Goal: Task Accomplishment & Management: Complete application form

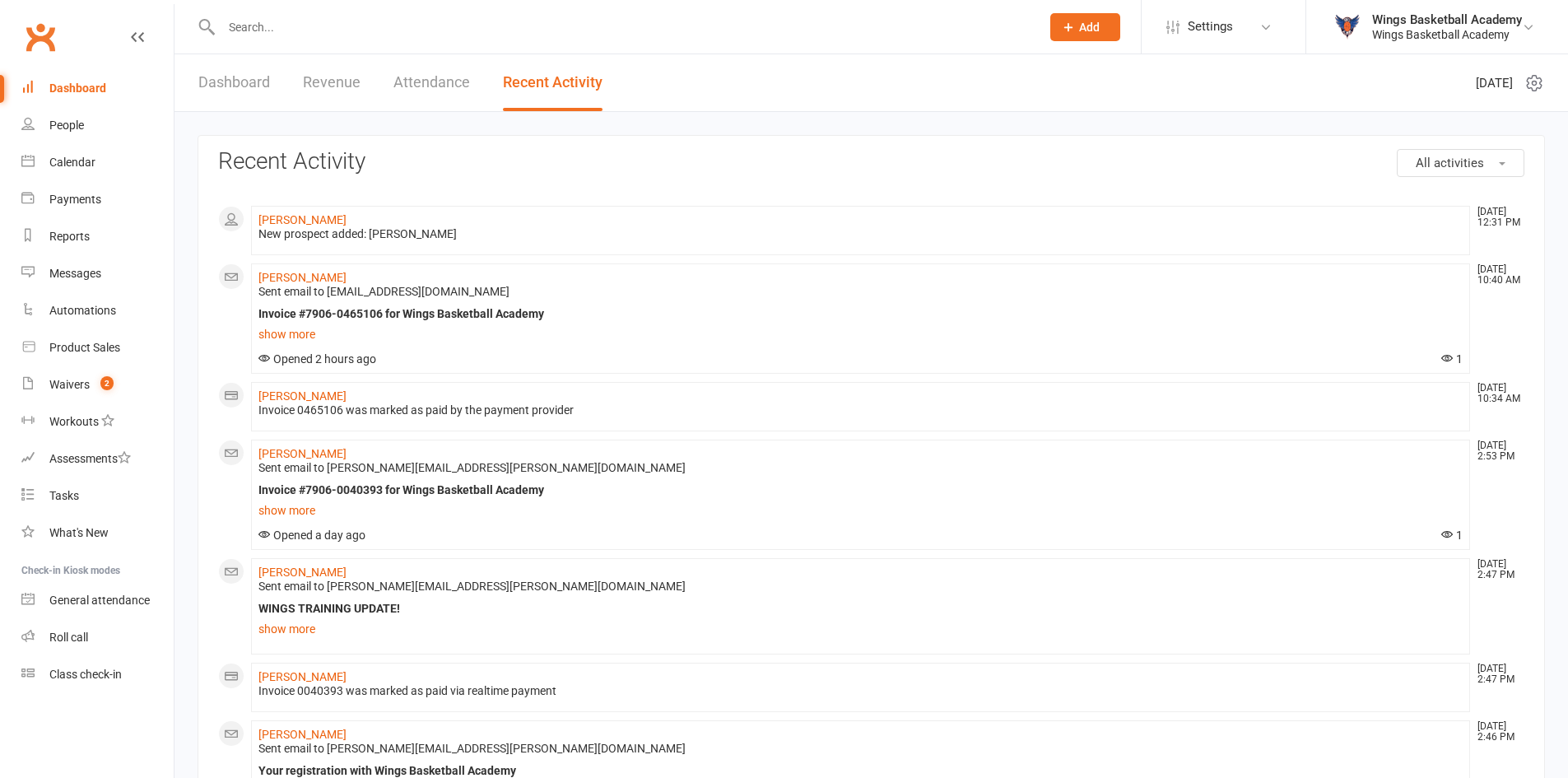
click at [283, 30] on input "text" at bounding box center [622, 27] width 813 height 23
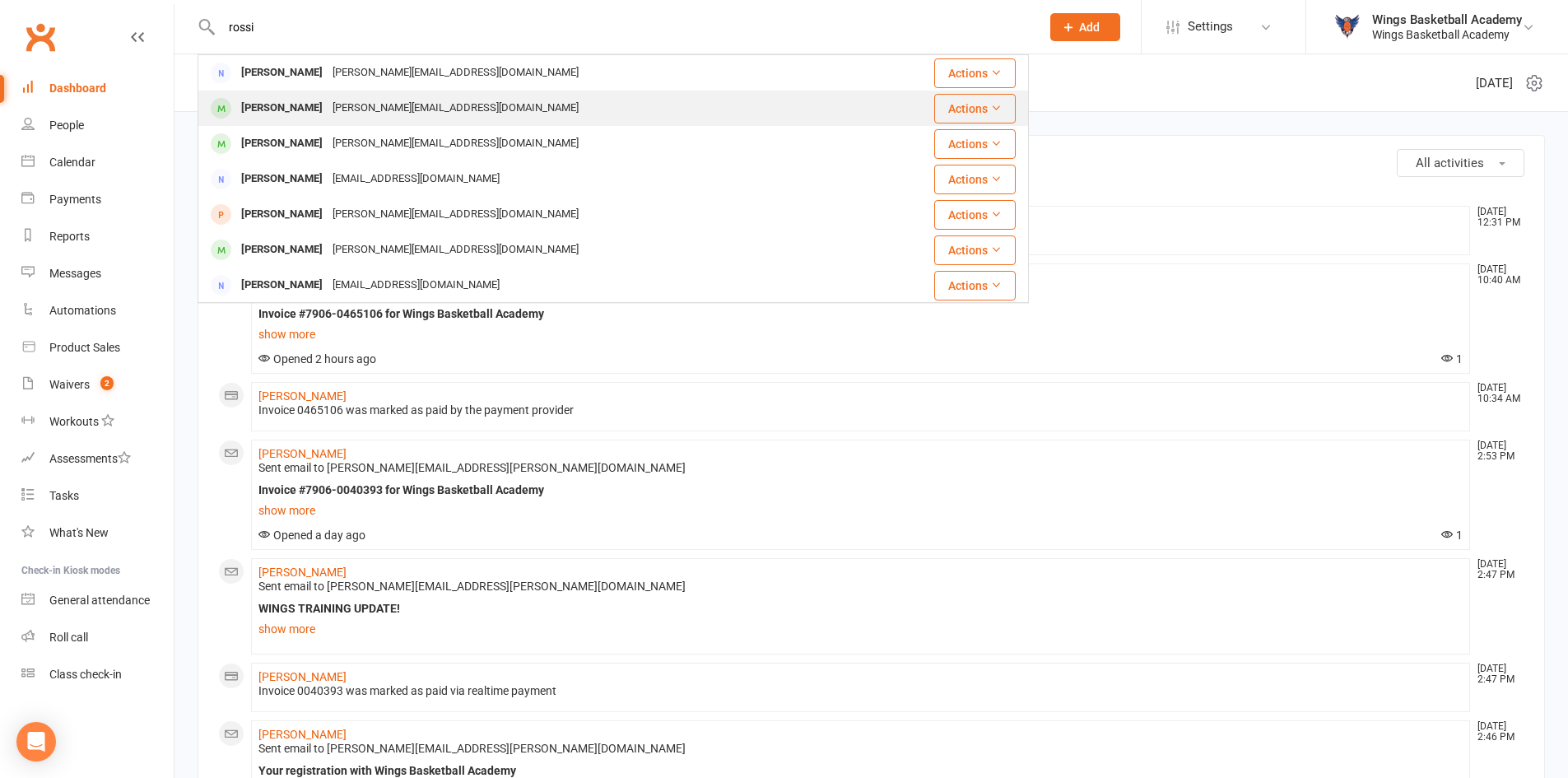
type input "rossi"
click at [289, 108] on div "[PERSON_NAME]" at bounding box center [282, 108] width 92 height 24
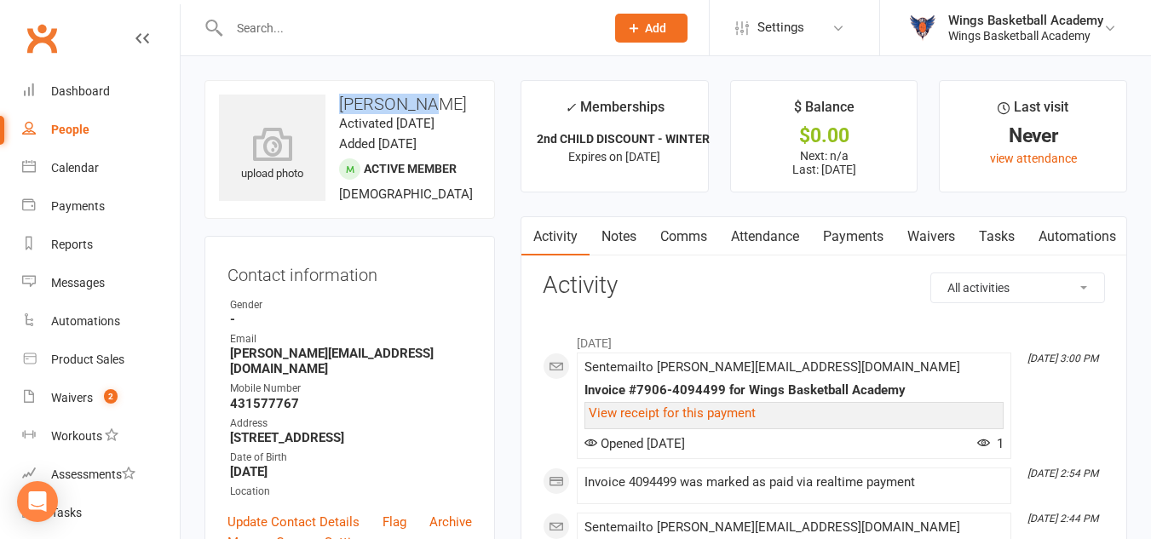
drag, startPoint x: 433, startPoint y: 103, endPoint x: 336, endPoint y: 90, distance: 98.0
click at [336, 90] on div "upload photo [PERSON_NAME] Activated [DATE] Added [DATE] Active member [DEMOGRA…" at bounding box center [349, 149] width 291 height 139
copy h3 "[PERSON_NAME]"
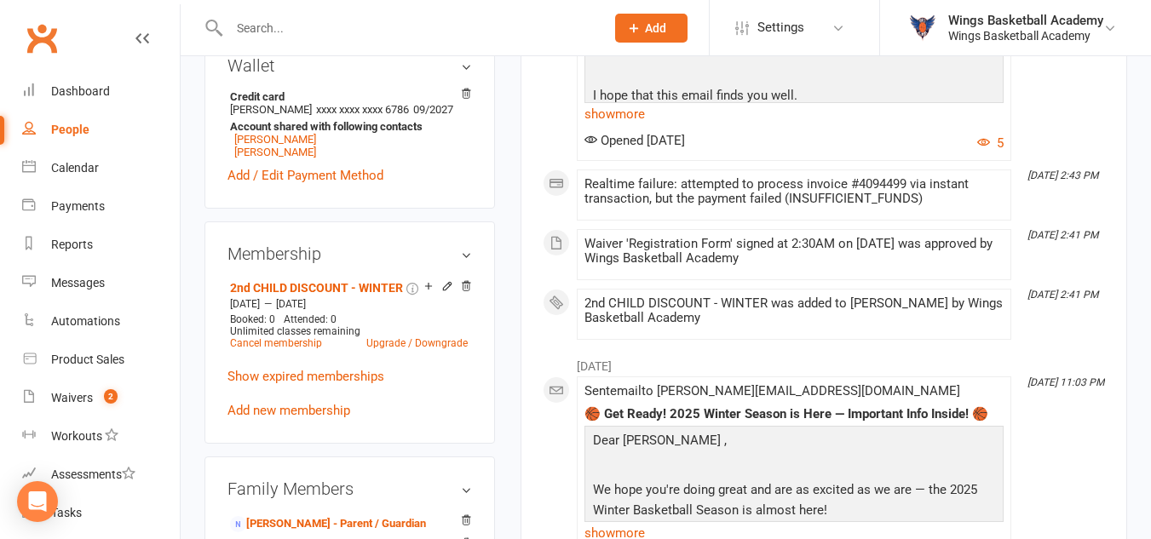
scroll to position [682, 0]
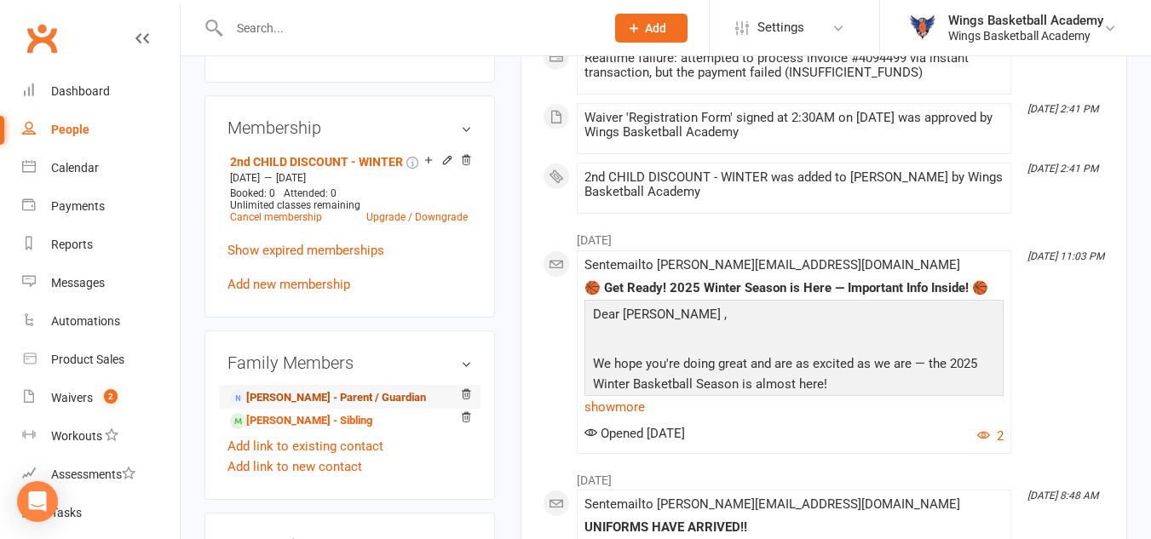
click at [298, 407] on link "[PERSON_NAME] - Parent / Guardian" at bounding box center [328, 398] width 196 height 18
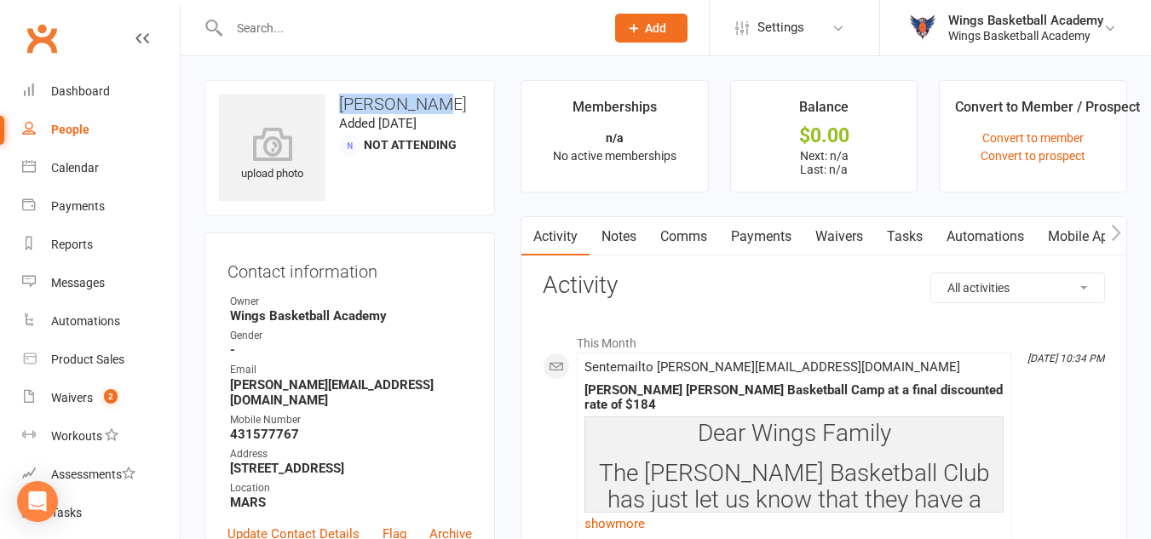
drag, startPoint x: 435, startPoint y: 101, endPoint x: 338, endPoint y: 97, distance: 97.2
click at [338, 97] on h3 "[PERSON_NAME]" at bounding box center [350, 104] width 262 height 19
copy h3 "[PERSON_NAME]"
drag, startPoint x: 411, startPoint y: 383, endPoint x: 233, endPoint y: 385, distance: 178.9
click at [233, 385] on strong "[PERSON_NAME][EMAIL_ADDRESS][DOMAIN_NAME]" at bounding box center [351, 392] width 242 height 31
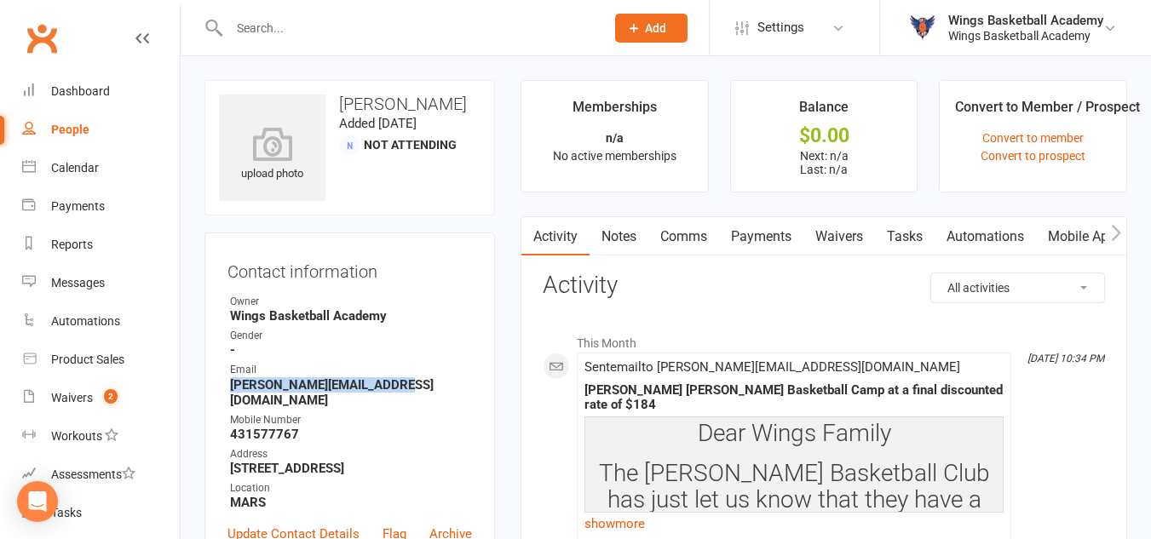
copy strong "[PERSON_NAME][EMAIL_ADDRESS][DOMAIN_NAME]"
drag, startPoint x: 297, startPoint y: 420, endPoint x: 233, endPoint y: 417, distance: 64.8
click at [233, 427] on strong "431577767" at bounding box center [351, 434] width 242 height 15
copy strong "431577767"
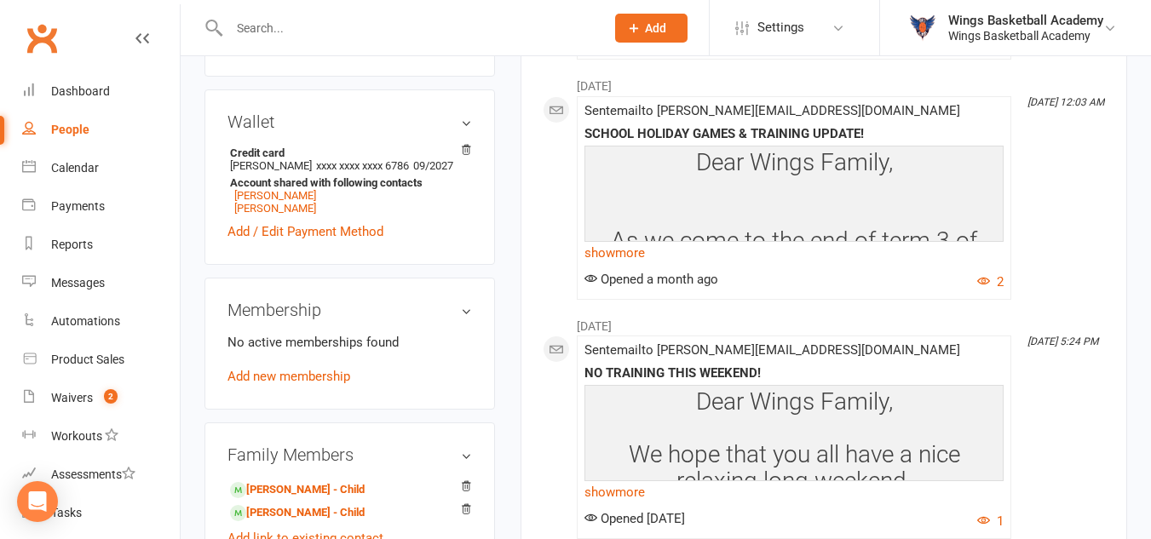
scroll to position [852, 0]
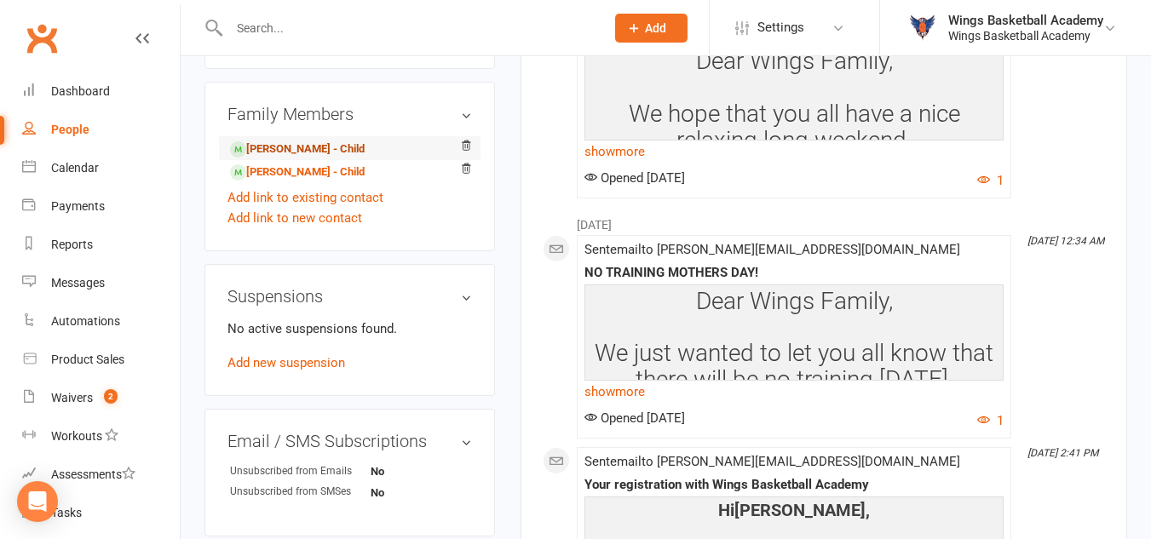
click at [303, 141] on link "[PERSON_NAME] - Child" at bounding box center [297, 150] width 135 height 18
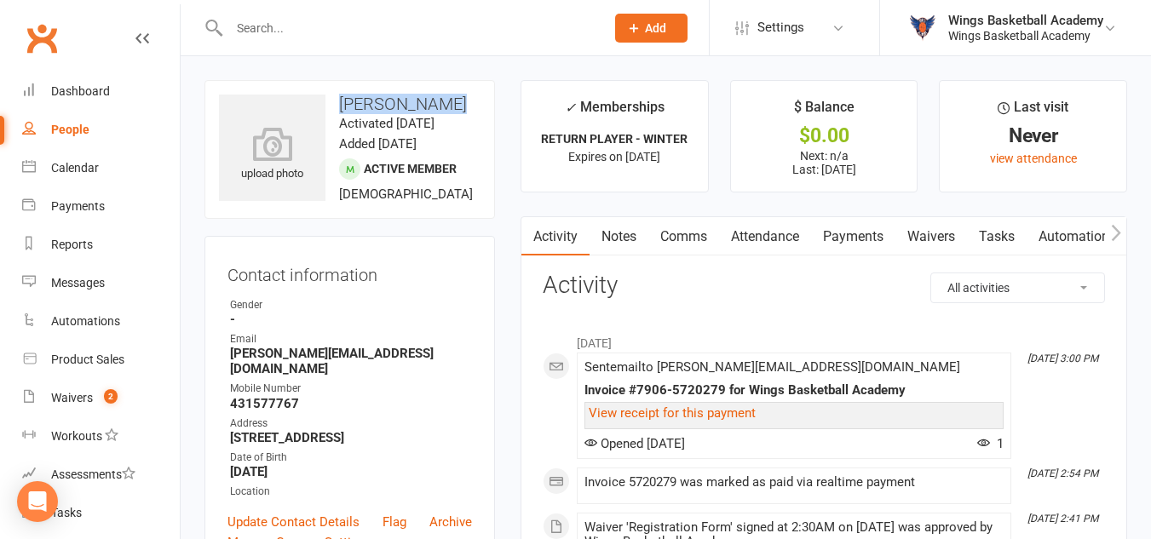
drag, startPoint x: 446, startPoint y: 101, endPoint x: 335, endPoint y: 98, distance: 111.6
click at [335, 98] on h3 "[PERSON_NAME]" at bounding box center [350, 104] width 262 height 19
copy h3 "[PERSON_NAME]"
drag, startPoint x: 299, startPoint y: 425, endPoint x: 240, endPoint y: 426, distance: 58.8
click at [230, 411] on strong "431577767" at bounding box center [351, 403] width 242 height 15
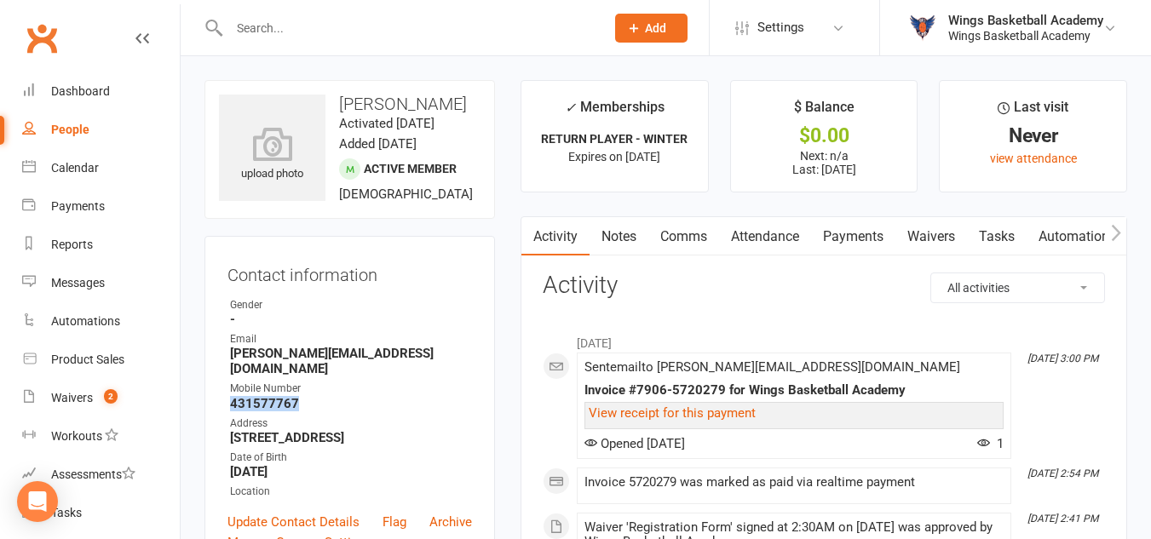
copy strong "431577767"
click at [322, 38] on input "text" at bounding box center [408, 28] width 369 height 24
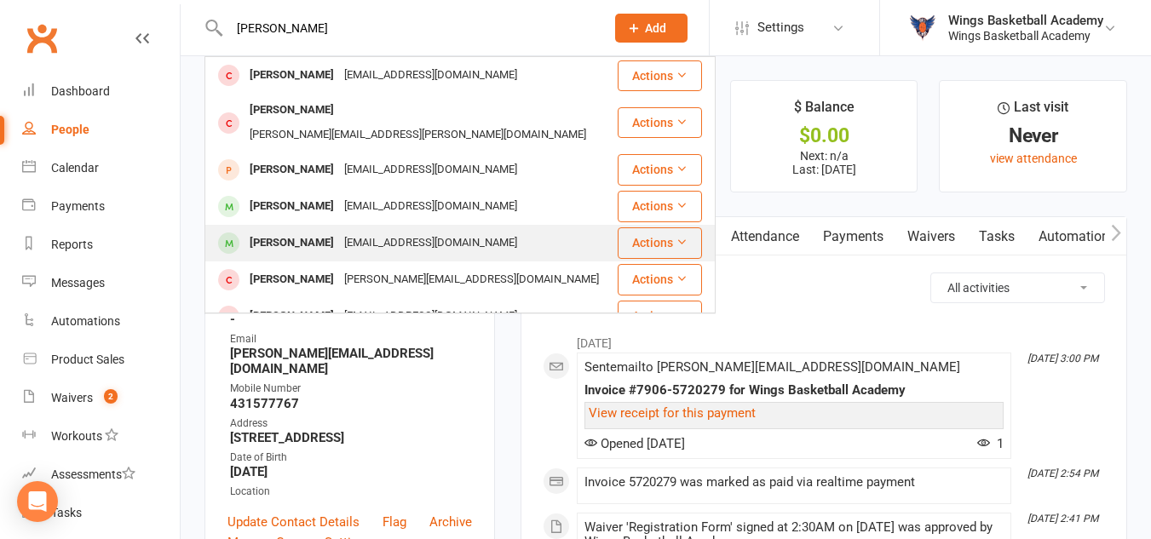
type input "[PERSON_NAME]"
click at [291, 231] on div "[PERSON_NAME]" at bounding box center [292, 243] width 95 height 25
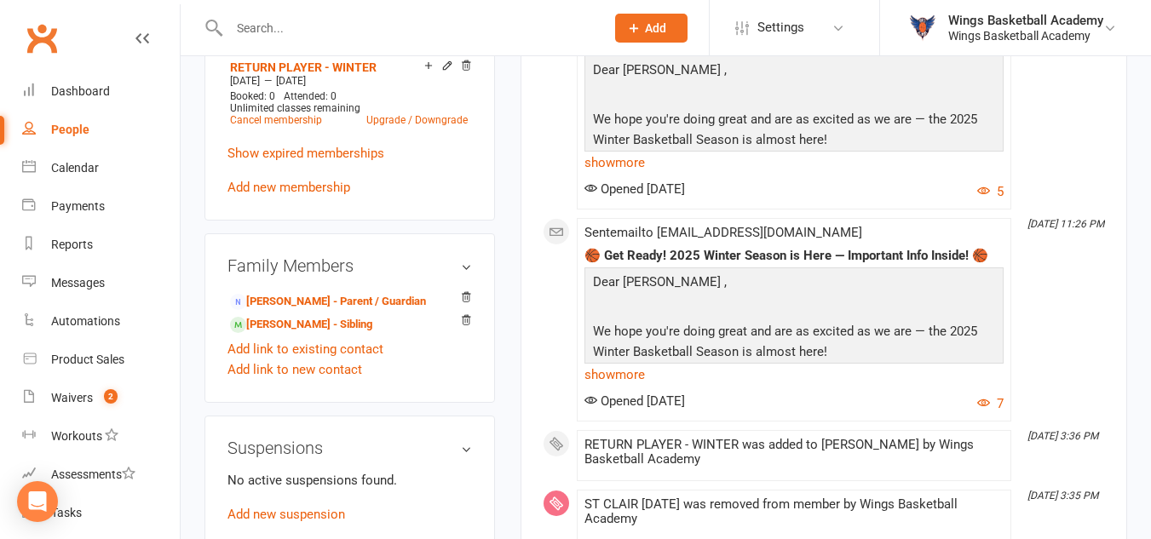
scroll to position [852, 0]
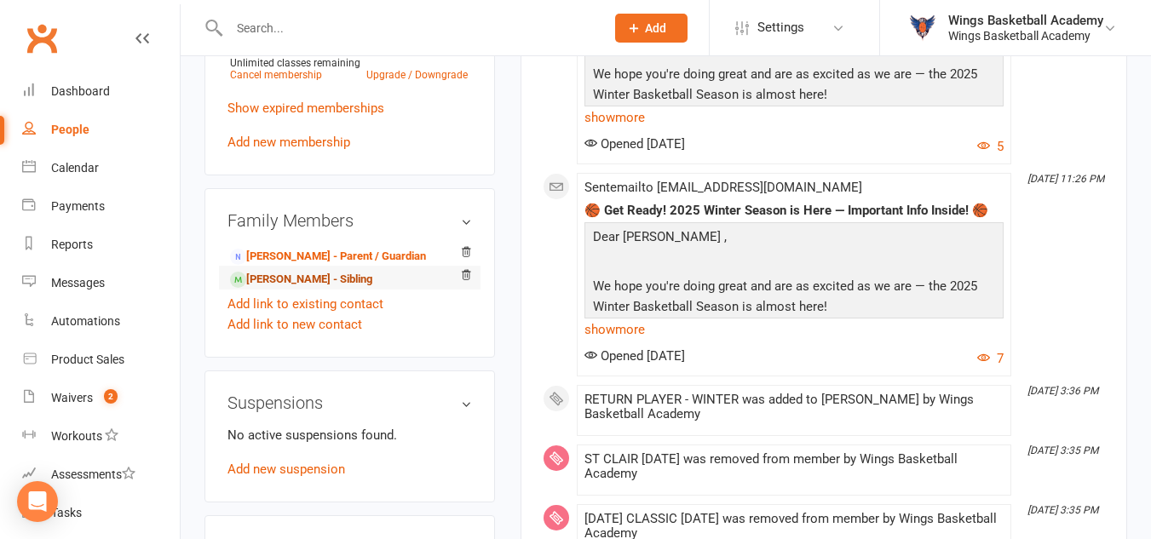
click at [288, 289] on link "[PERSON_NAME] - Sibling" at bounding box center [301, 280] width 142 height 18
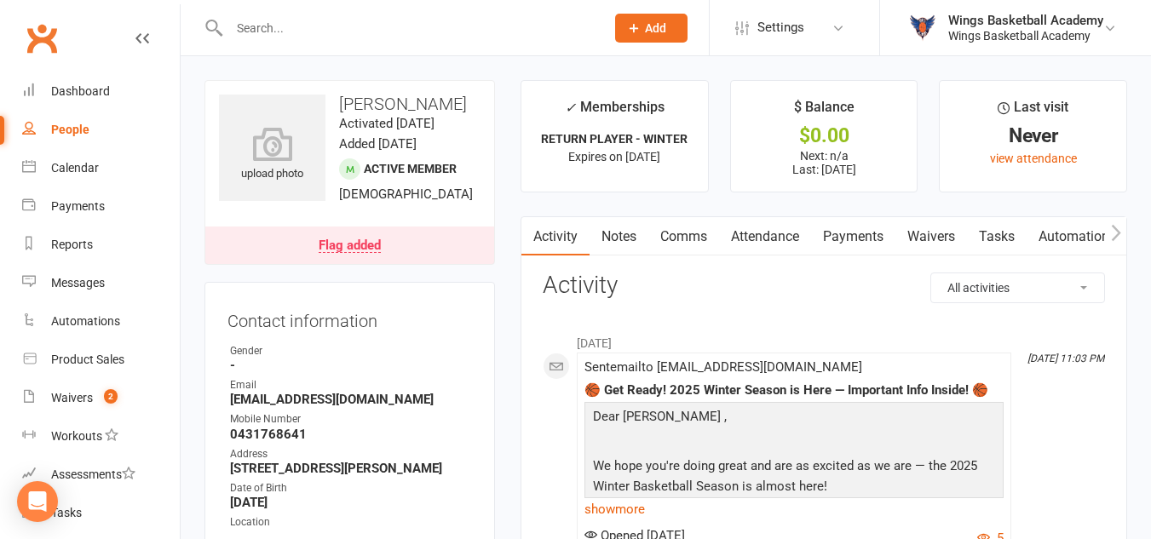
drag, startPoint x: 472, startPoint y: 106, endPoint x: 332, endPoint y: 92, distance: 140.4
click at [332, 92] on div "upload photo [PERSON_NAME] Activated [DATE] Added [DATE] Active member [DEMOGRA…" at bounding box center [349, 172] width 291 height 185
copy h3 "[PERSON_NAME]"
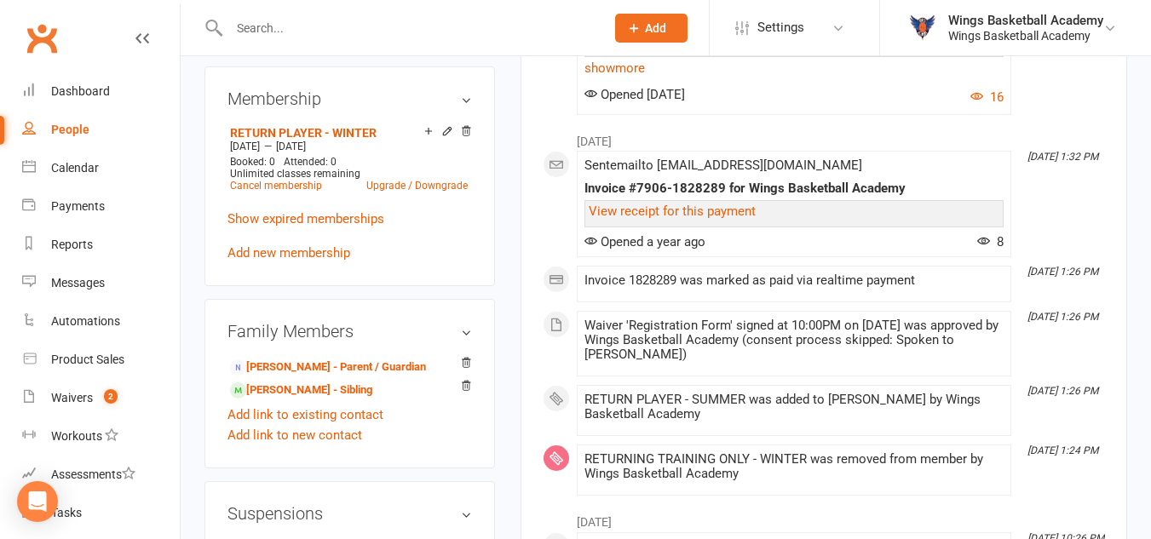
scroll to position [767, 0]
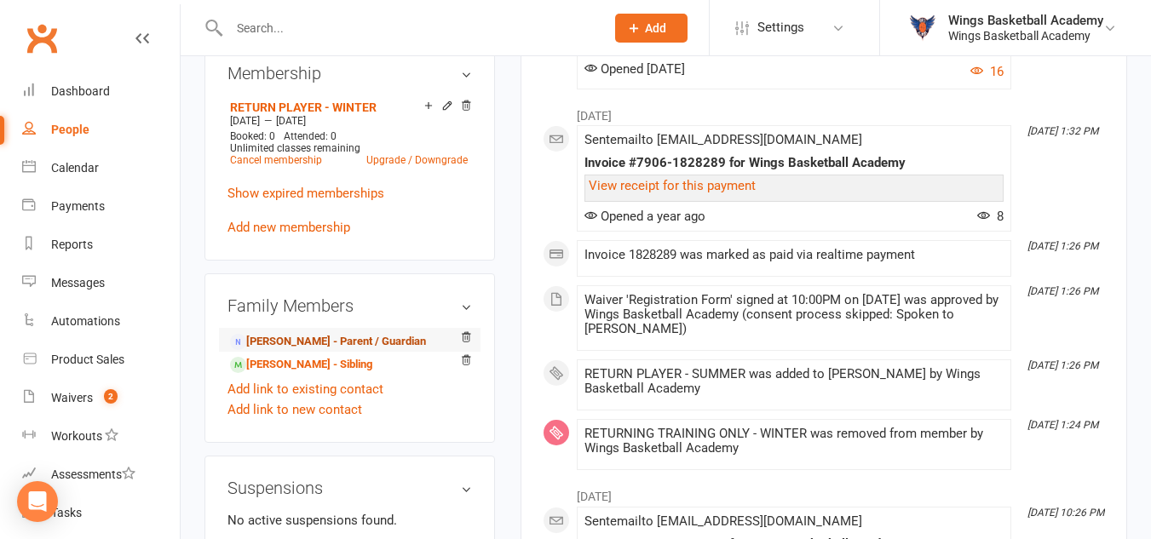
click at [302, 351] on link "[PERSON_NAME] - Parent / Guardian" at bounding box center [328, 342] width 196 height 18
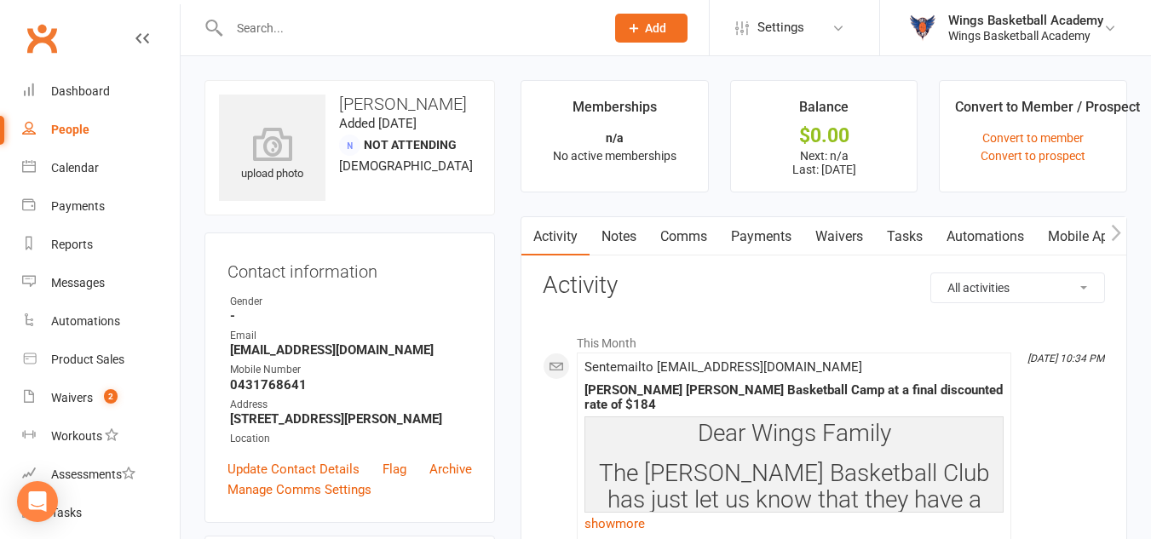
drag, startPoint x: 469, startPoint y: 107, endPoint x: 342, endPoint y: 103, distance: 127.0
click at [342, 103] on h3 "[PERSON_NAME]" at bounding box center [350, 104] width 262 height 19
copy h3 "[PERSON_NAME]"
drag, startPoint x: 415, startPoint y: 348, endPoint x: 230, endPoint y: 351, distance: 184.9
click at [230, 351] on strong "[EMAIL_ADDRESS][DOMAIN_NAME]" at bounding box center [351, 349] width 242 height 15
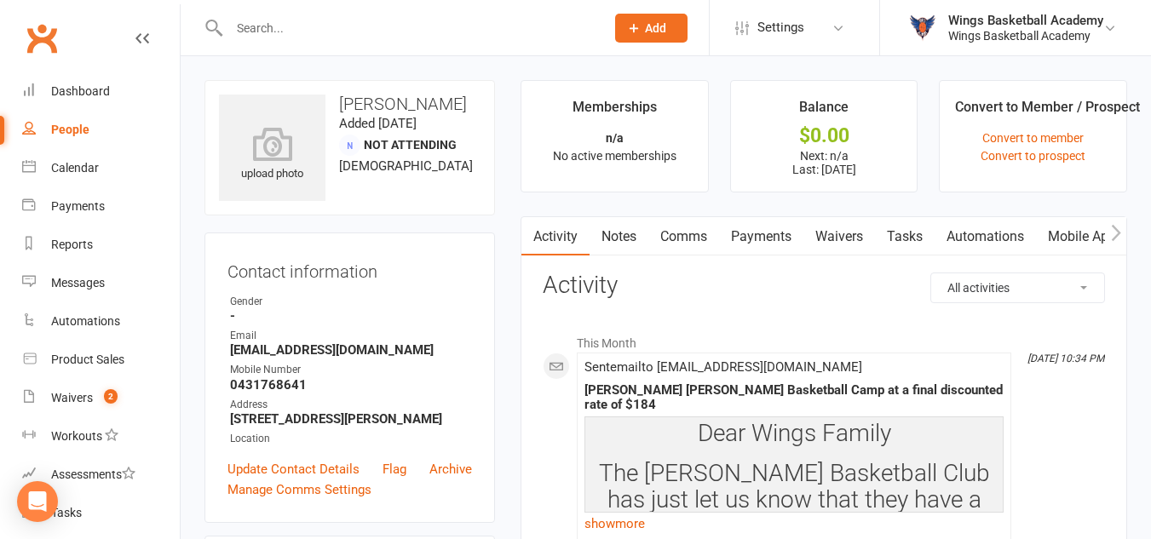
copy strong "[EMAIL_ADDRESS][DOMAIN_NAME]"
drag, startPoint x: 309, startPoint y: 385, endPoint x: 233, endPoint y: 382, distance: 76.8
click at [233, 382] on strong "0431768641" at bounding box center [351, 384] width 242 height 15
copy strong "0431768641"
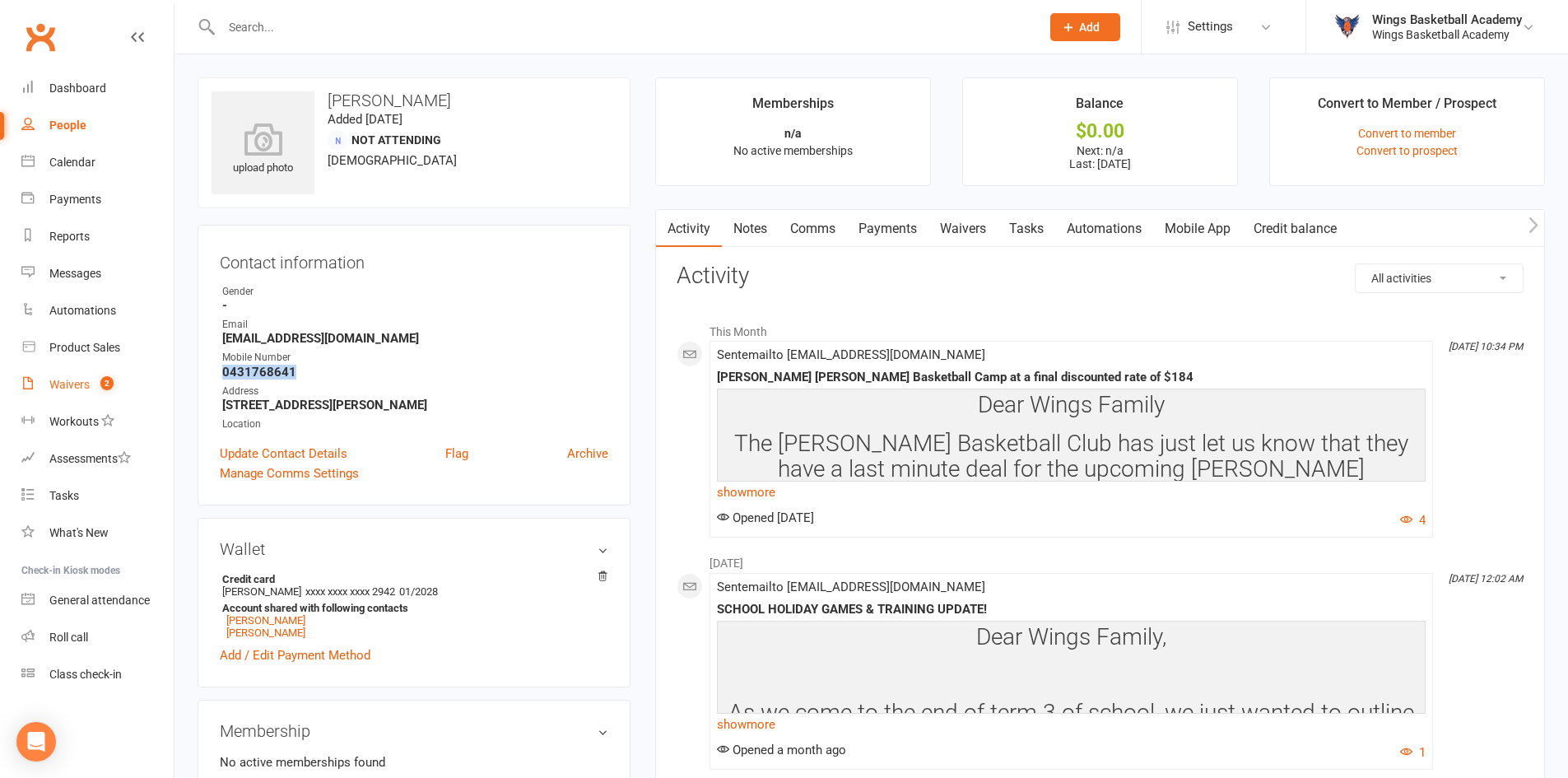
click at [70, 382] on div "Waivers" at bounding box center [70, 385] width 41 height 14
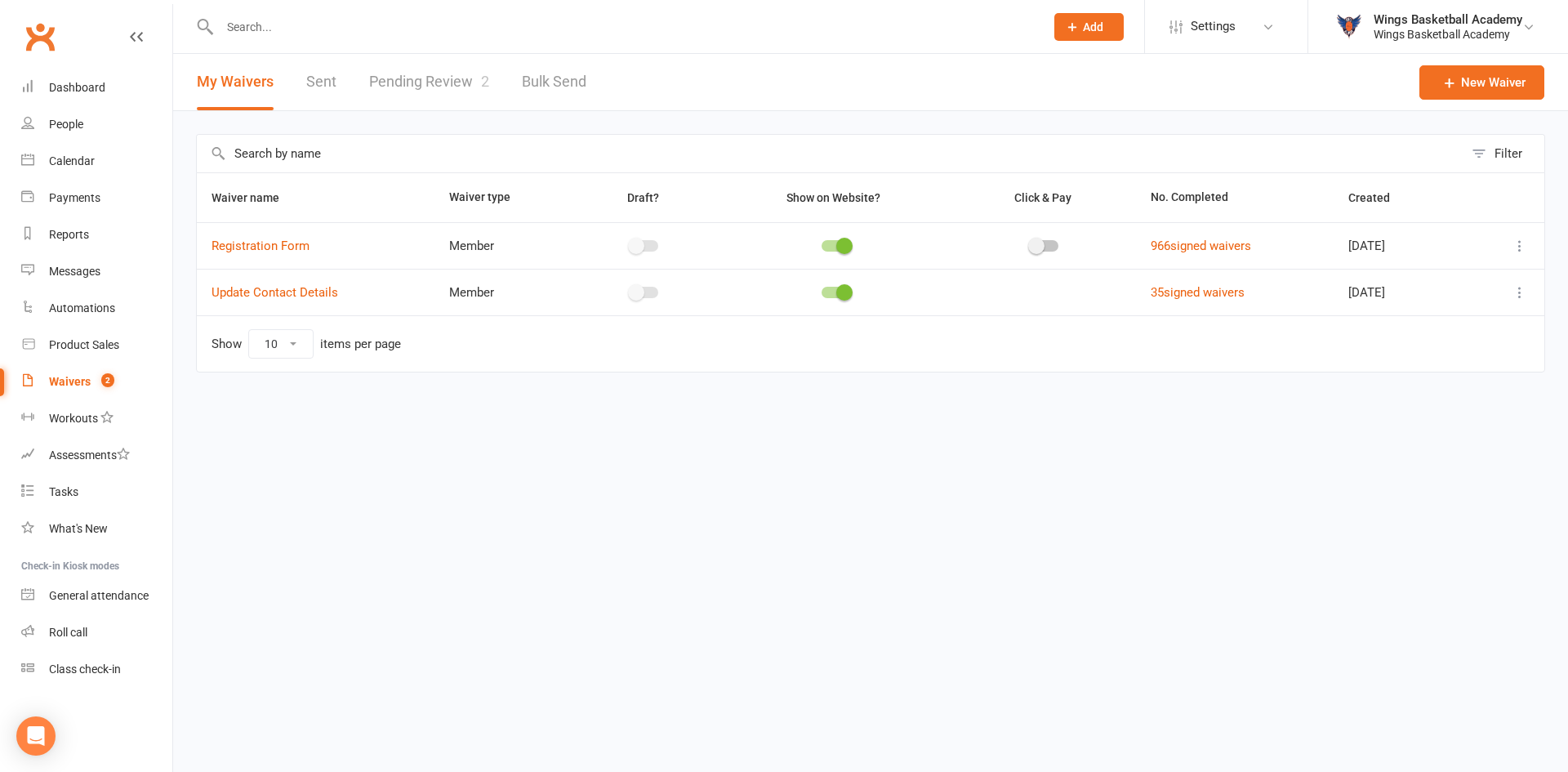
click at [433, 77] on link "Pending Review 2" at bounding box center [428, 82] width 120 height 57
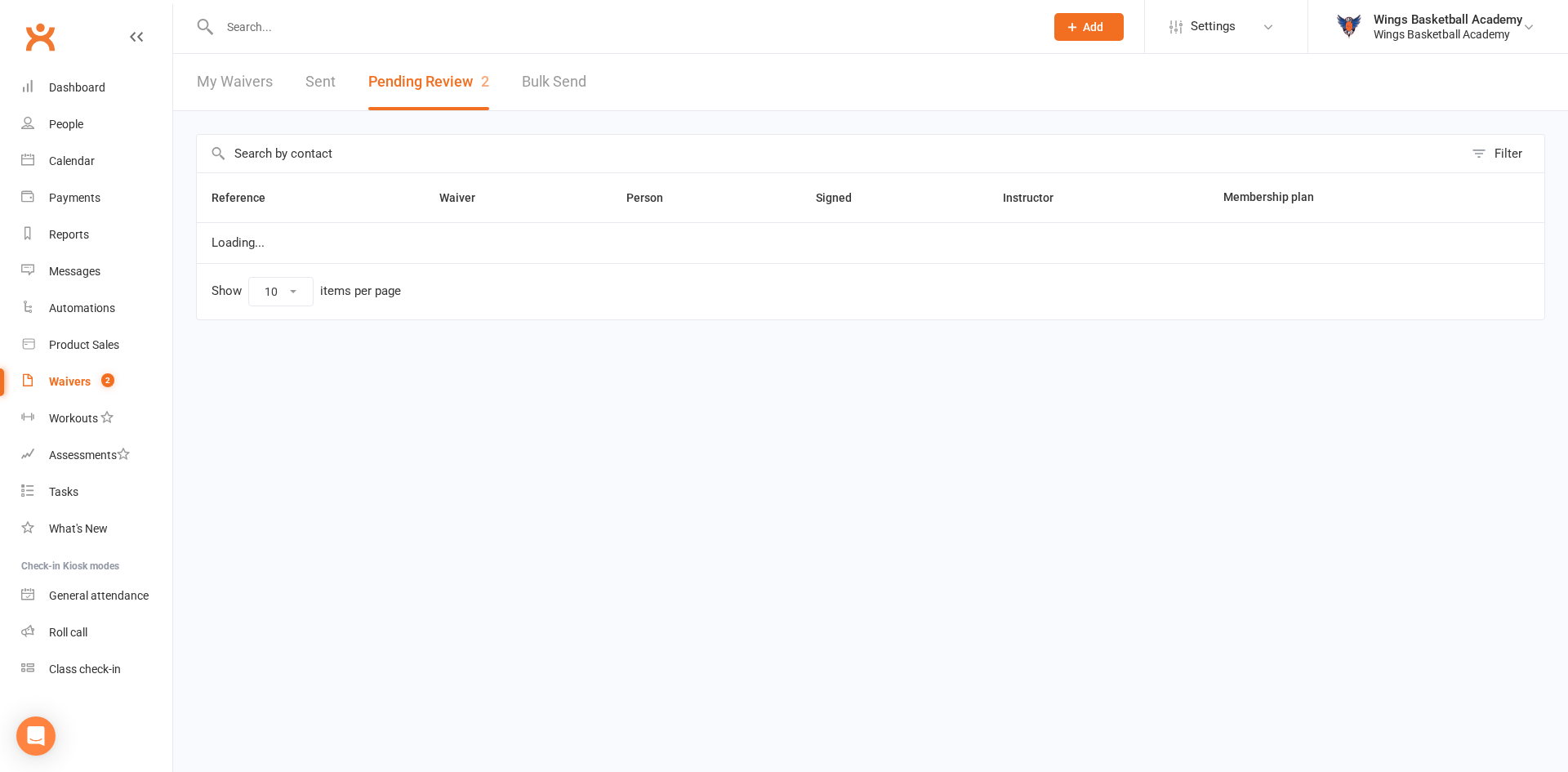
select select "50"
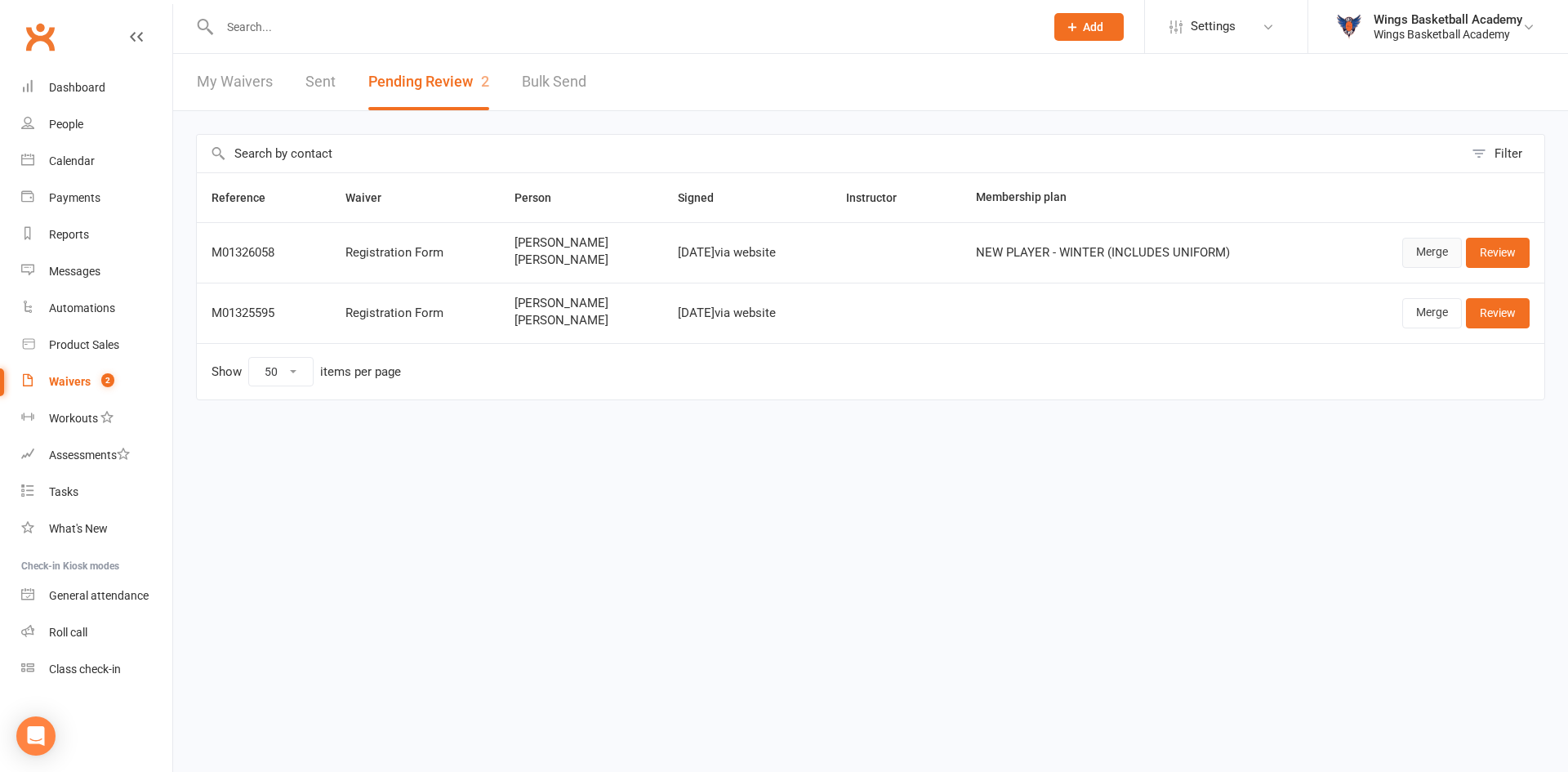
click at [1421, 245] on link "Merge" at bounding box center [1432, 252] width 59 height 30
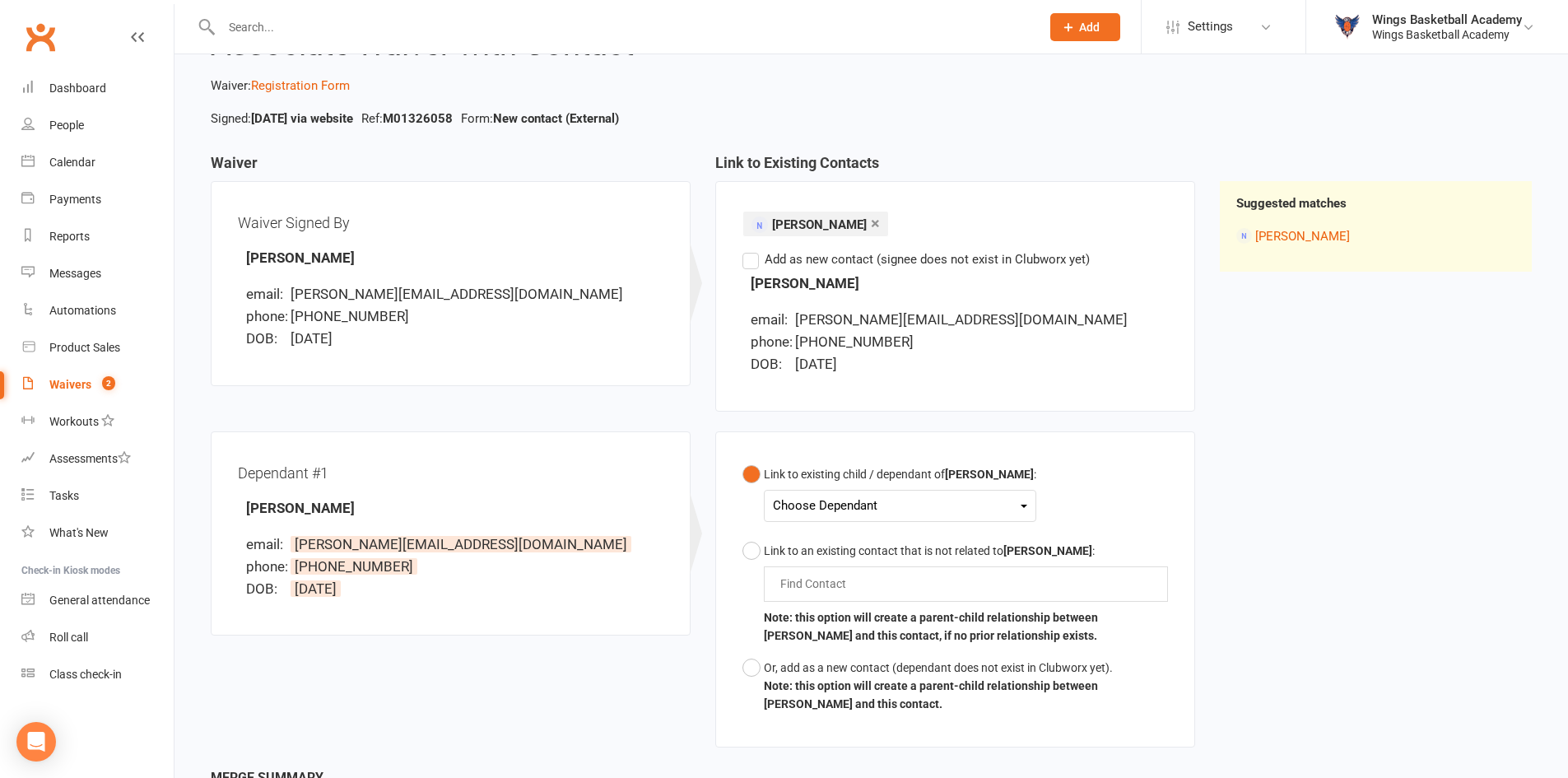
scroll to position [236, 0]
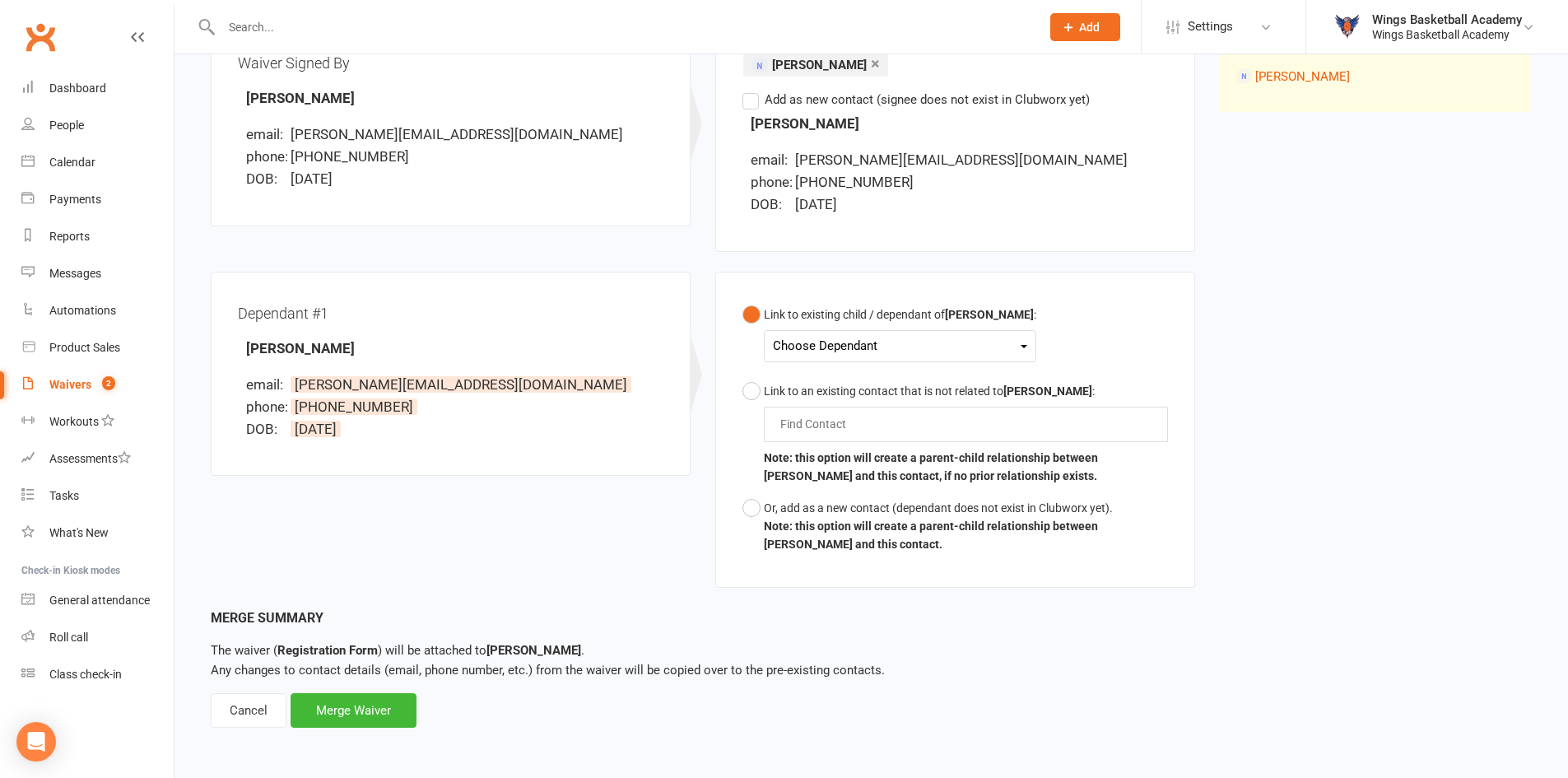
click at [848, 349] on div "Choose Dependant" at bounding box center [899, 346] width 254 height 22
click at [834, 382] on link "[PERSON_NAME]" at bounding box center [855, 385] width 163 height 36
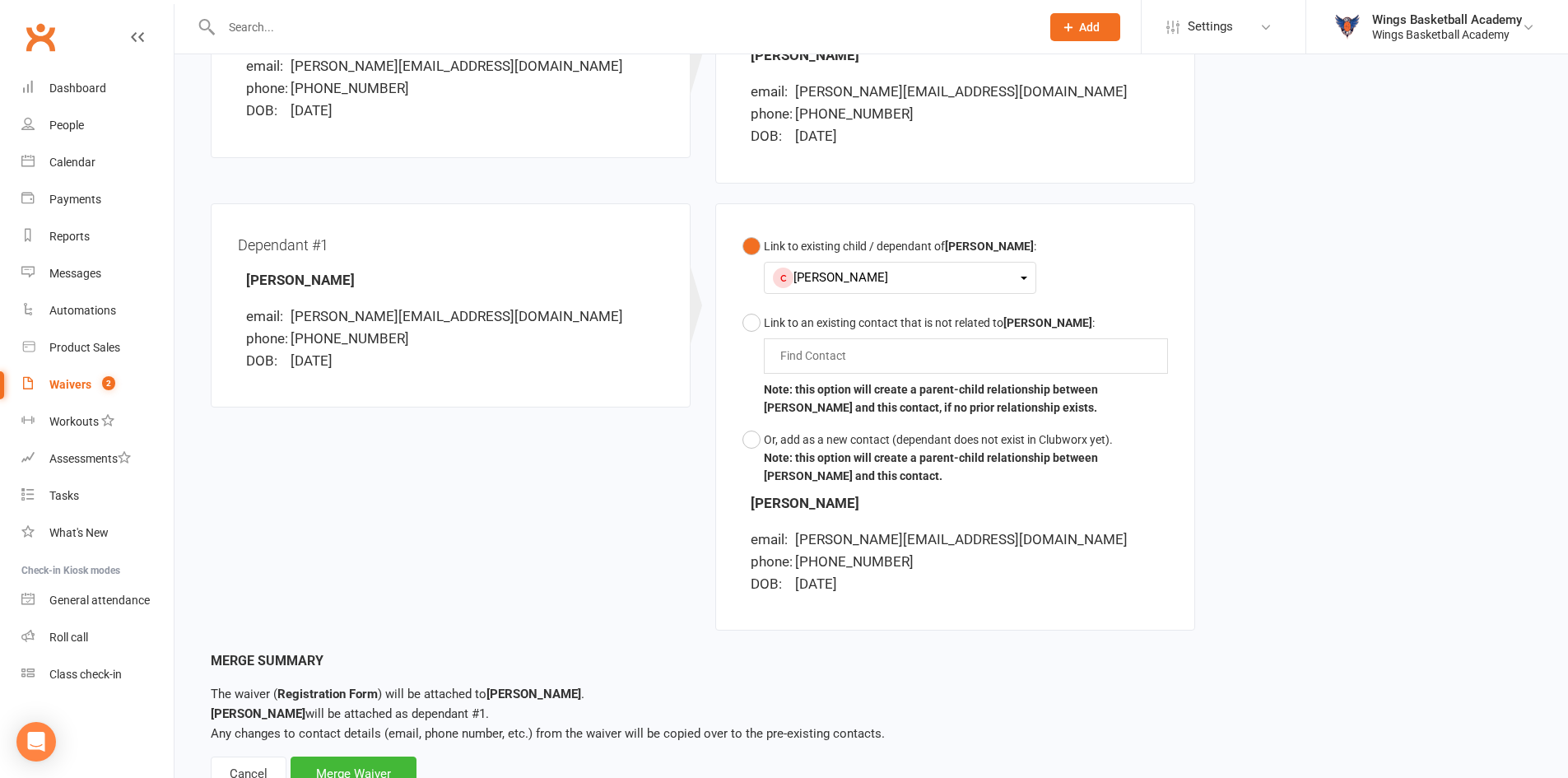
scroll to position [367, 0]
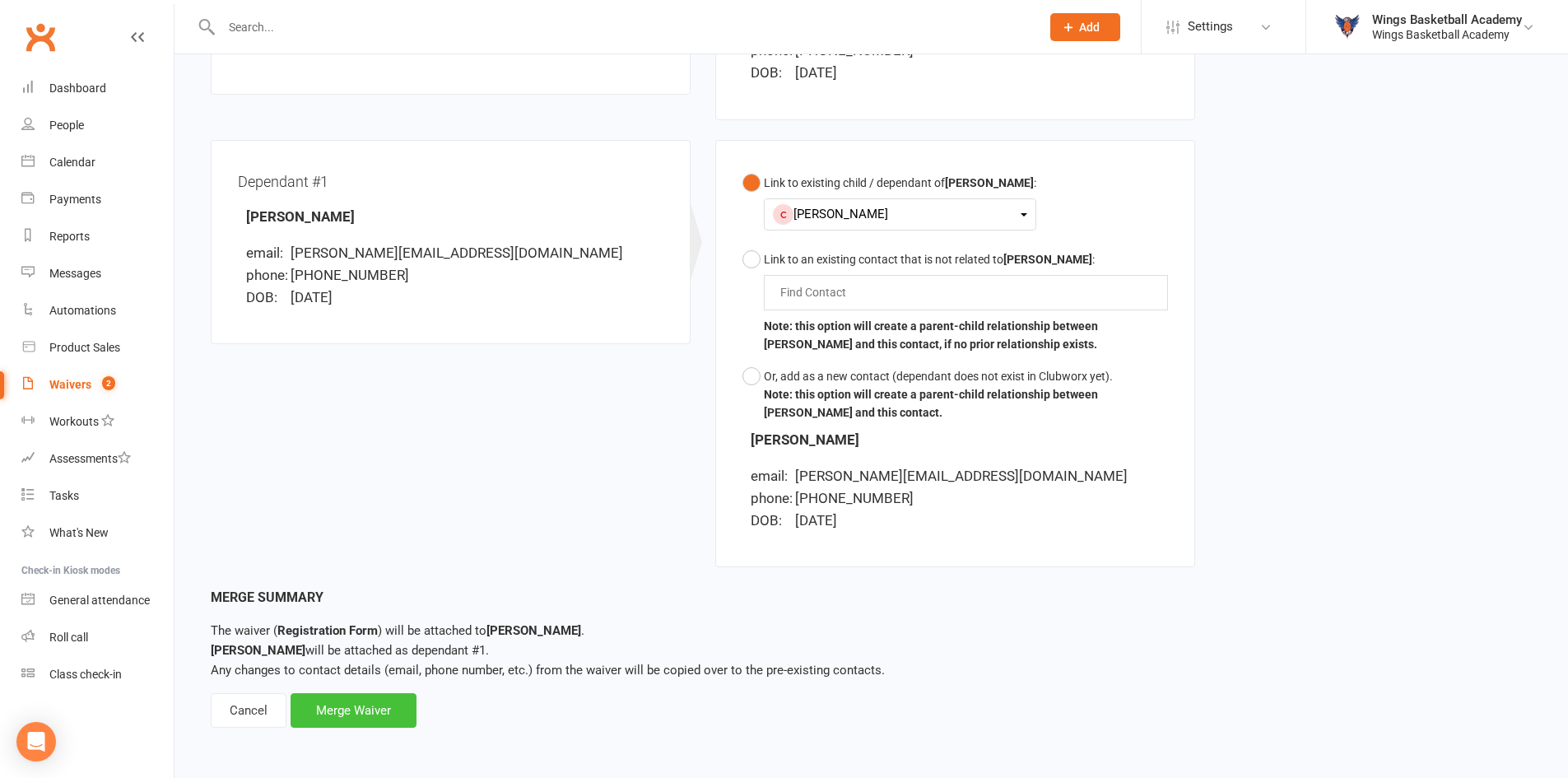
click at [352, 709] on div "Merge Waiver" at bounding box center [354, 710] width 126 height 35
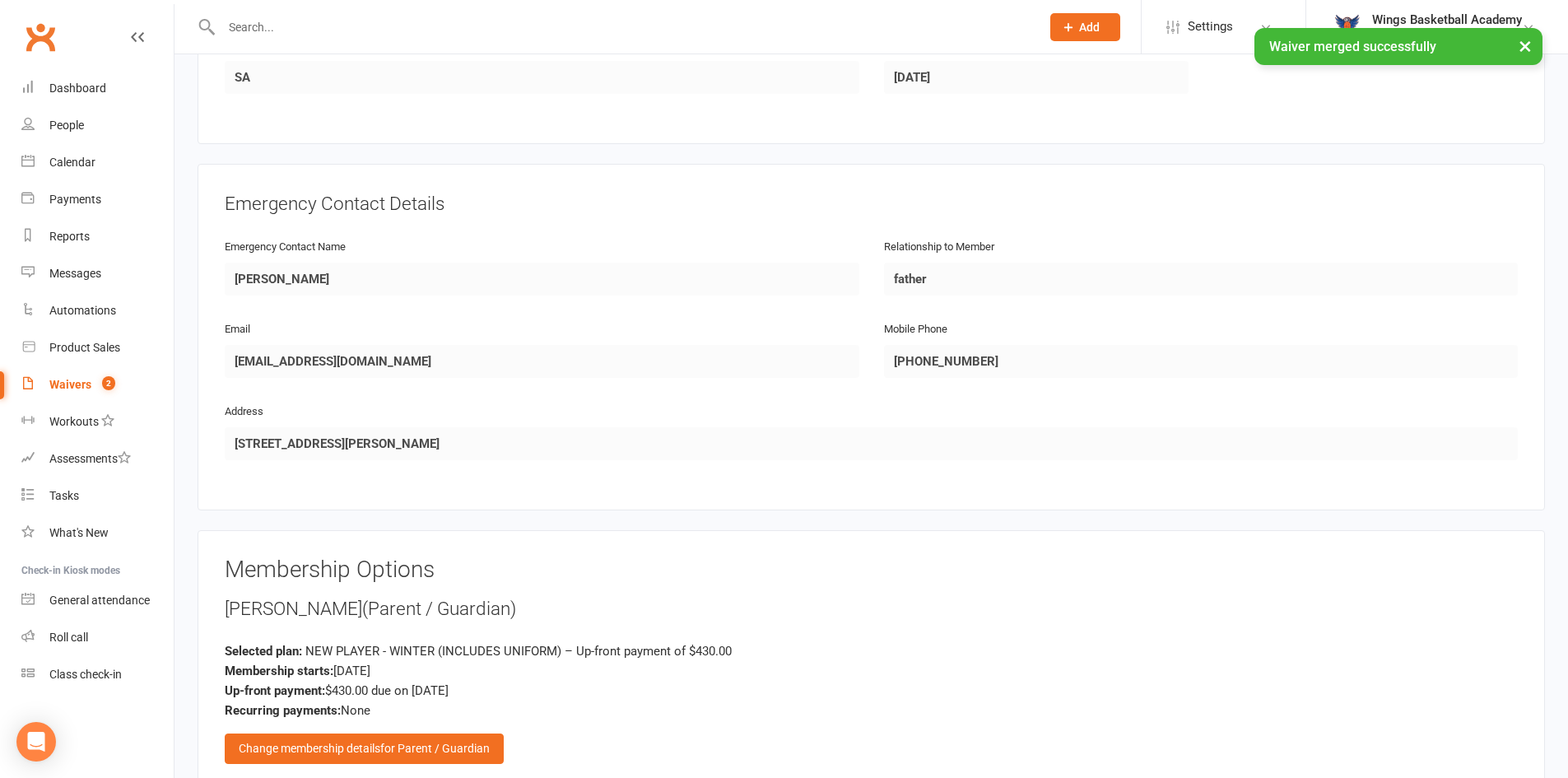
scroll to position [1565, 0]
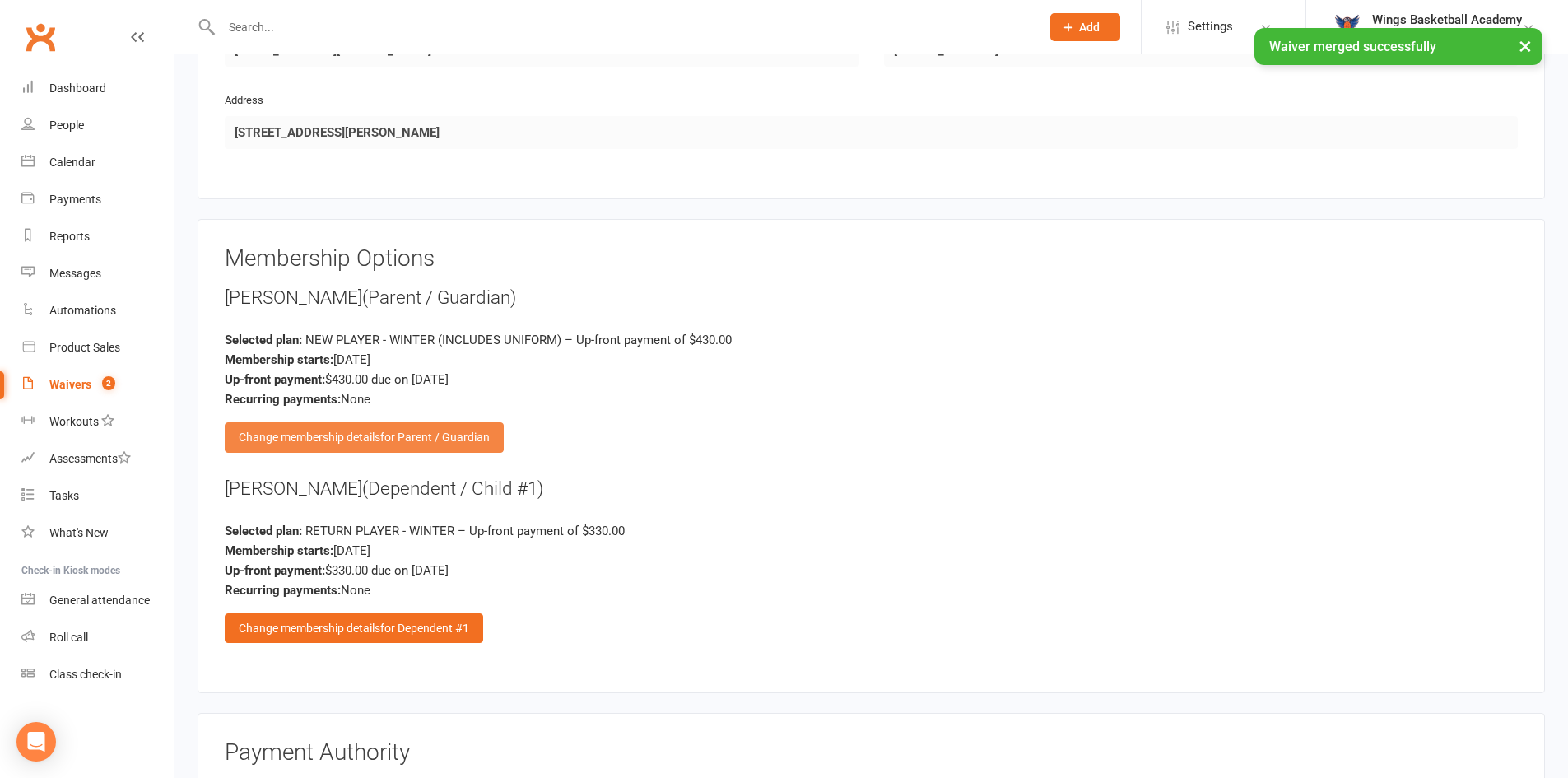
click at [312, 431] on div "Change membership details for Parent / Guardian" at bounding box center [364, 437] width 279 height 30
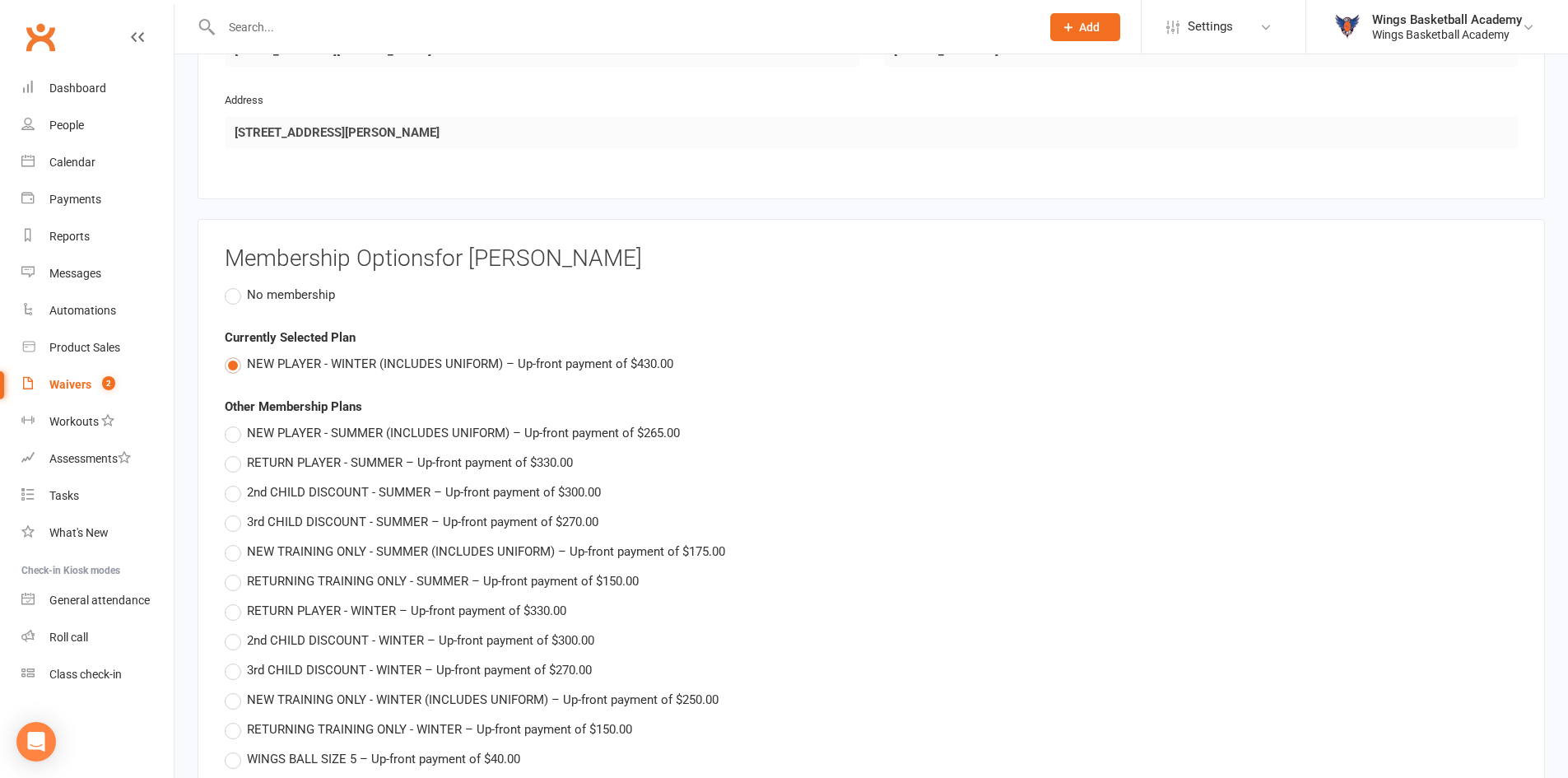
click at [225, 291] on label "No membership" at bounding box center [280, 295] width 110 height 19
click at [225, 285] on input "No membership" at bounding box center [230, 285] width 11 height 0
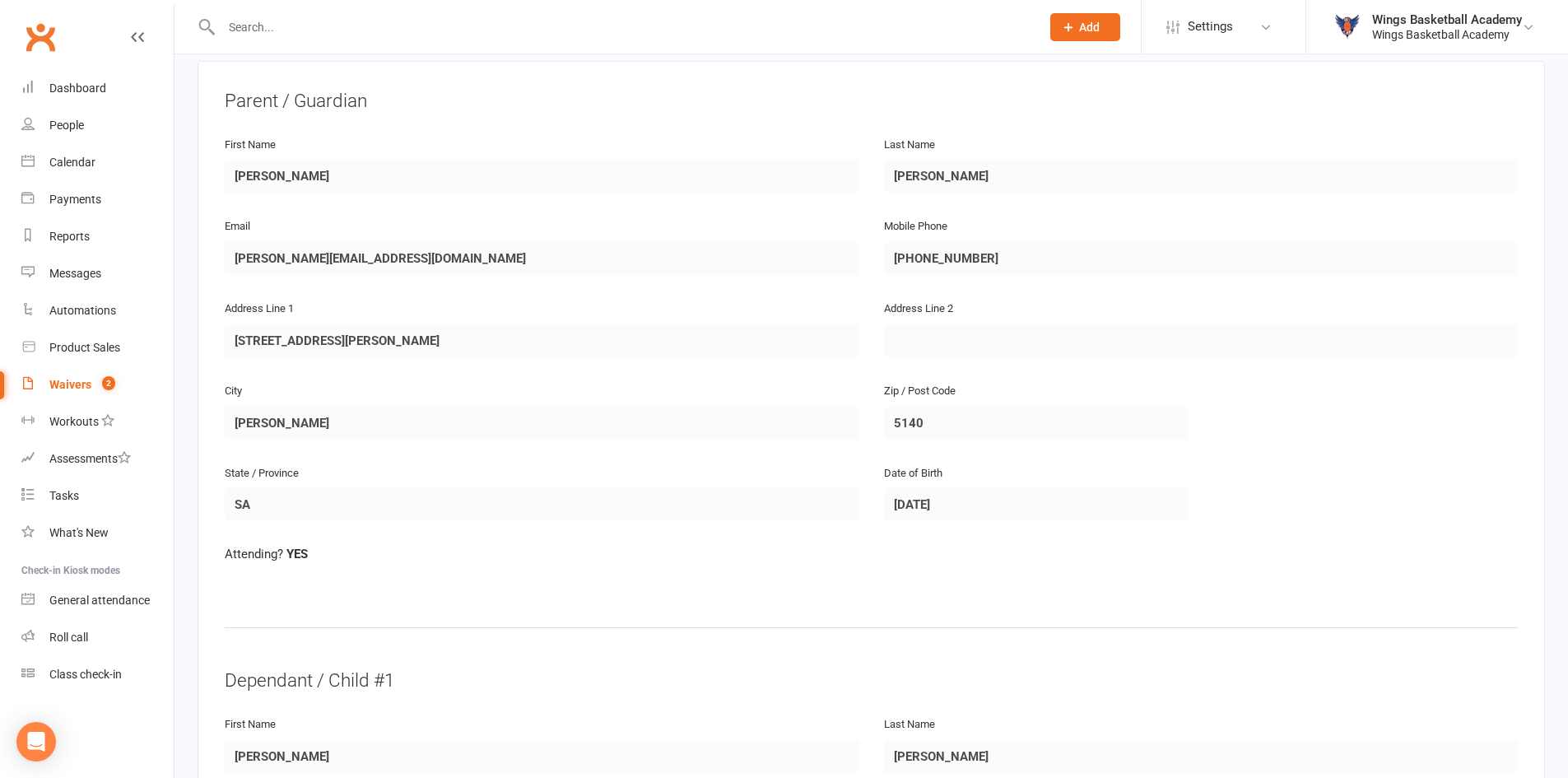
scroll to position [0, 0]
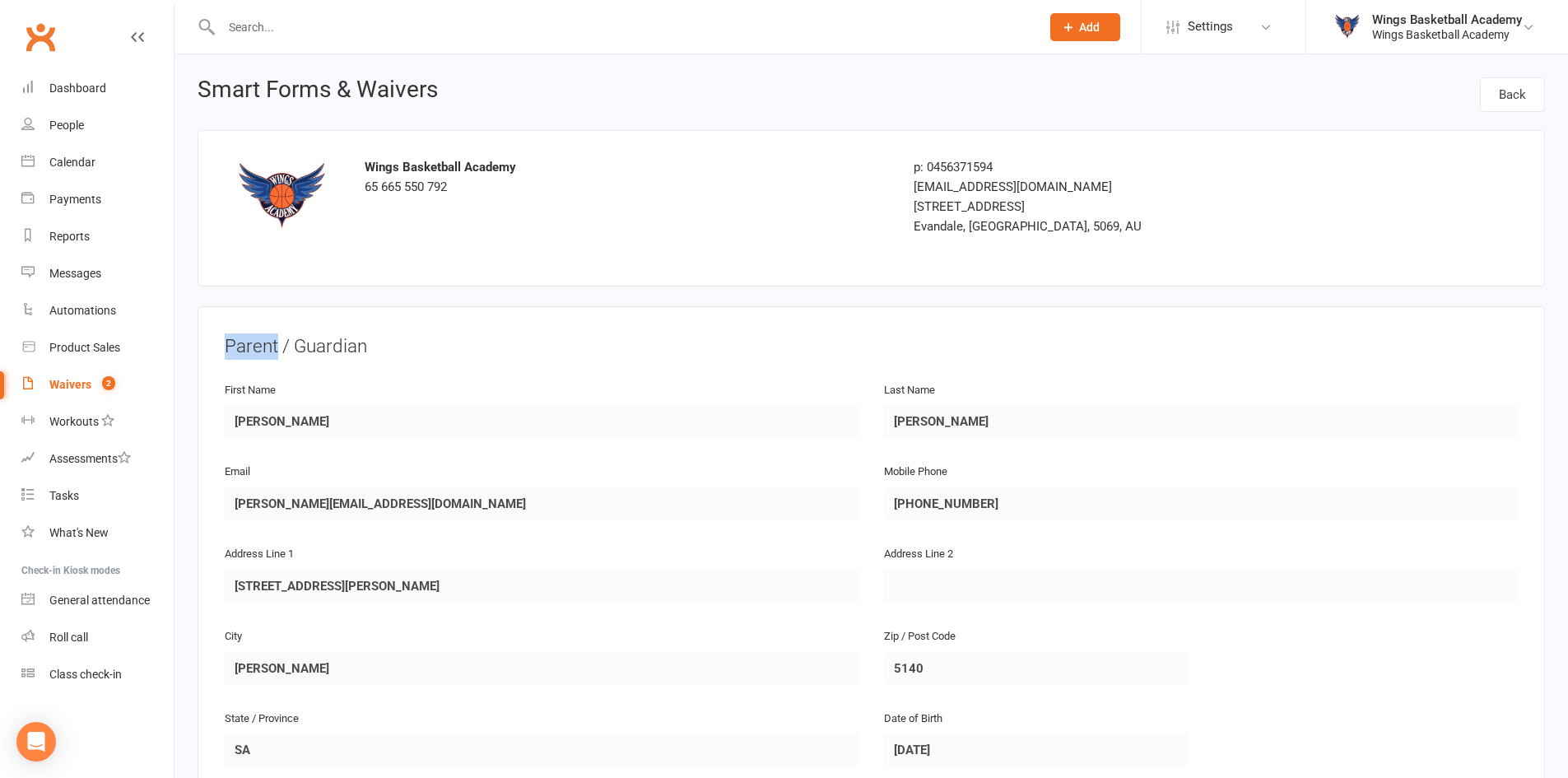
drag, startPoint x: 277, startPoint y: 348, endPoint x: 227, endPoint y: 345, distance: 50.1
click at [227, 345] on div "Parent / Guardian" at bounding box center [871, 346] width 1293 height 26
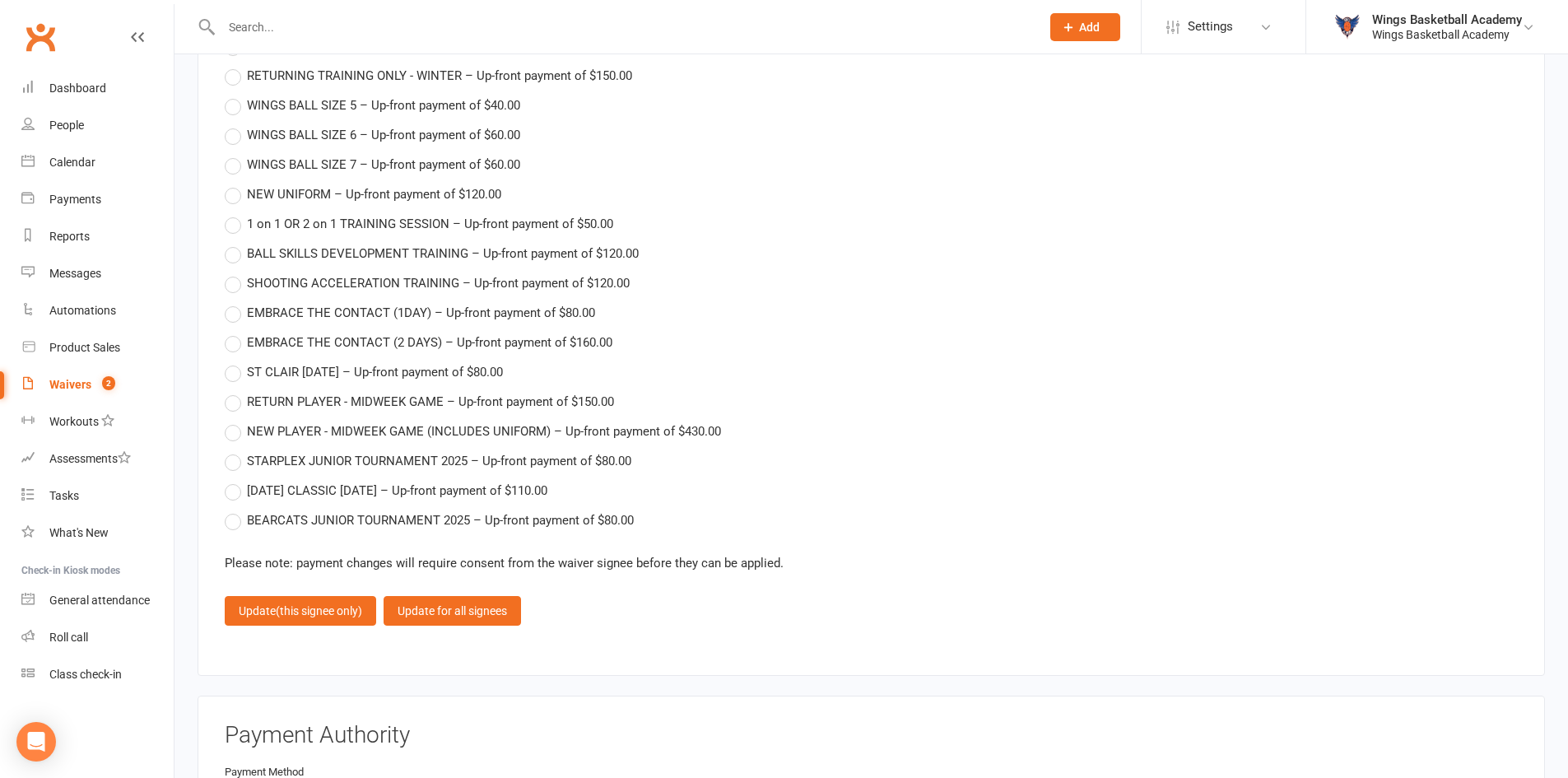
scroll to position [2552, 0]
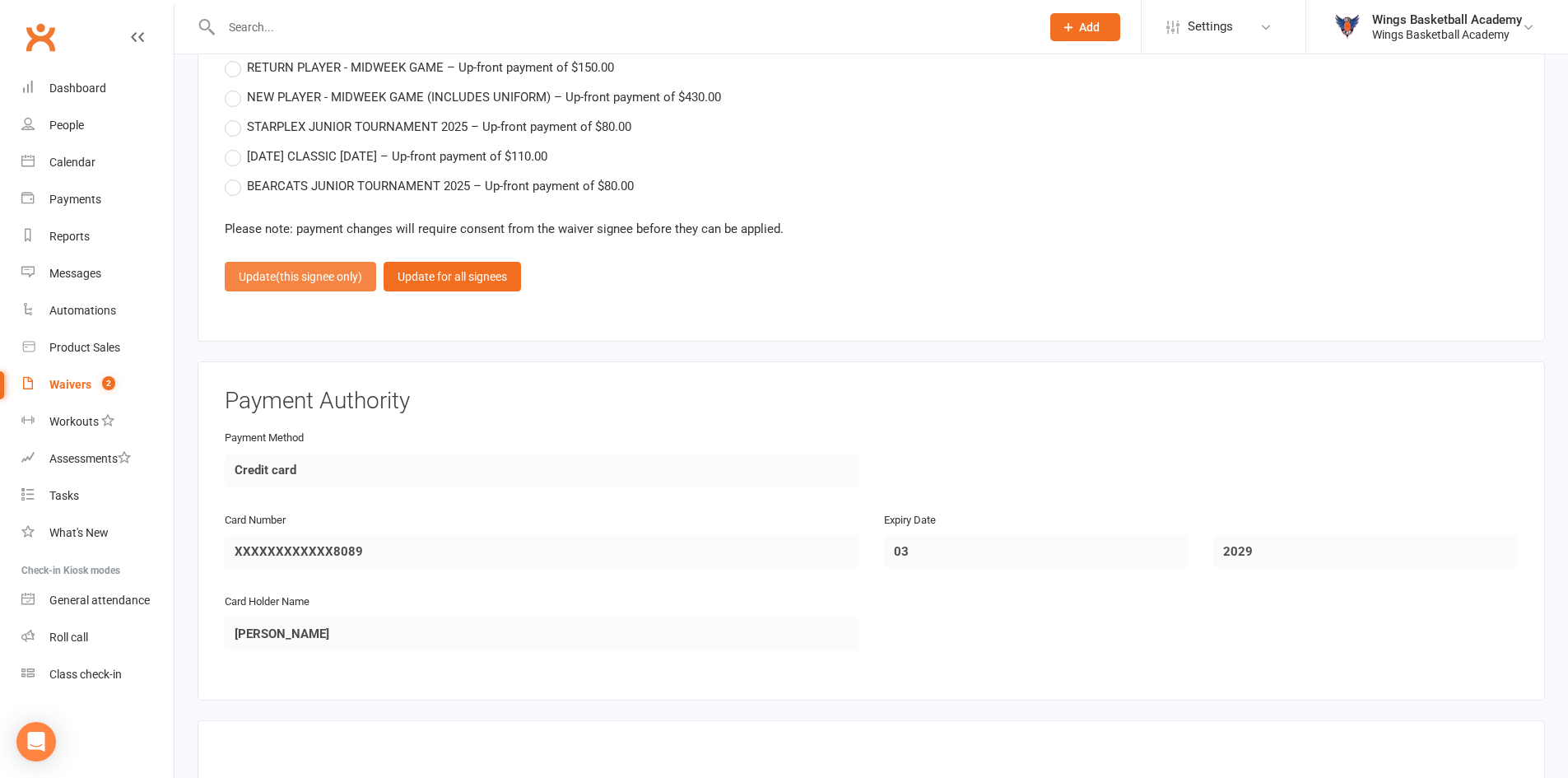
click at [280, 279] on span "(this signee only)" at bounding box center [318, 276] width 86 height 14
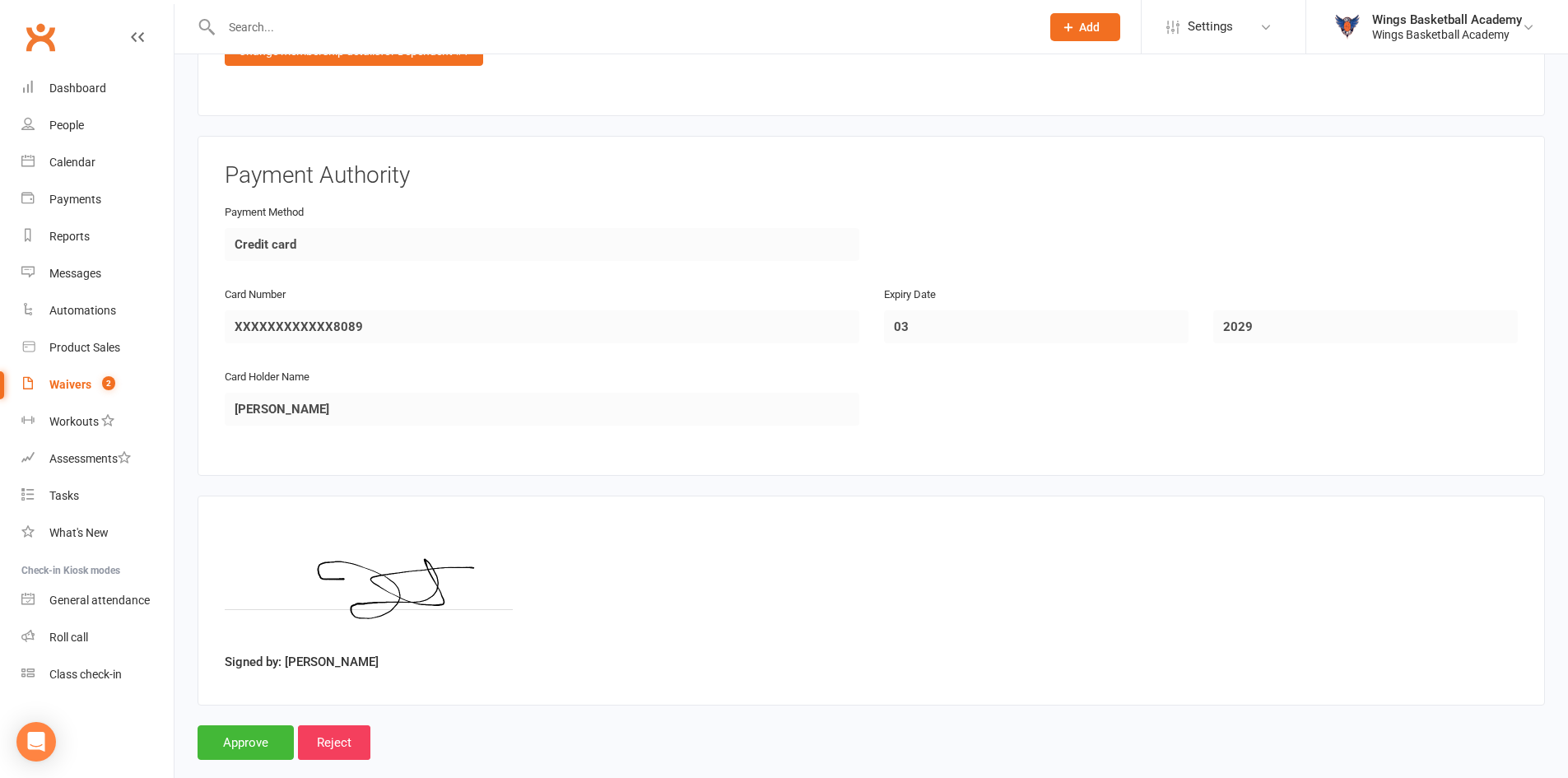
scroll to position [2111, 0]
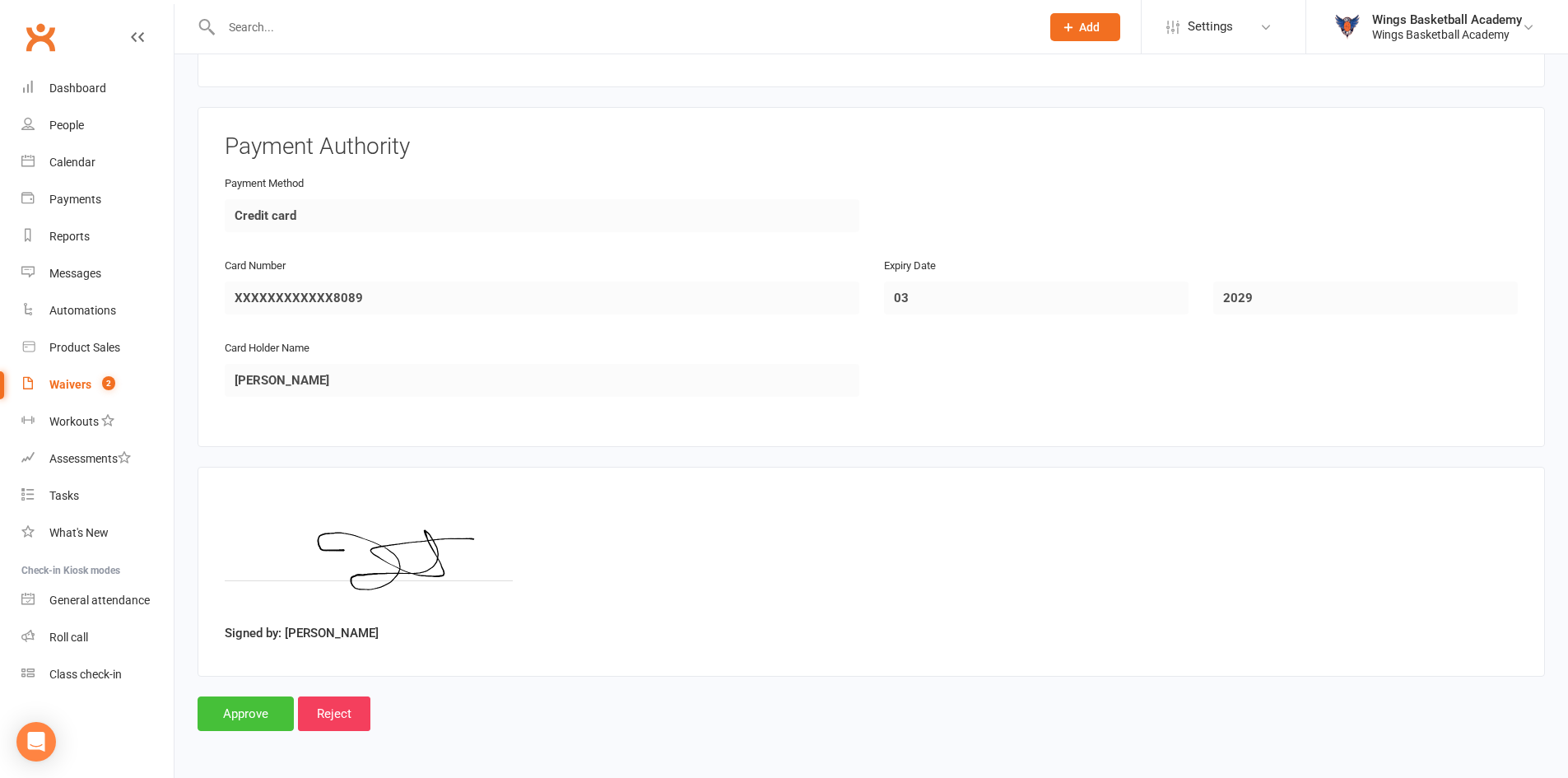
click at [245, 705] on input "Approve" at bounding box center [245, 714] width 97 height 35
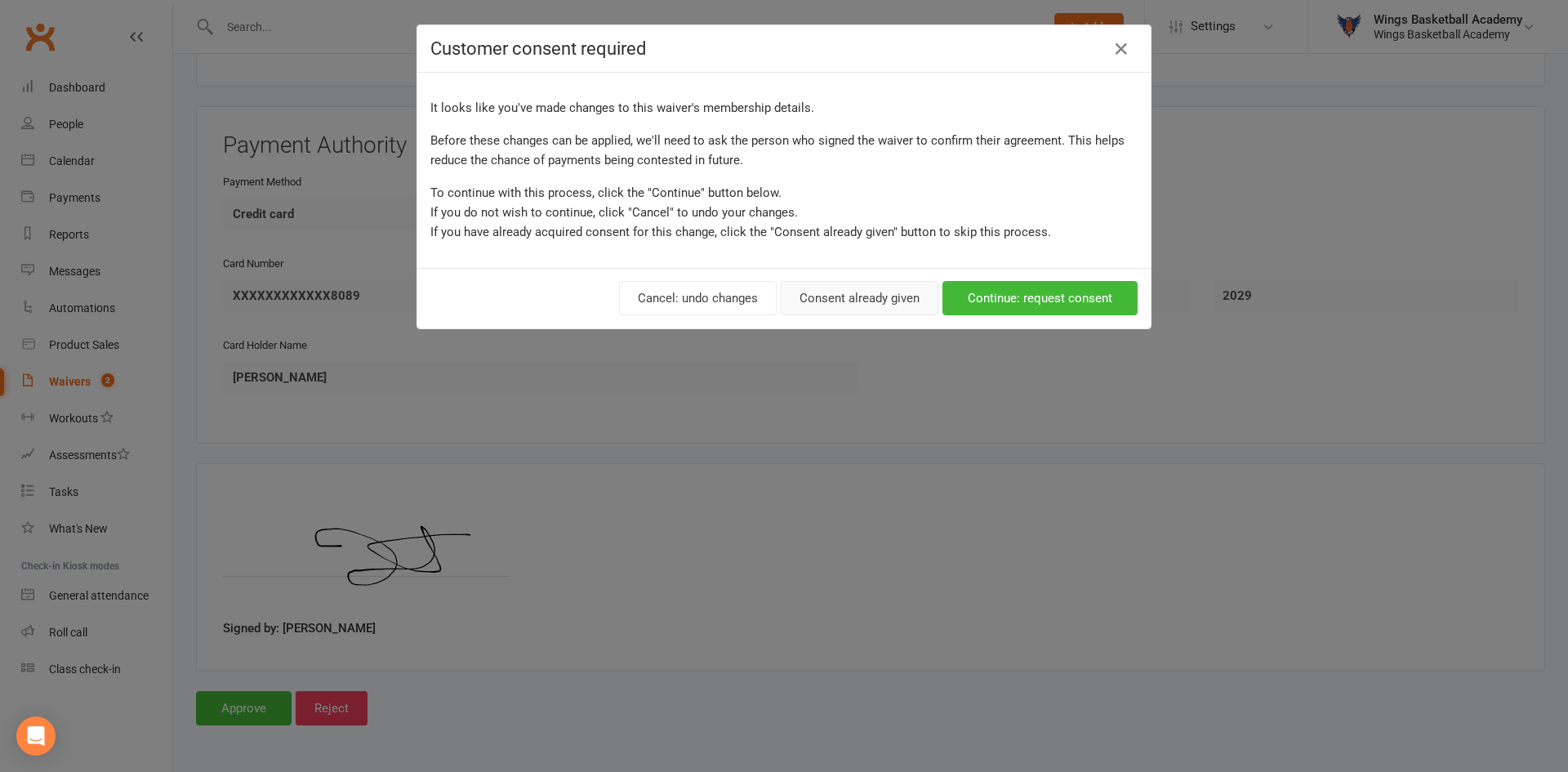
click at [858, 301] on button "Consent already given" at bounding box center [859, 298] width 157 height 35
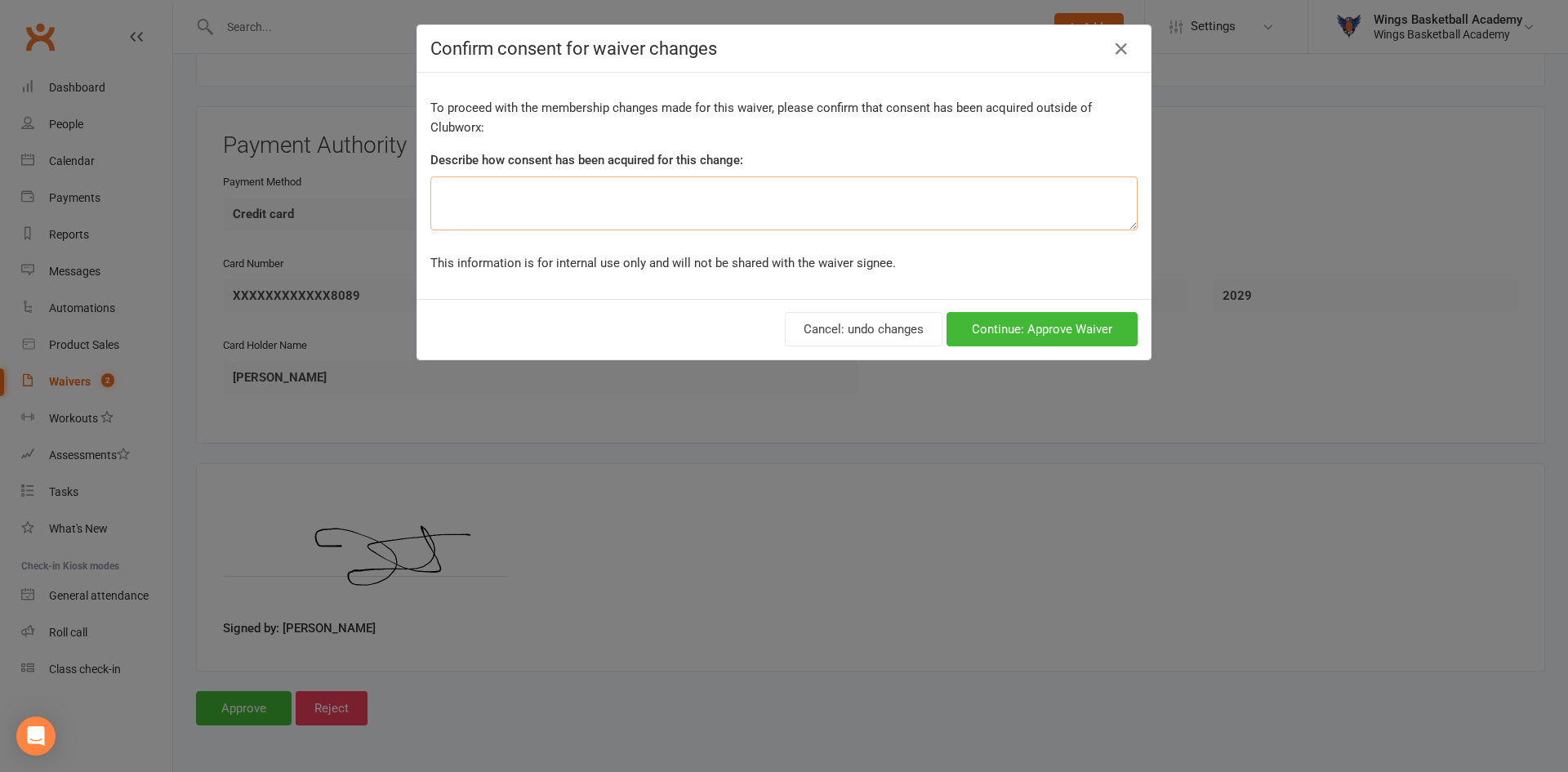
click at [603, 193] on textarea at bounding box center [784, 203] width 707 height 54
paste textarea "Parent"
type textarea "Parent"
click at [979, 339] on button "Continue: Approve Waiver" at bounding box center [1041, 329] width 191 height 35
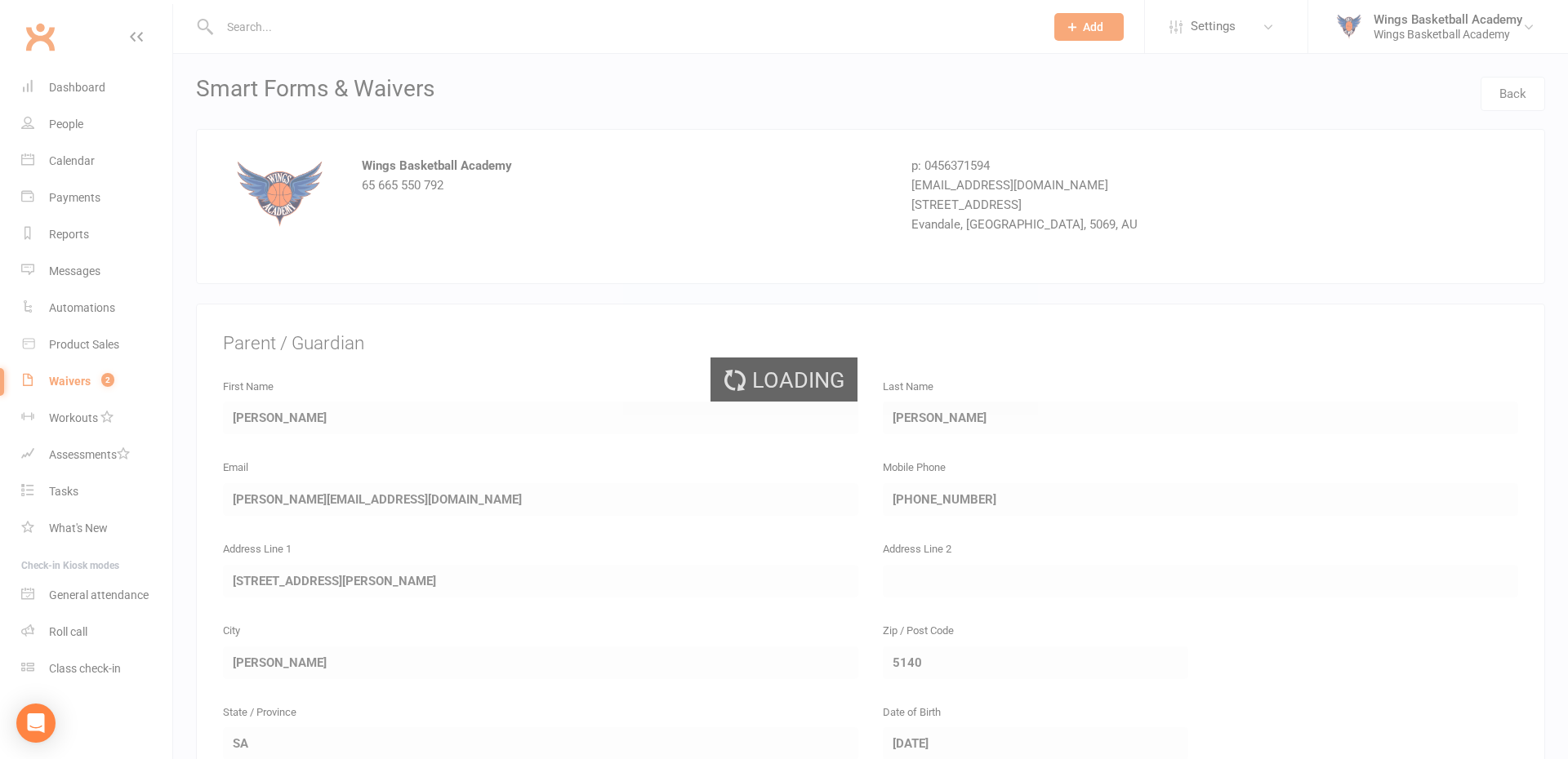
select select "50"
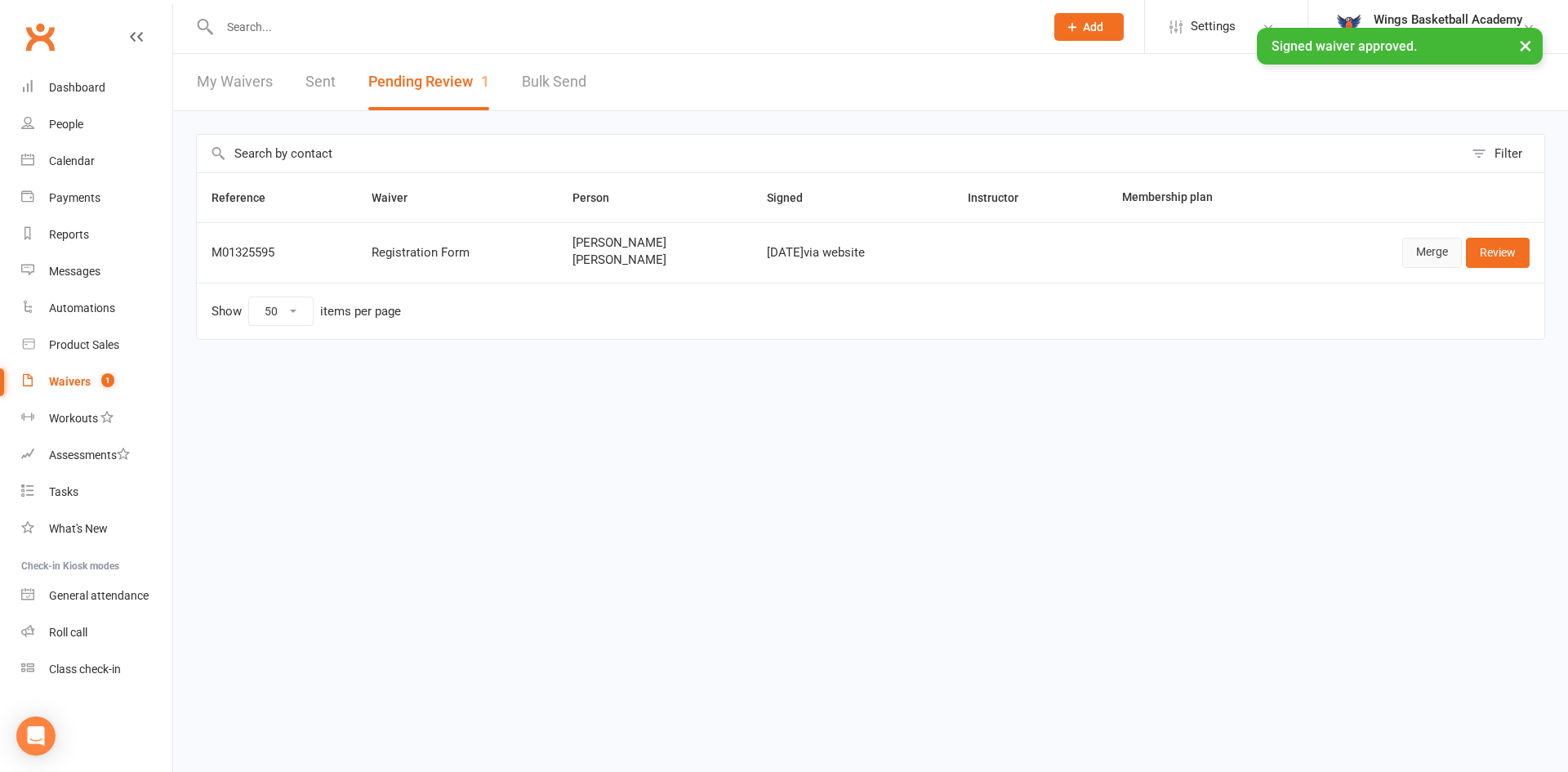
click at [1432, 251] on link "Merge" at bounding box center [1432, 252] width 59 height 30
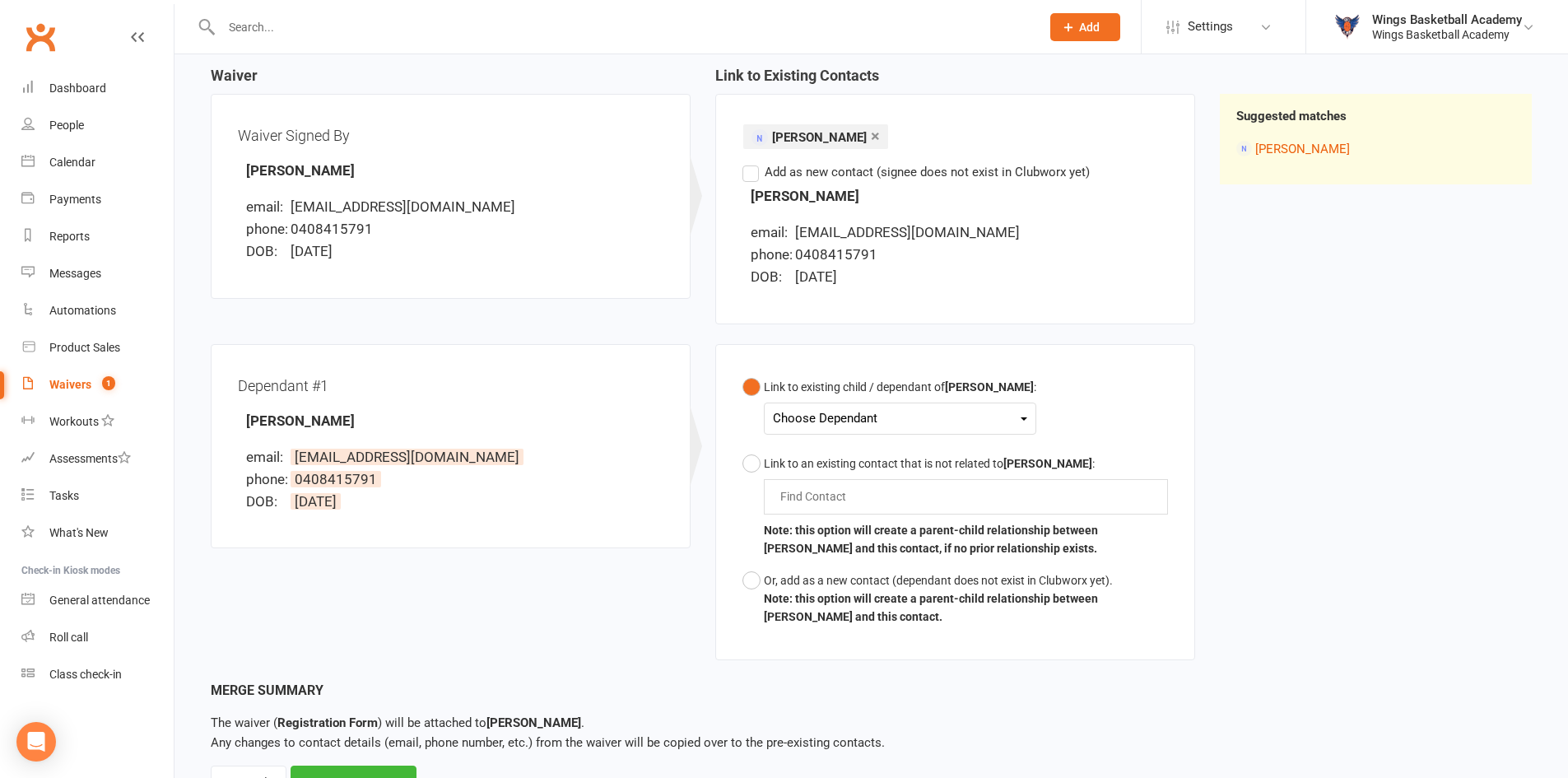
scroll to position [164, 0]
click at [814, 411] on div "Choose Dependant" at bounding box center [899, 417] width 254 height 22
click at [813, 447] on link "[PERSON_NAME]" at bounding box center [855, 455] width 163 height 36
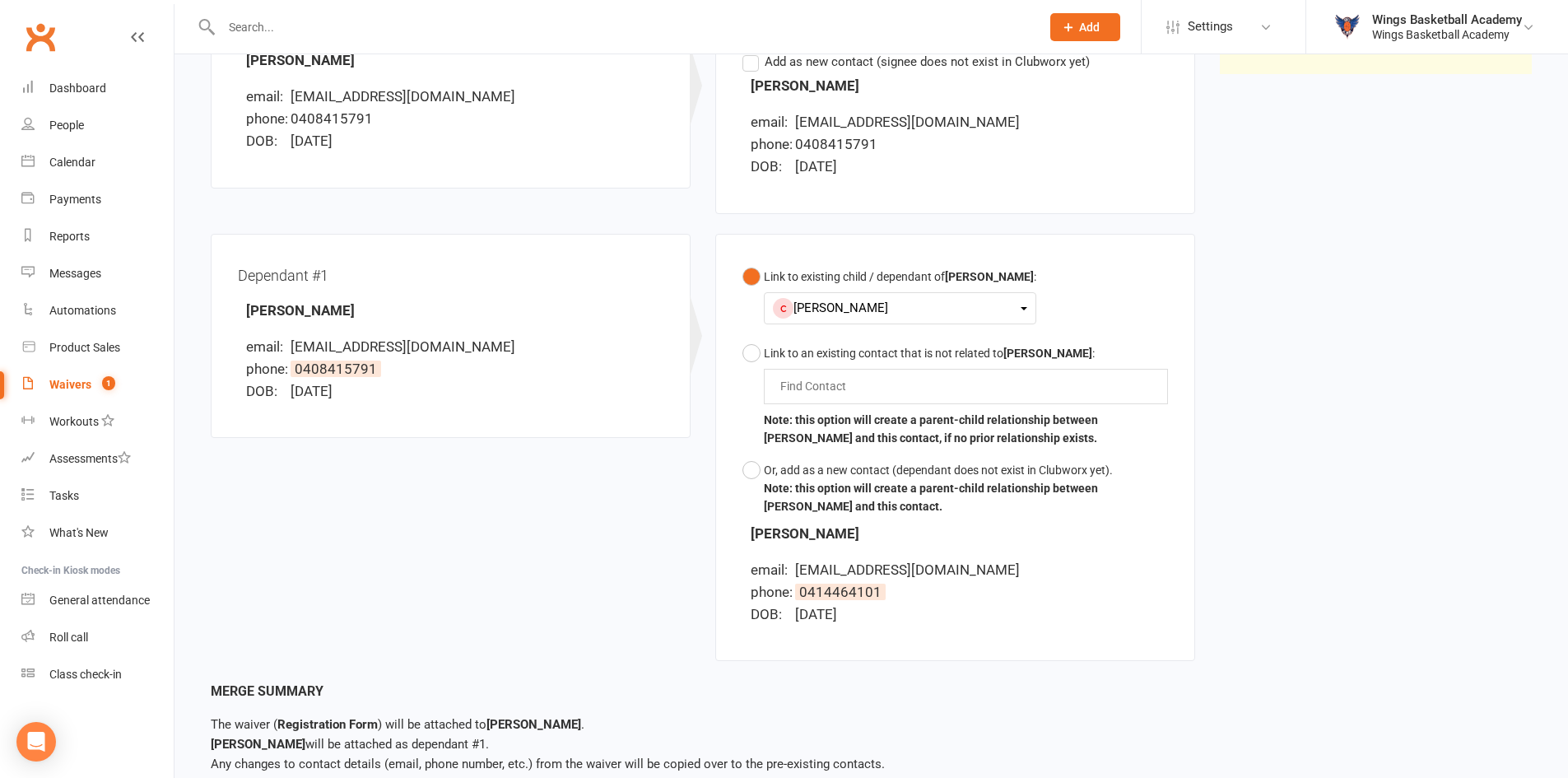
scroll to position [367, 0]
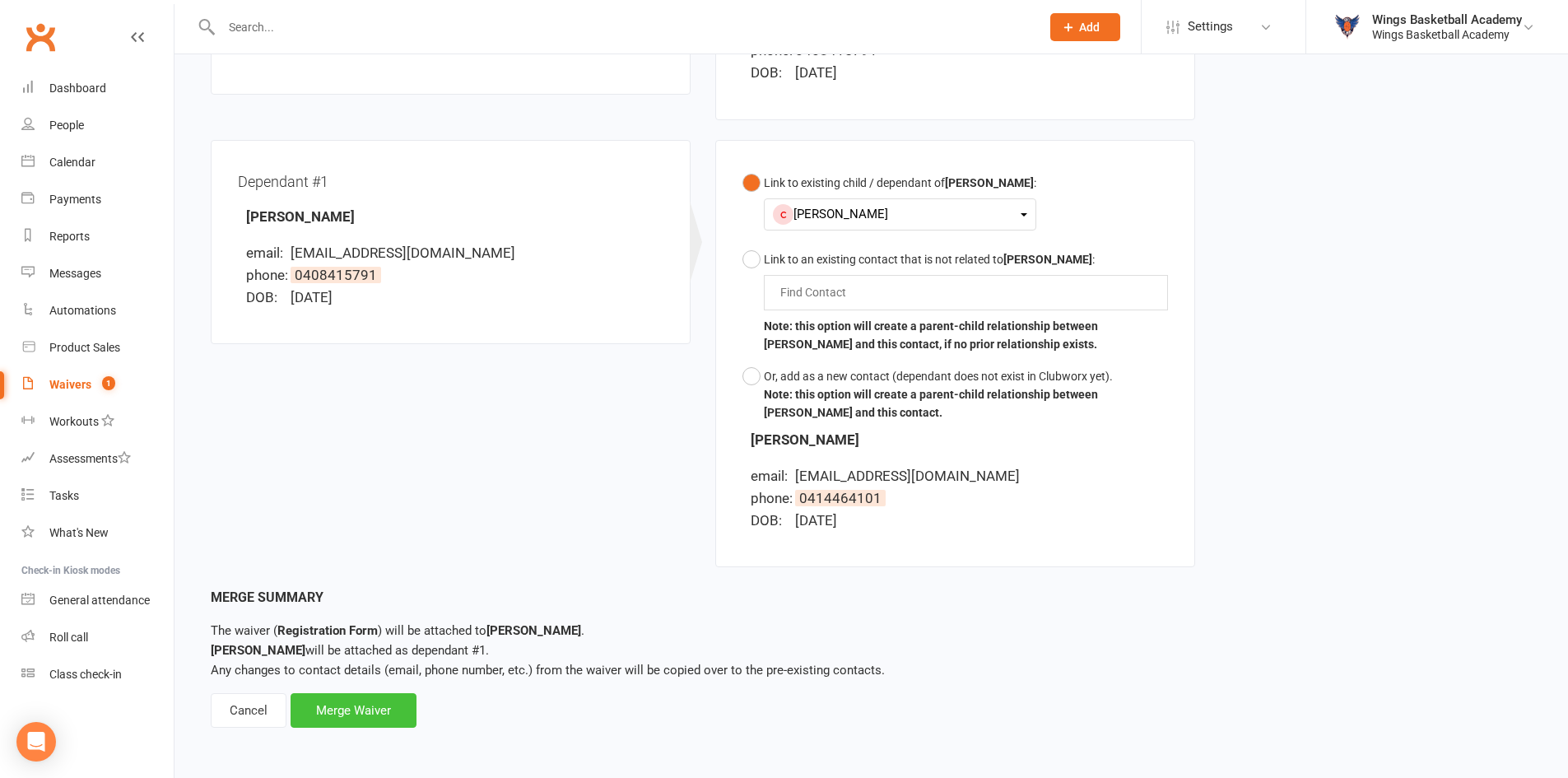
click at [369, 713] on div "Merge Waiver" at bounding box center [354, 710] width 126 height 35
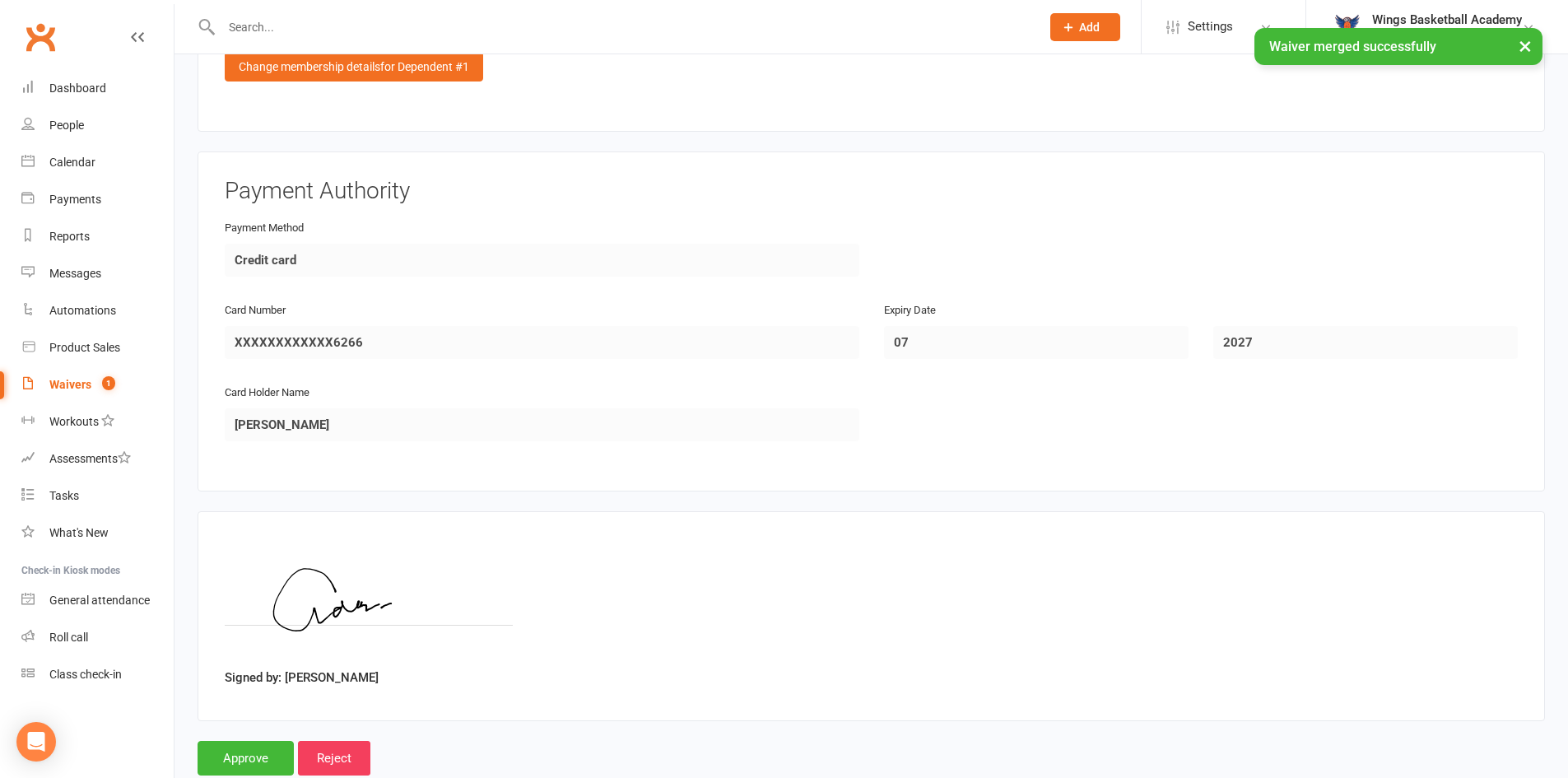
scroll to position [2111, 0]
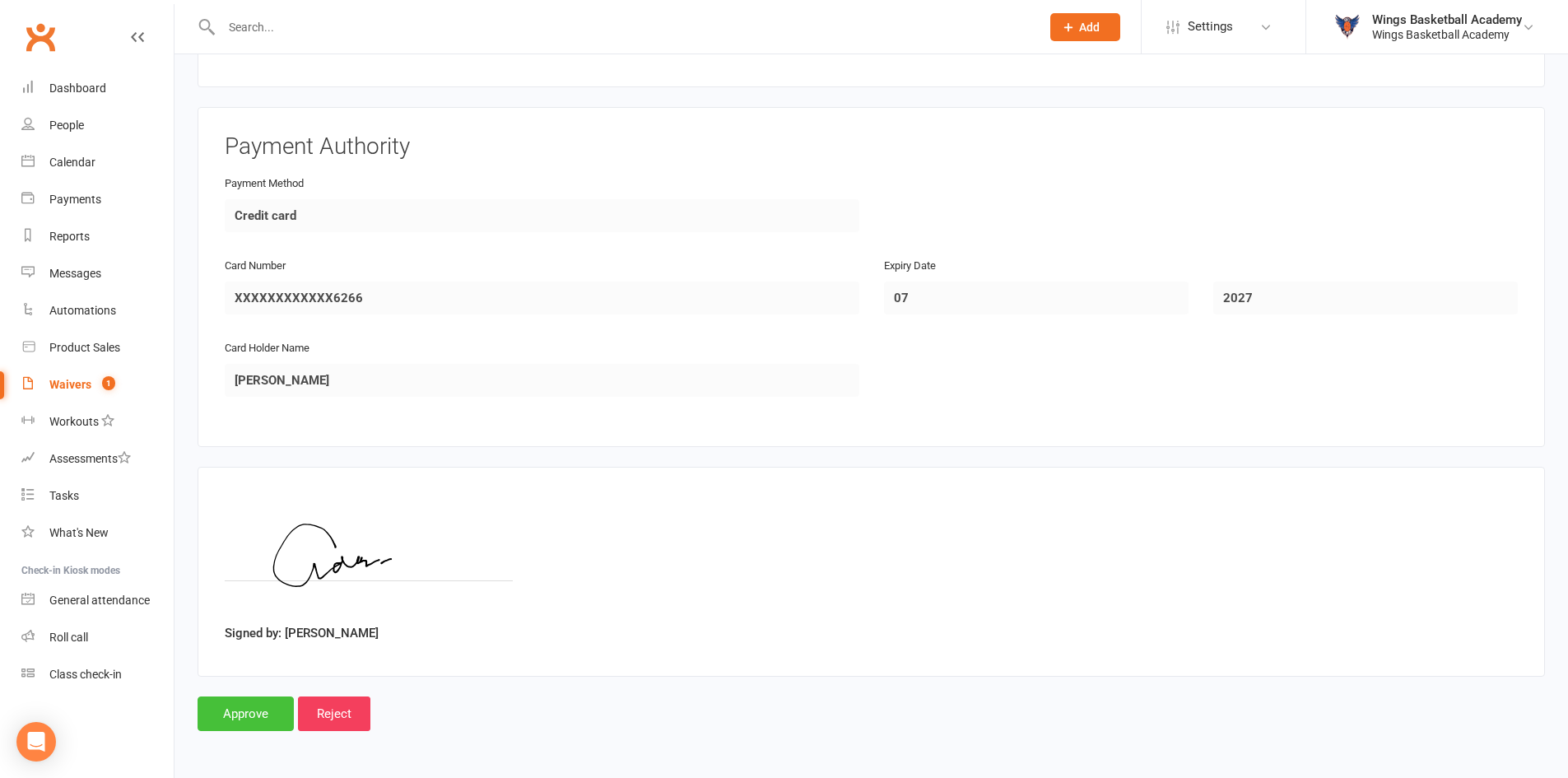
click at [247, 721] on input "Approve" at bounding box center [245, 714] width 97 height 35
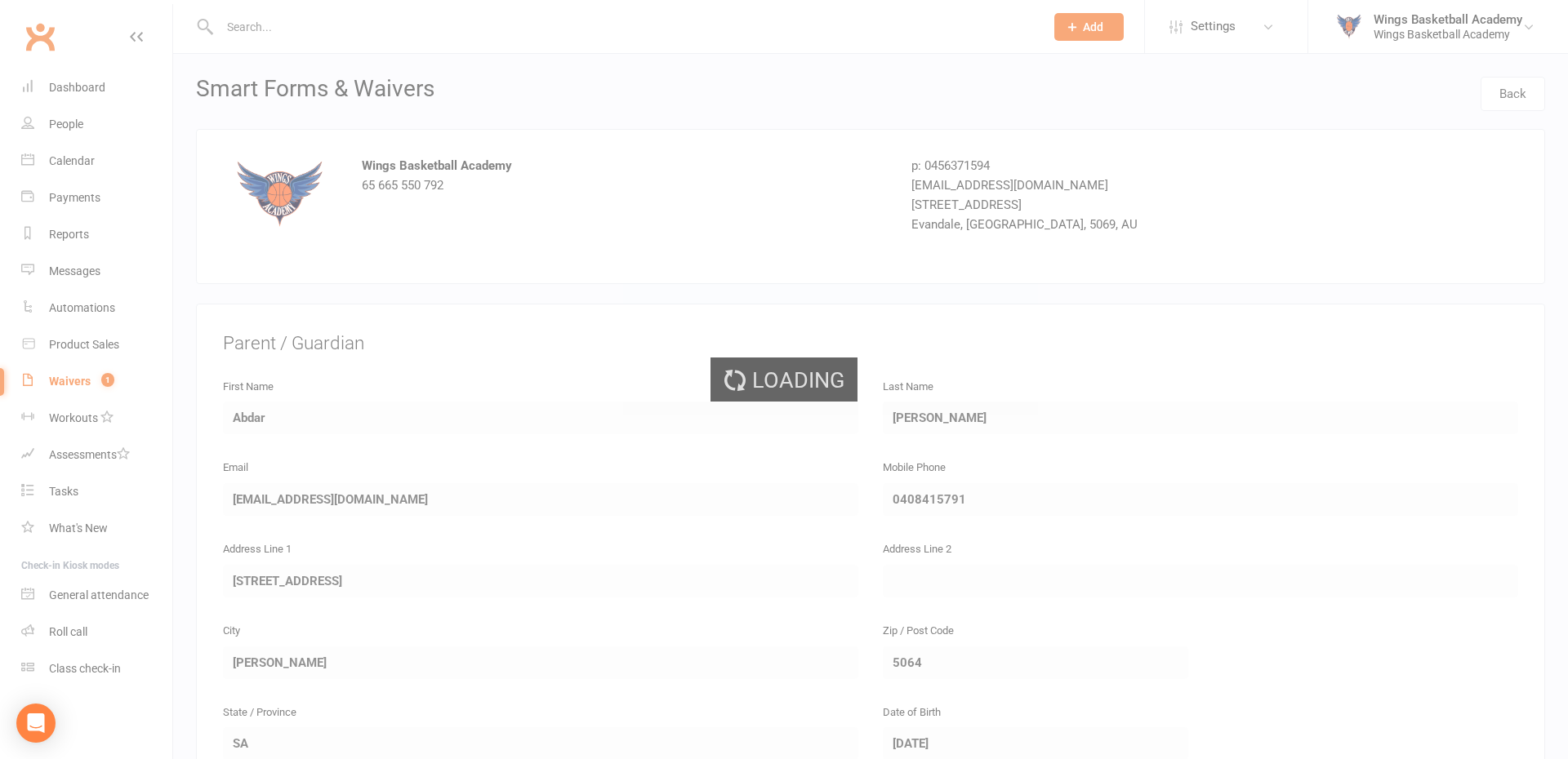
select select "50"
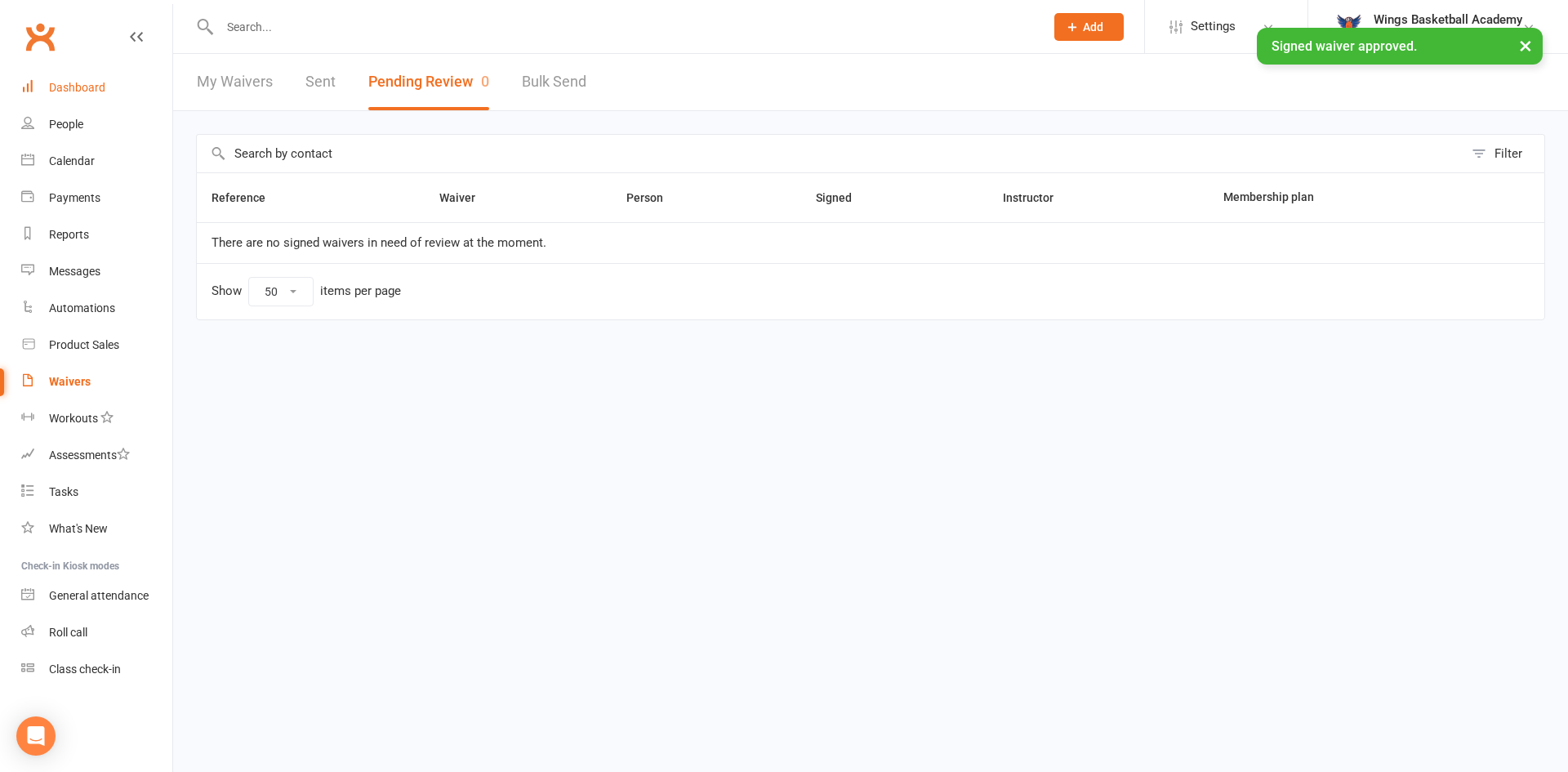
click at [89, 87] on div "Dashboard" at bounding box center [77, 87] width 57 height 13
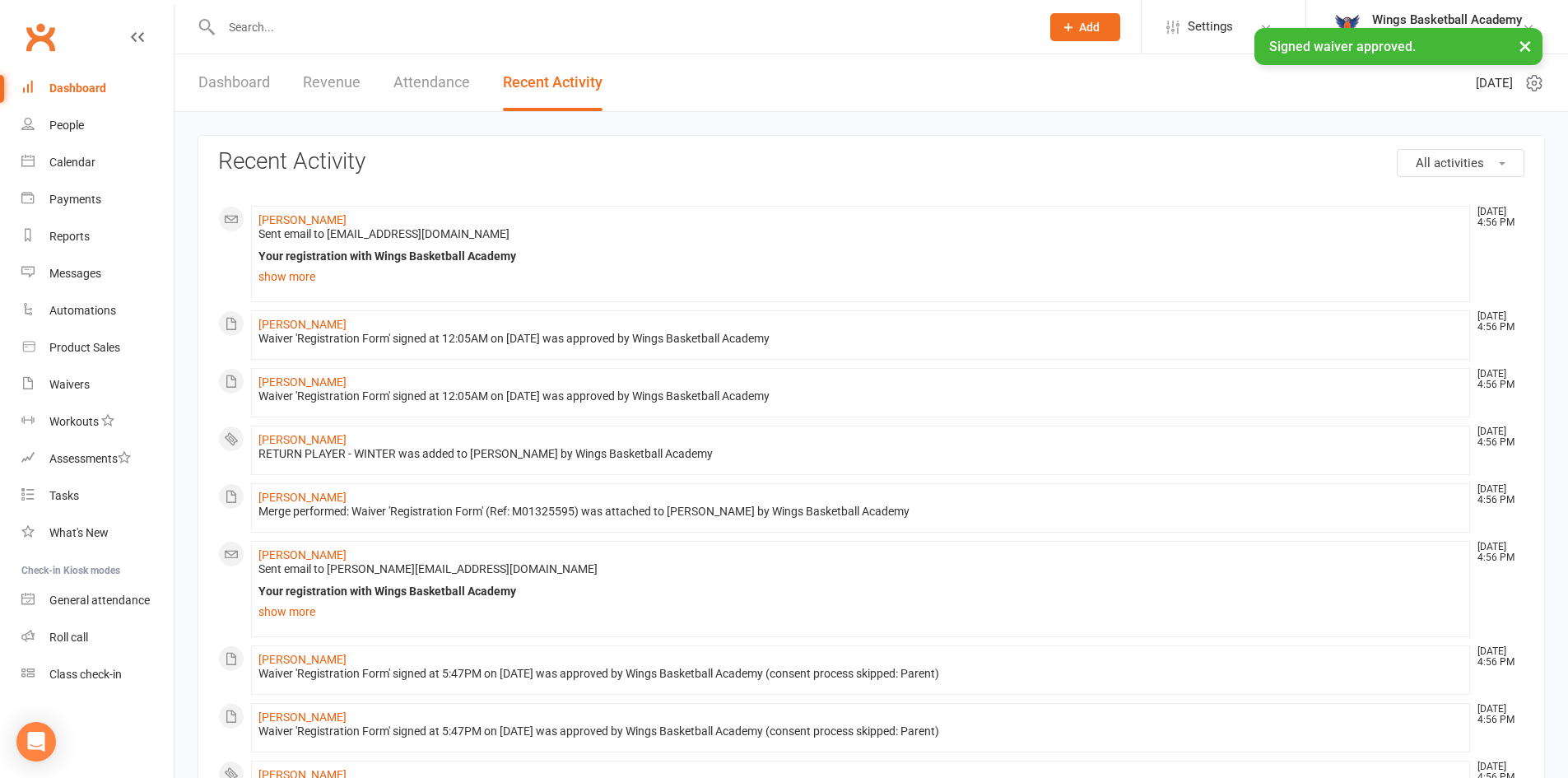
click at [242, 75] on link "Dashboard" at bounding box center [234, 82] width 71 height 57
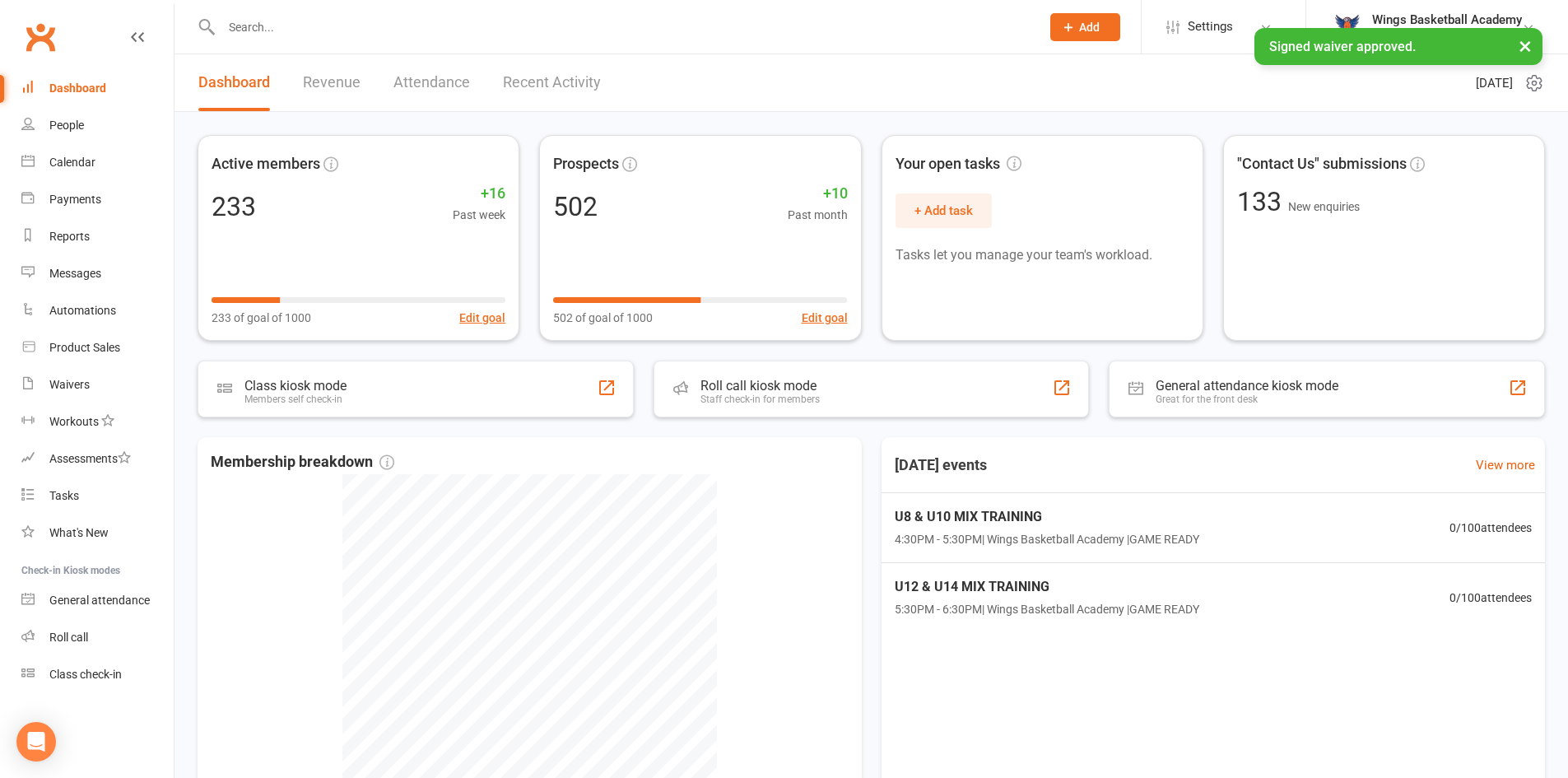
click at [526, 80] on link "Recent Activity" at bounding box center [552, 82] width 98 height 57
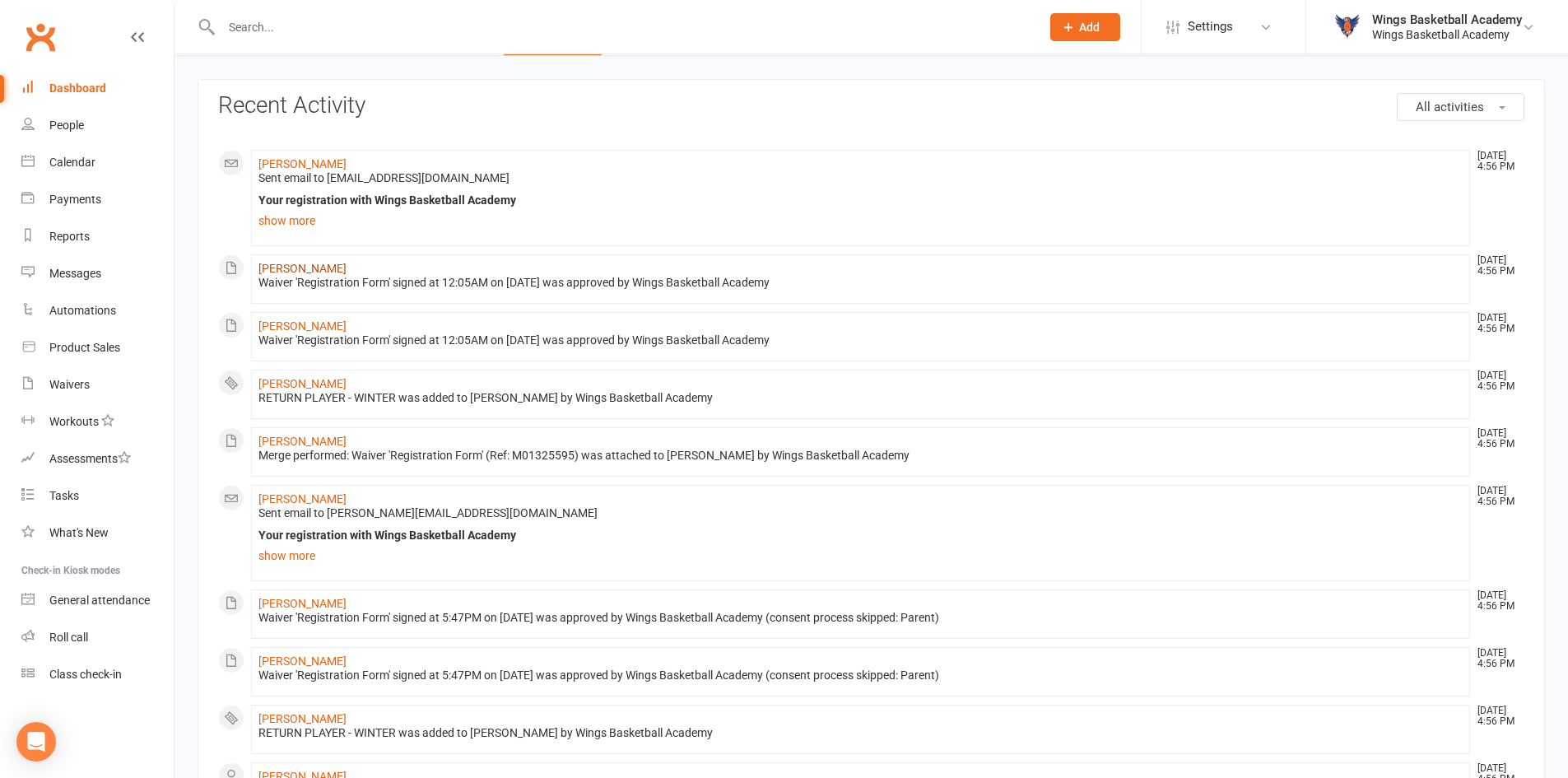
scroll to position [82, 0]
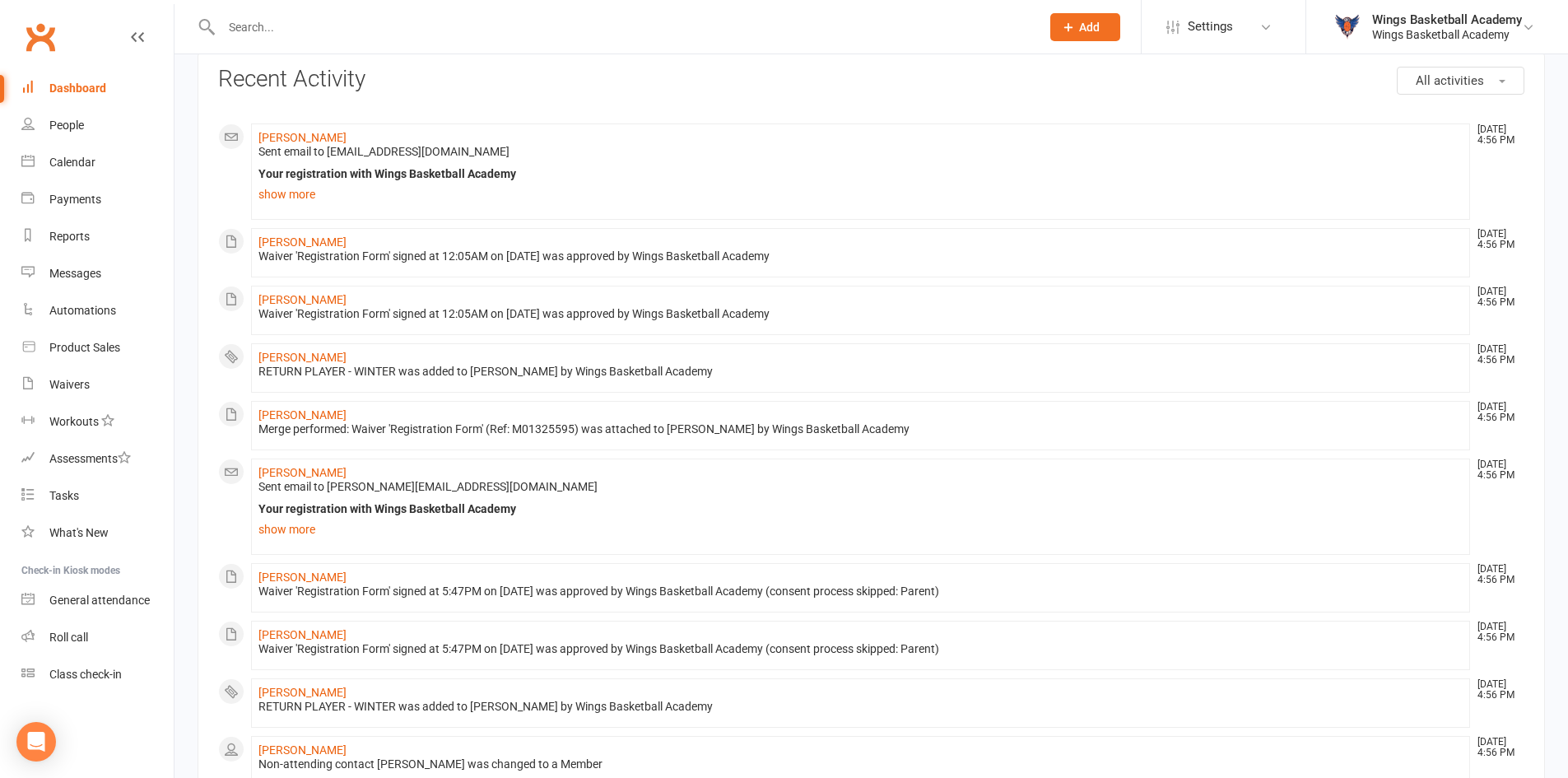
click at [299, 23] on input "text" at bounding box center [622, 27] width 813 height 23
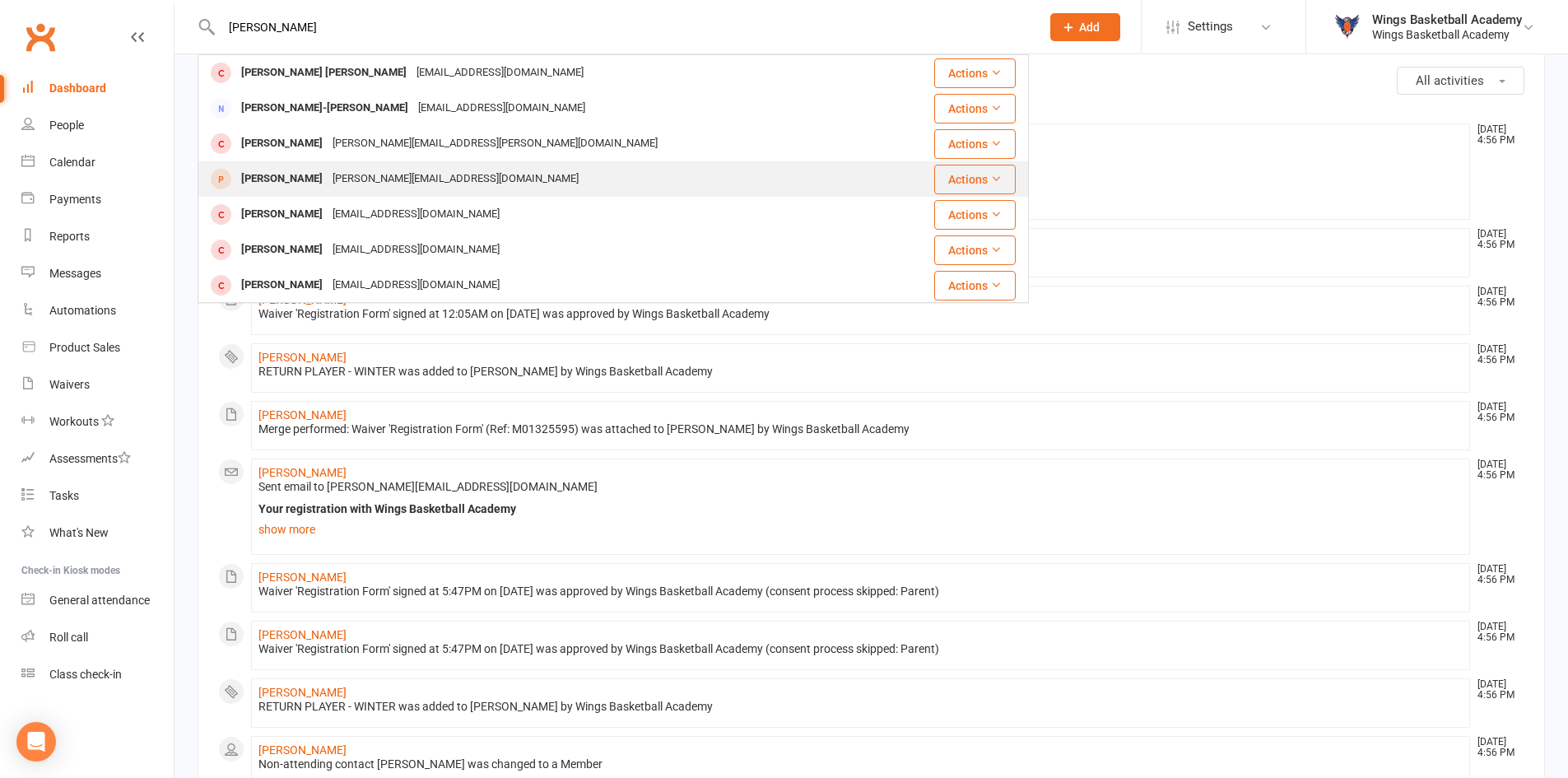
type input "[PERSON_NAME]"
click at [267, 172] on div "[PERSON_NAME]" at bounding box center [282, 179] width 92 height 24
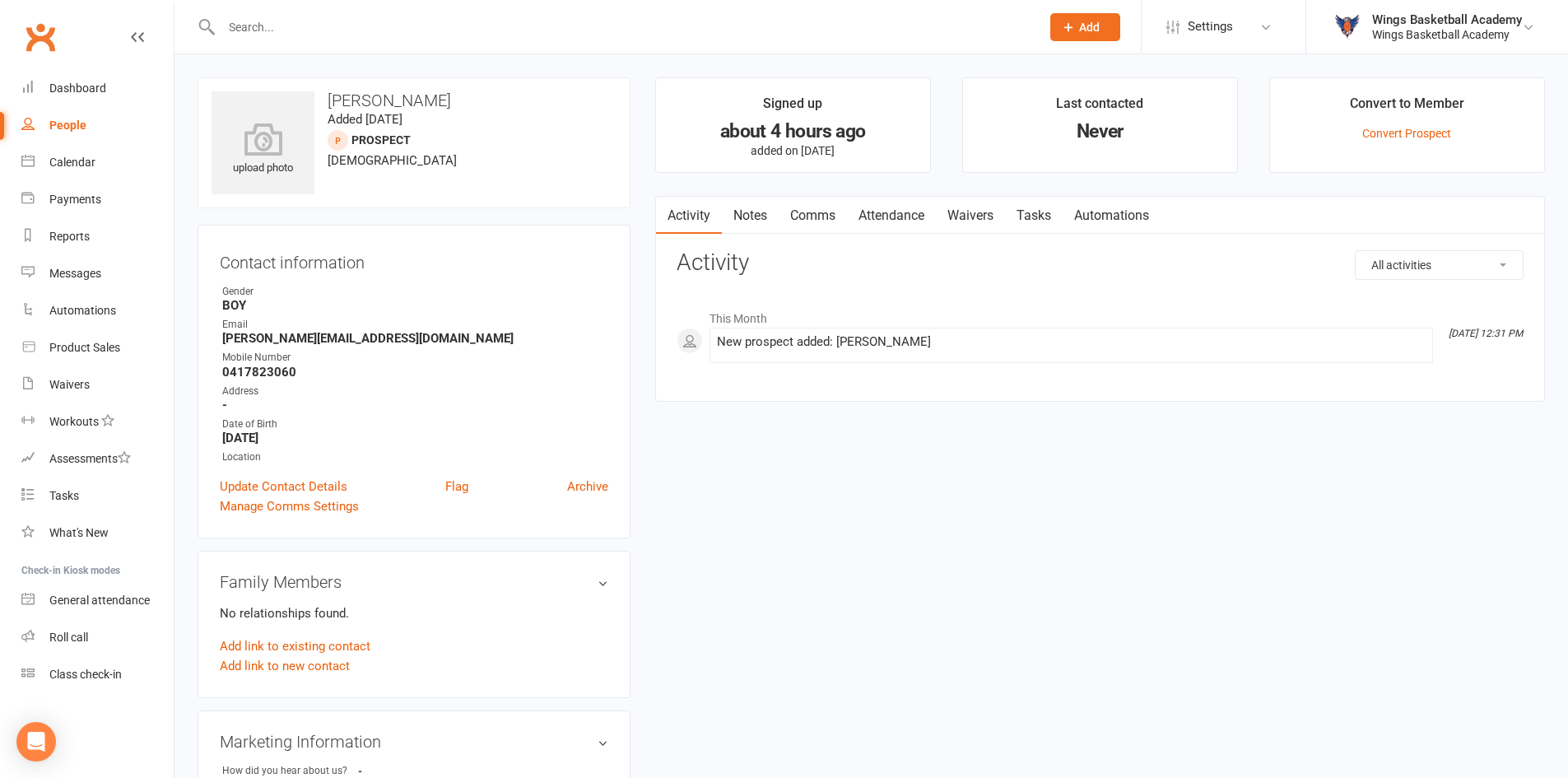
click at [814, 209] on link "Comms" at bounding box center [813, 216] width 69 height 38
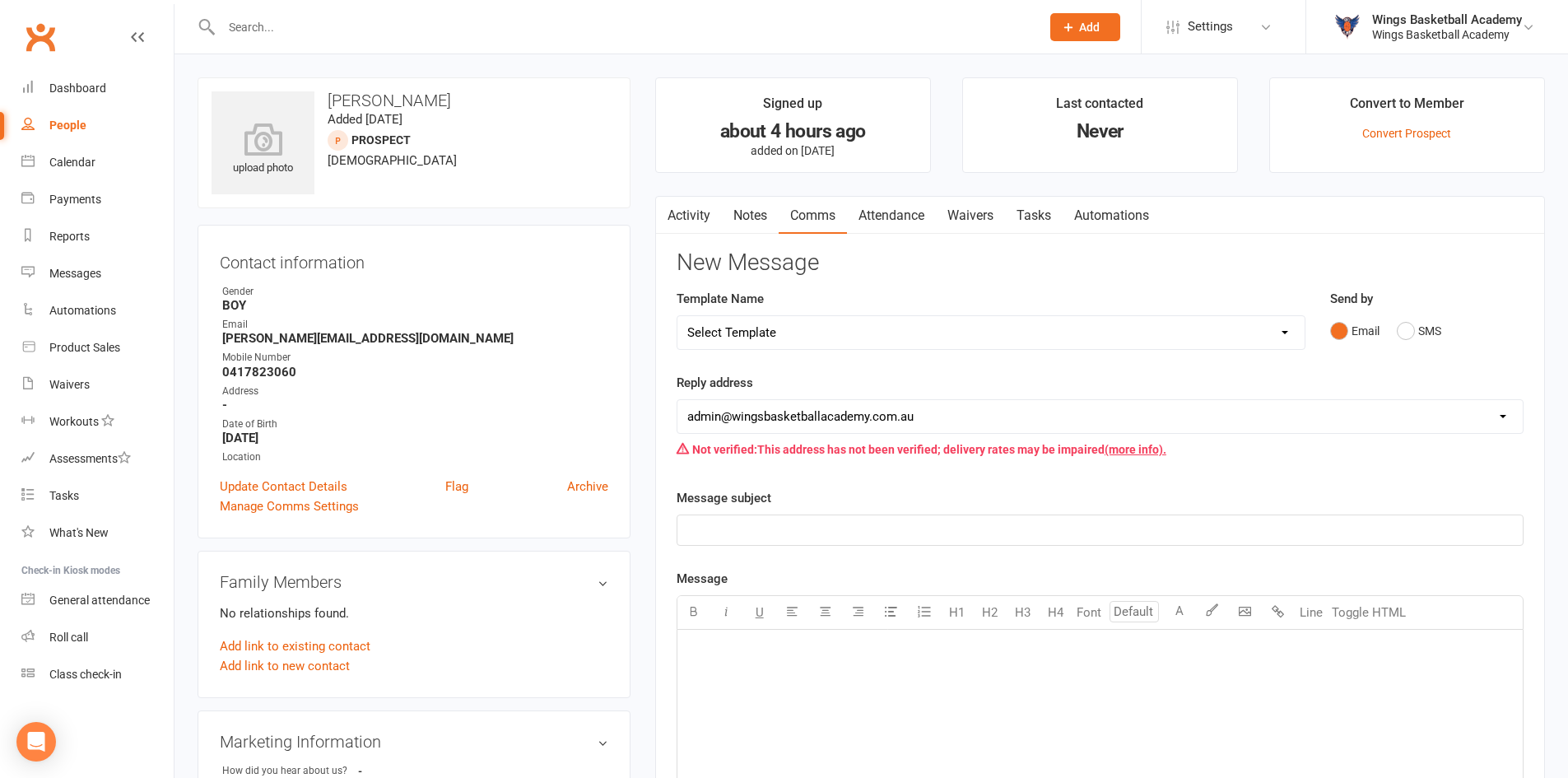
click at [818, 331] on select "Select Template [Email] 0 - COME & TRY [Email] 1 - UNIFORM ORDERING & SIZING [E…" at bounding box center [990, 332] width 627 height 33
select select "0"
click at [677, 316] on select "Select Template [Email] 0 - COME & TRY [Email] 1 - UNIFORM ORDERING & SIZING [E…" at bounding box center [990, 332] width 627 height 33
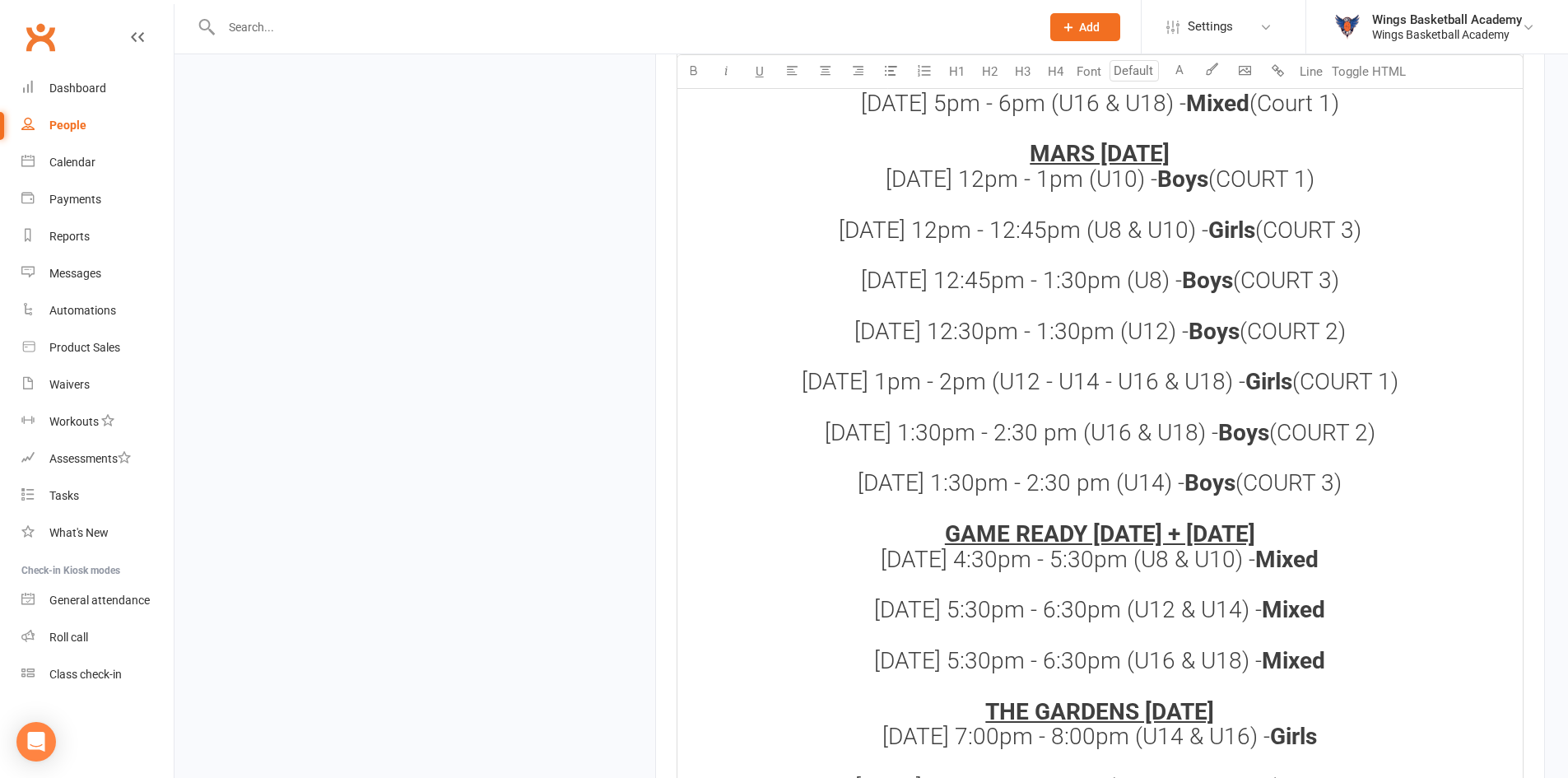
scroll to position [2174, 0]
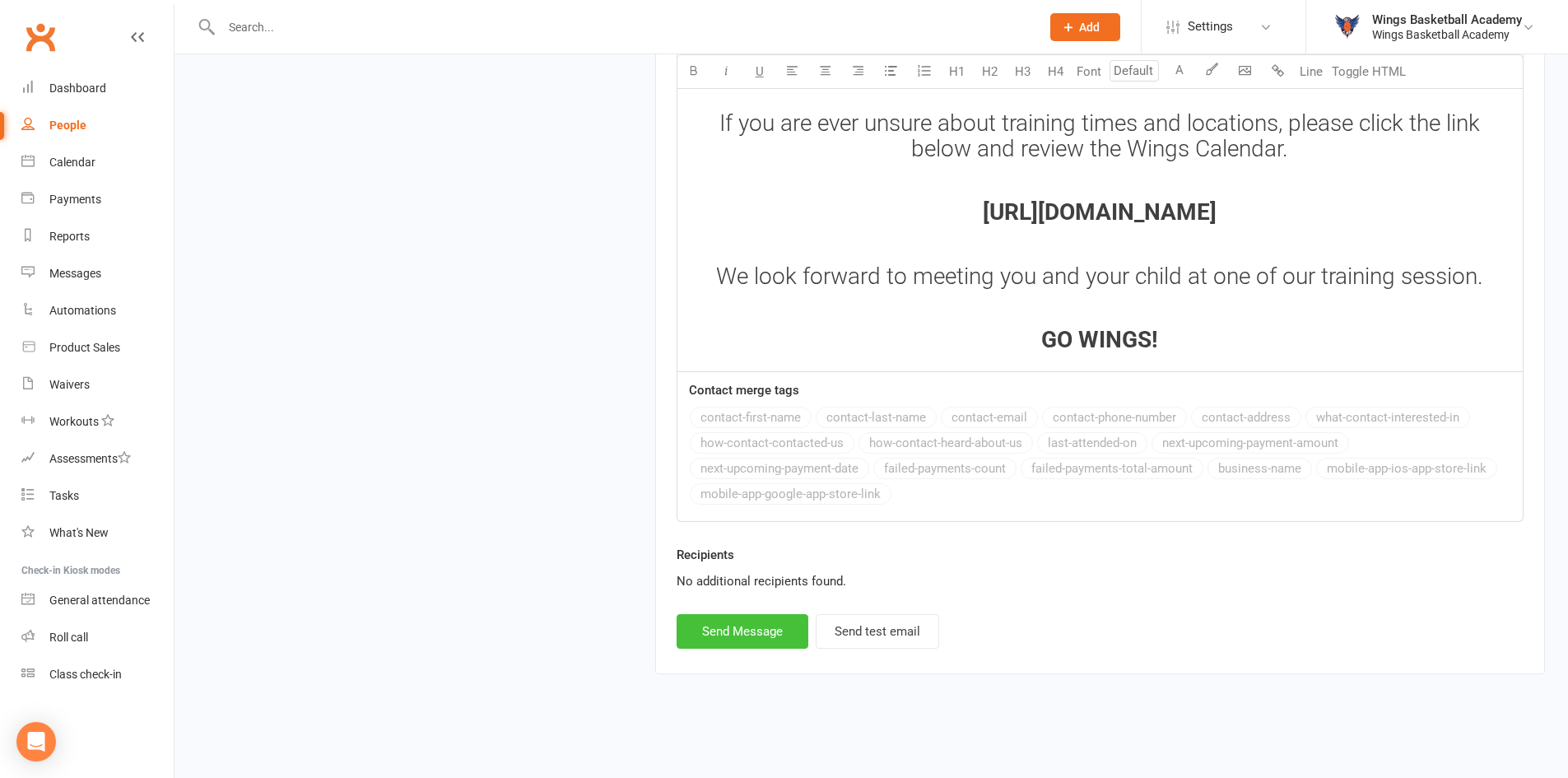
click at [744, 631] on button "Send Message" at bounding box center [742, 632] width 131 height 35
select select
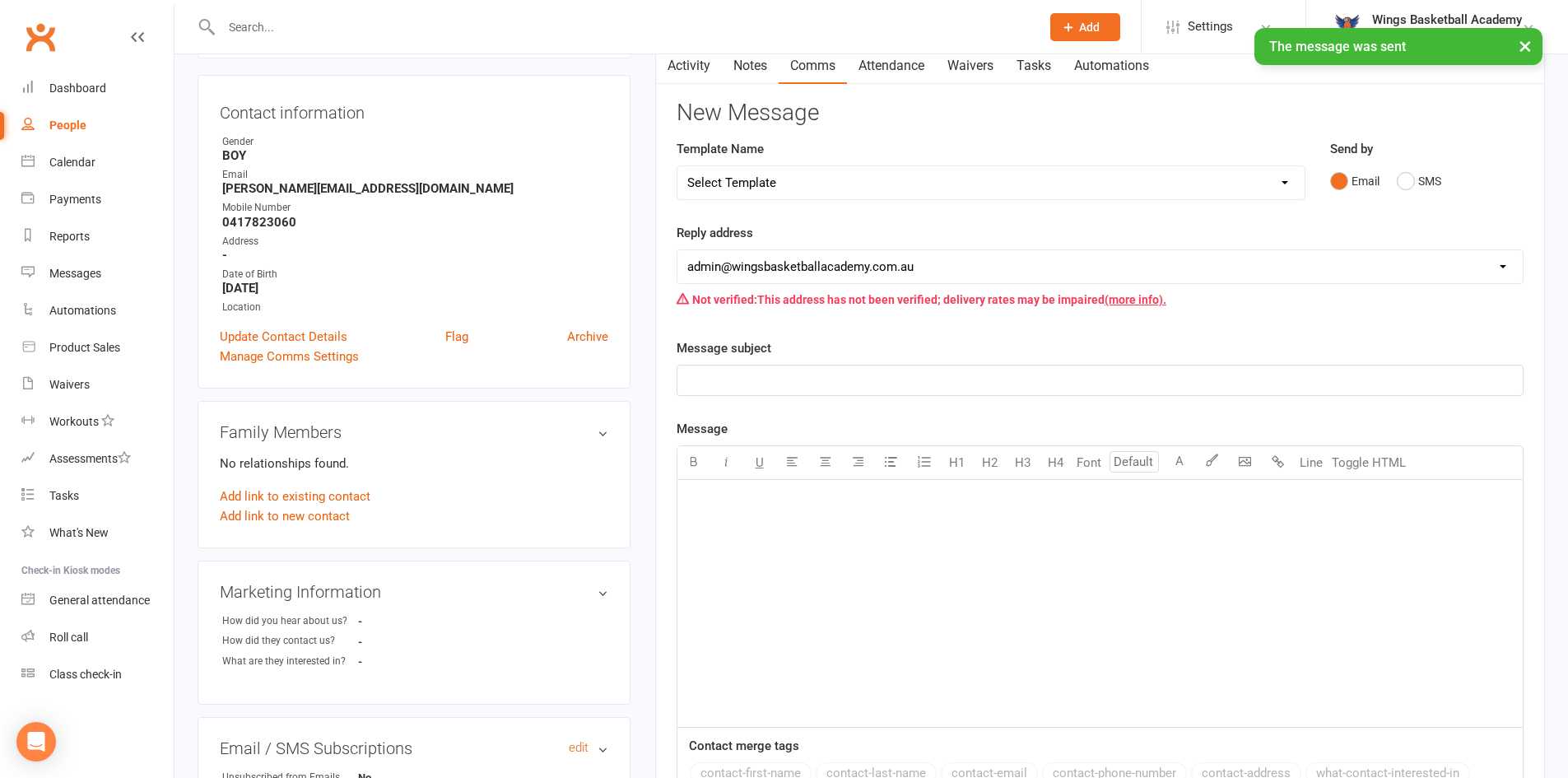
scroll to position [0, 0]
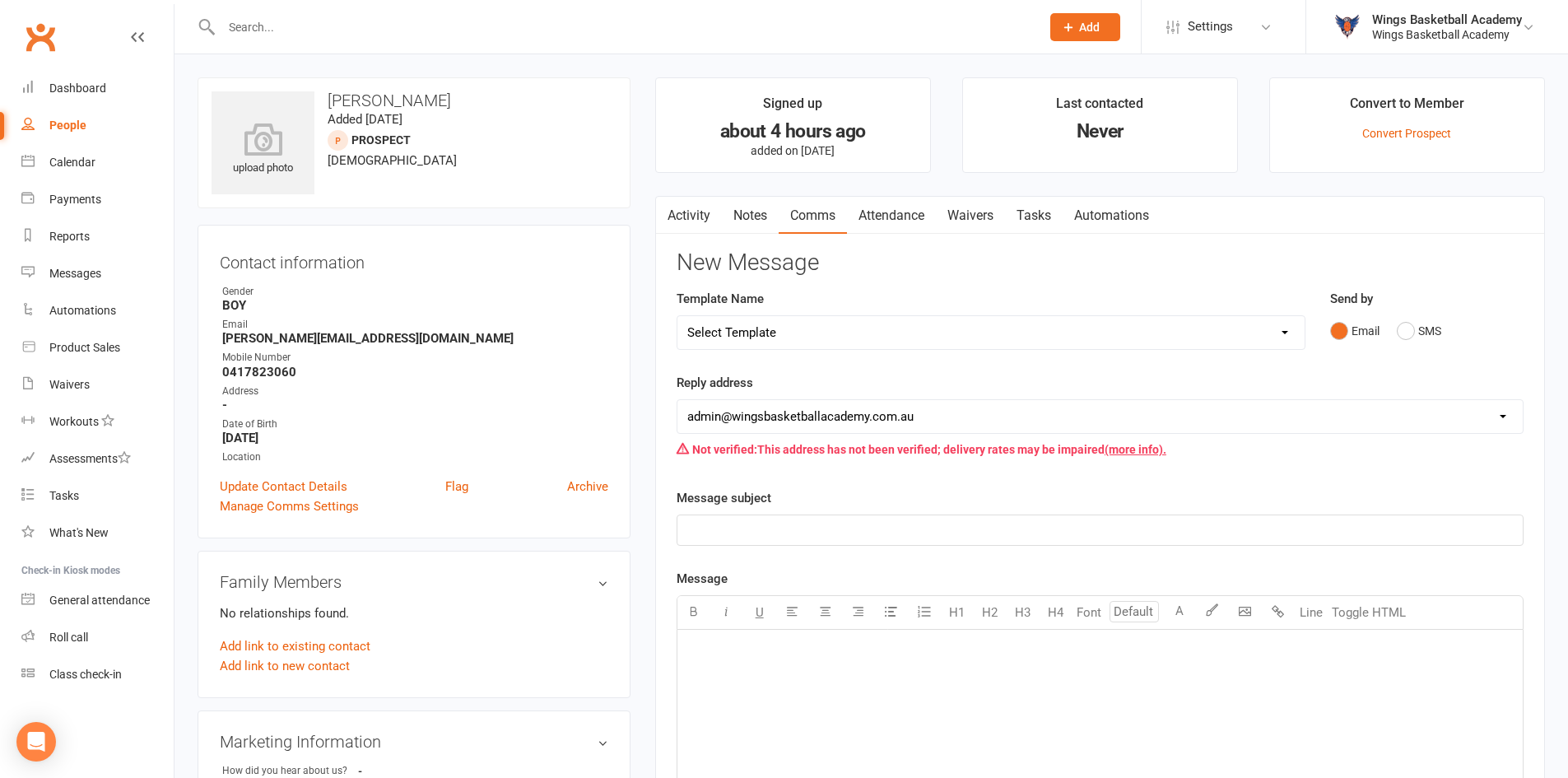
click at [276, 16] on input "text" at bounding box center [622, 27] width 813 height 23
paste input "[EMAIL_ADDRESS][DOMAIN_NAME]"
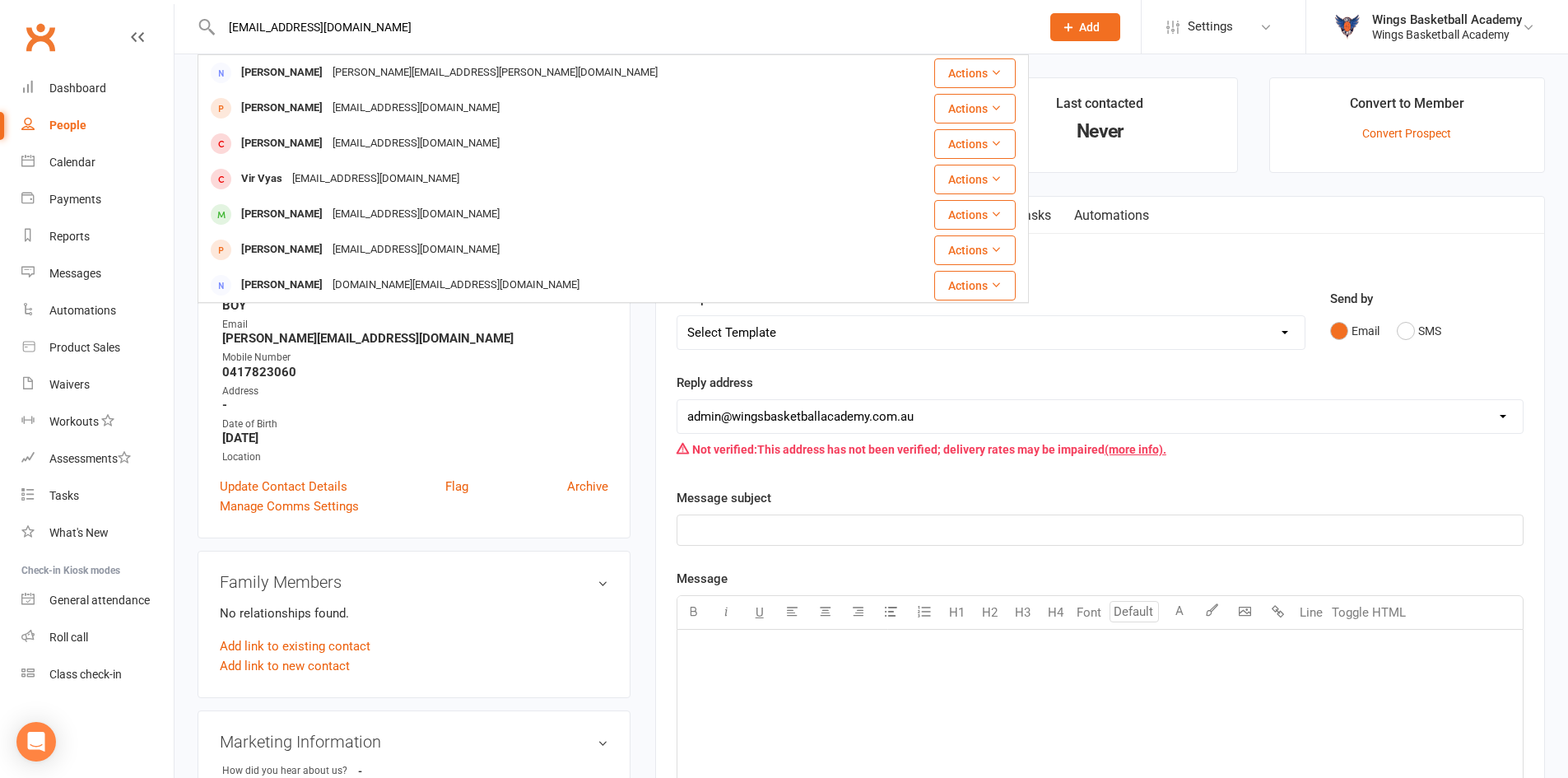
type input "[EMAIL_ADDRESS][DOMAIN_NAME]"
click at [1069, 26] on icon at bounding box center [1068, 26] width 14 height 14
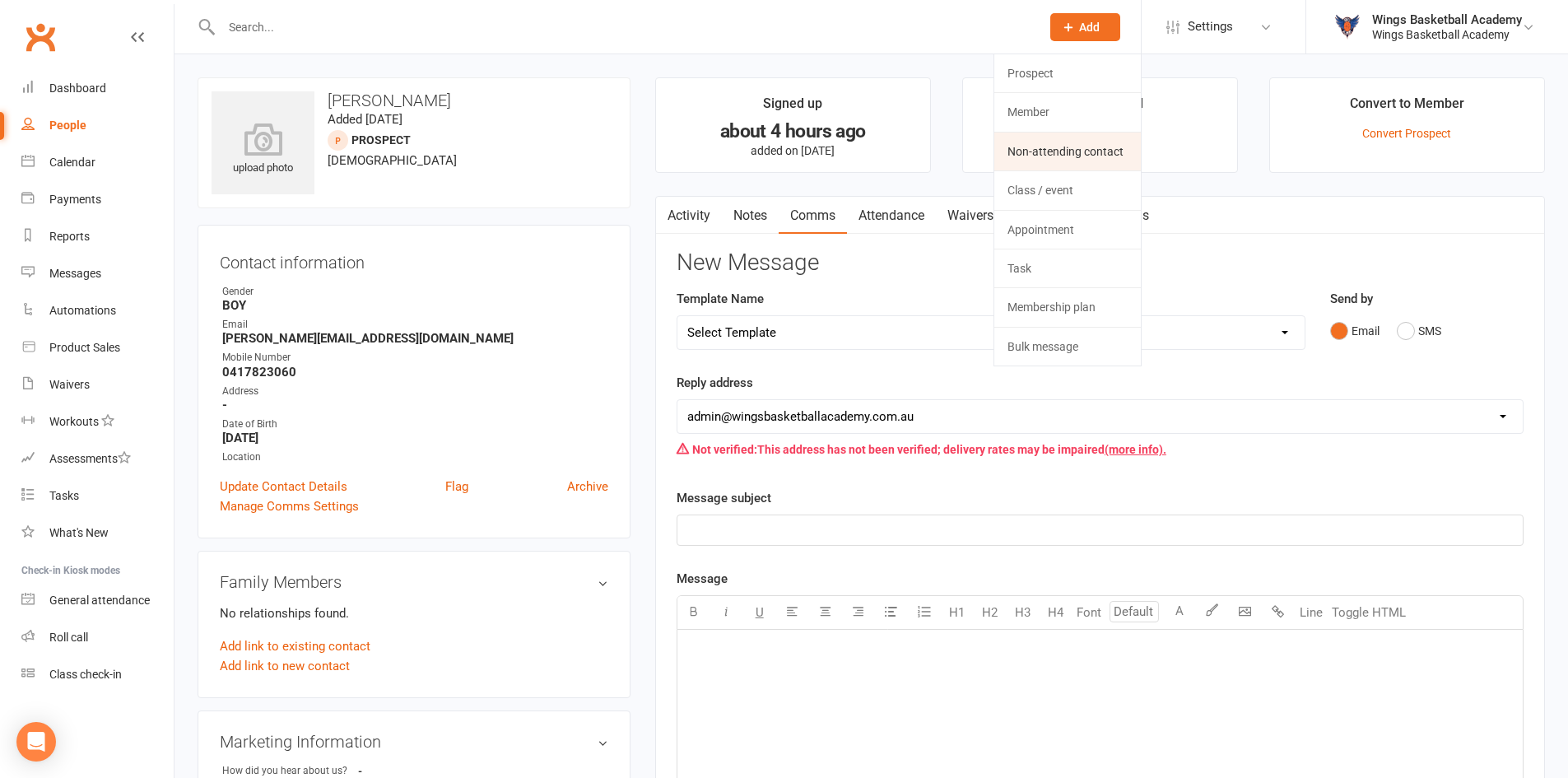
click at [1023, 149] on link "Non-attending contact" at bounding box center [1068, 151] width 147 height 38
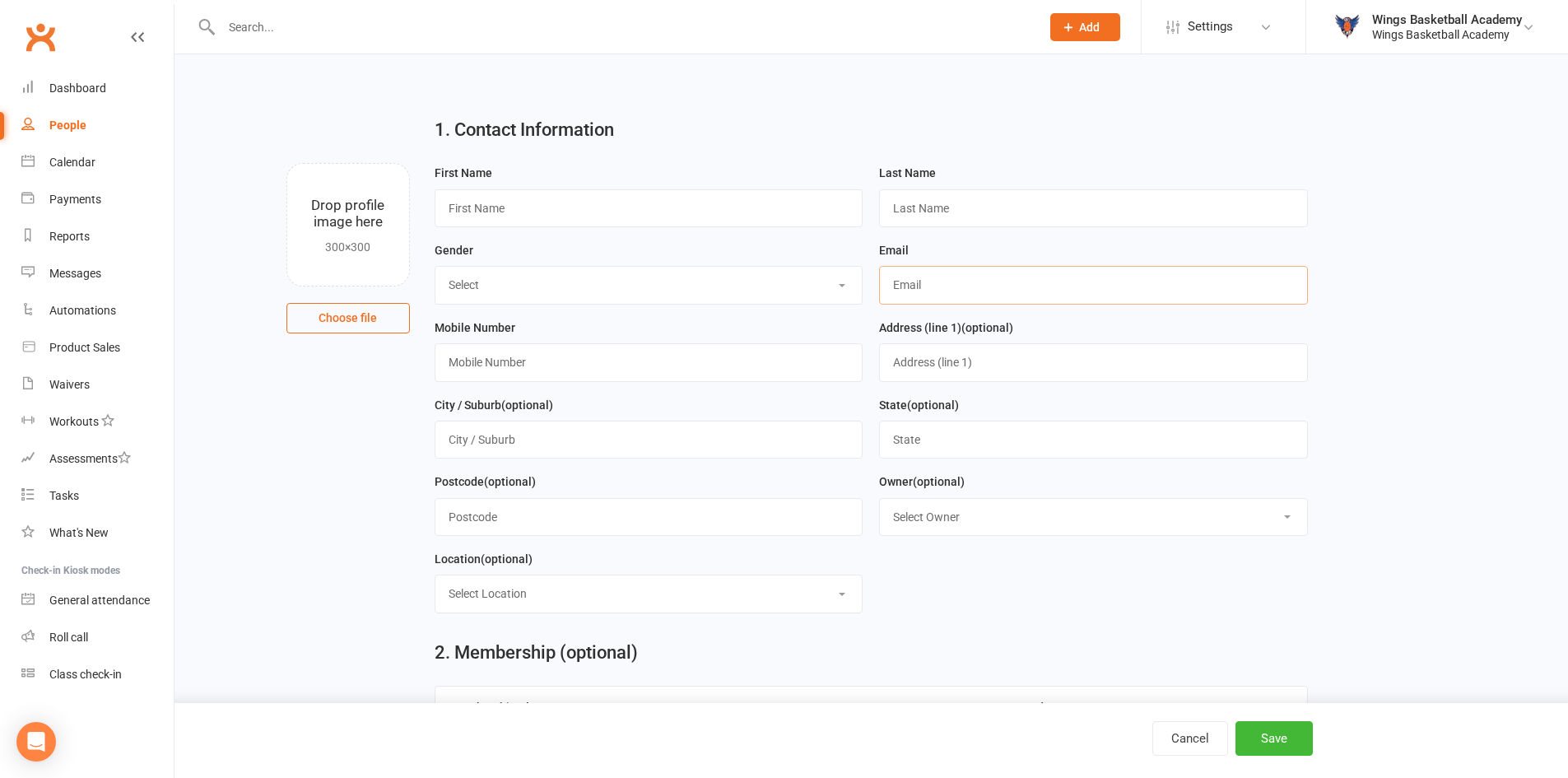
click at [954, 285] on input "text" at bounding box center [1094, 284] width 429 height 38
paste input "[EMAIL_ADDRESS][DOMAIN_NAME]"
type input "[EMAIL_ADDRESS][DOMAIN_NAME]"
click at [510, 211] on input "text" at bounding box center [649, 208] width 429 height 38
type input "Viv"
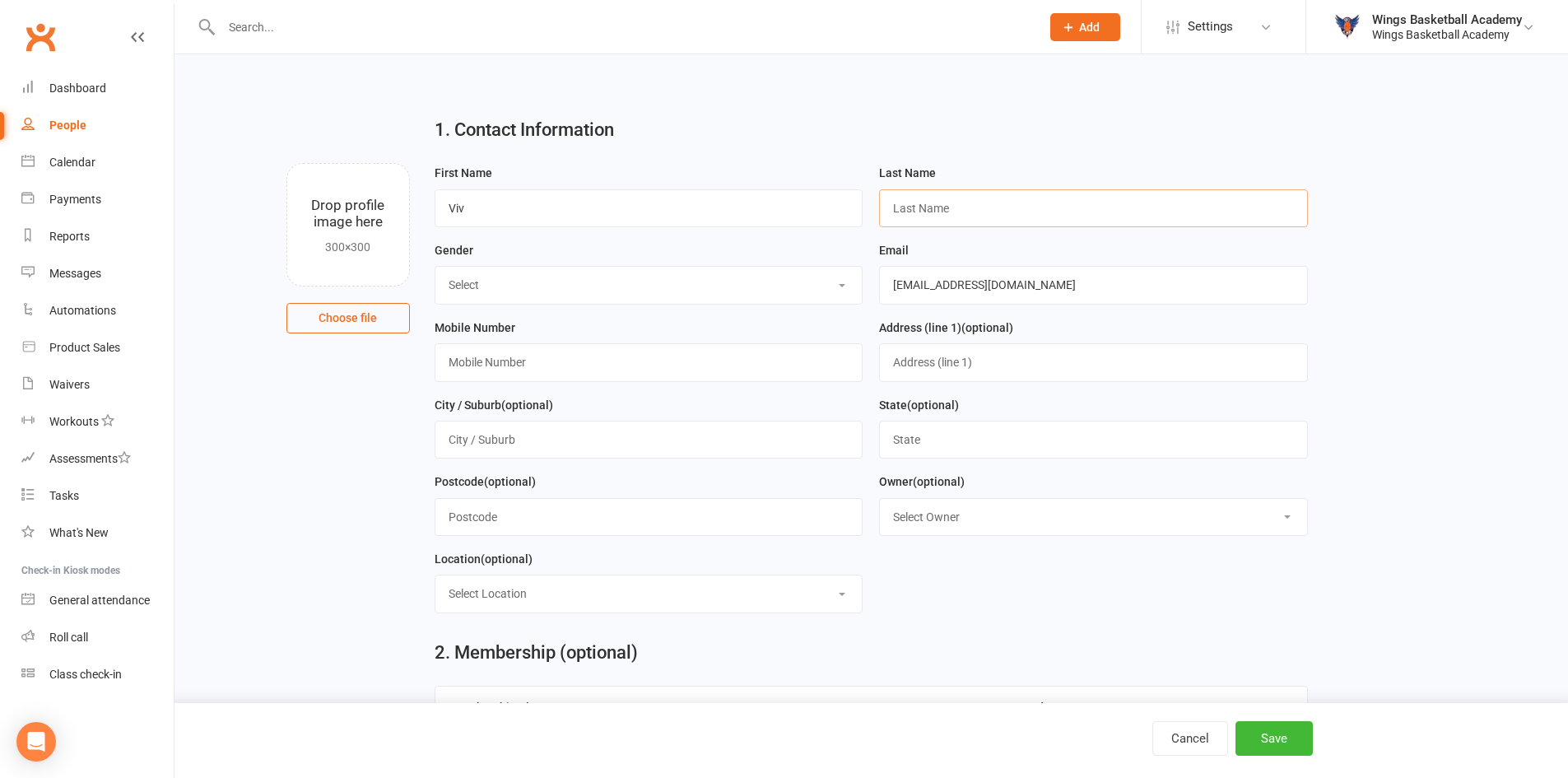
click at [927, 209] on input "text" at bounding box center [1094, 208] width 429 height 38
type input "Tan"
click at [516, 276] on select "Select BOY GIRL" at bounding box center [649, 284] width 427 height 36
click at [539, 253] on div "Gender Select BOY GIRL" at bounding box center [649, 273] width 429 height 64
click at [526, 361] on input "text" at bounding box center [649, 361] width 429 height 38
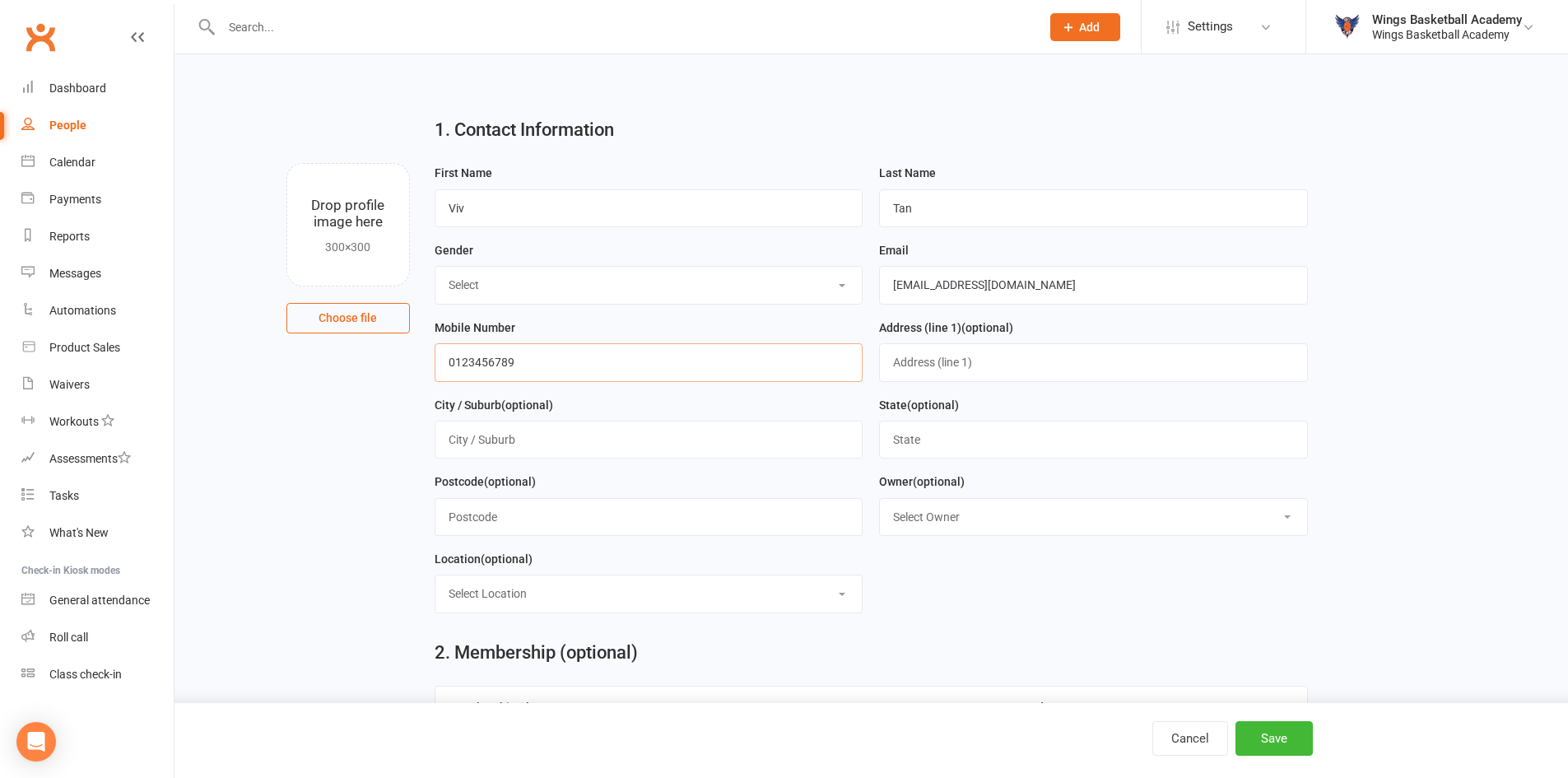
type input "0123456789"
click at [1009, 620] on form "First Name Viv Last Name [PERSON_NAME] Gender Select BOY GIRL Email [EMAIL_ADDR…" at bounding box center [870, 395] width 890 height 464
click at [1261, 734] on button "Save" at bounding box center [1274, 738] width 77 height 35
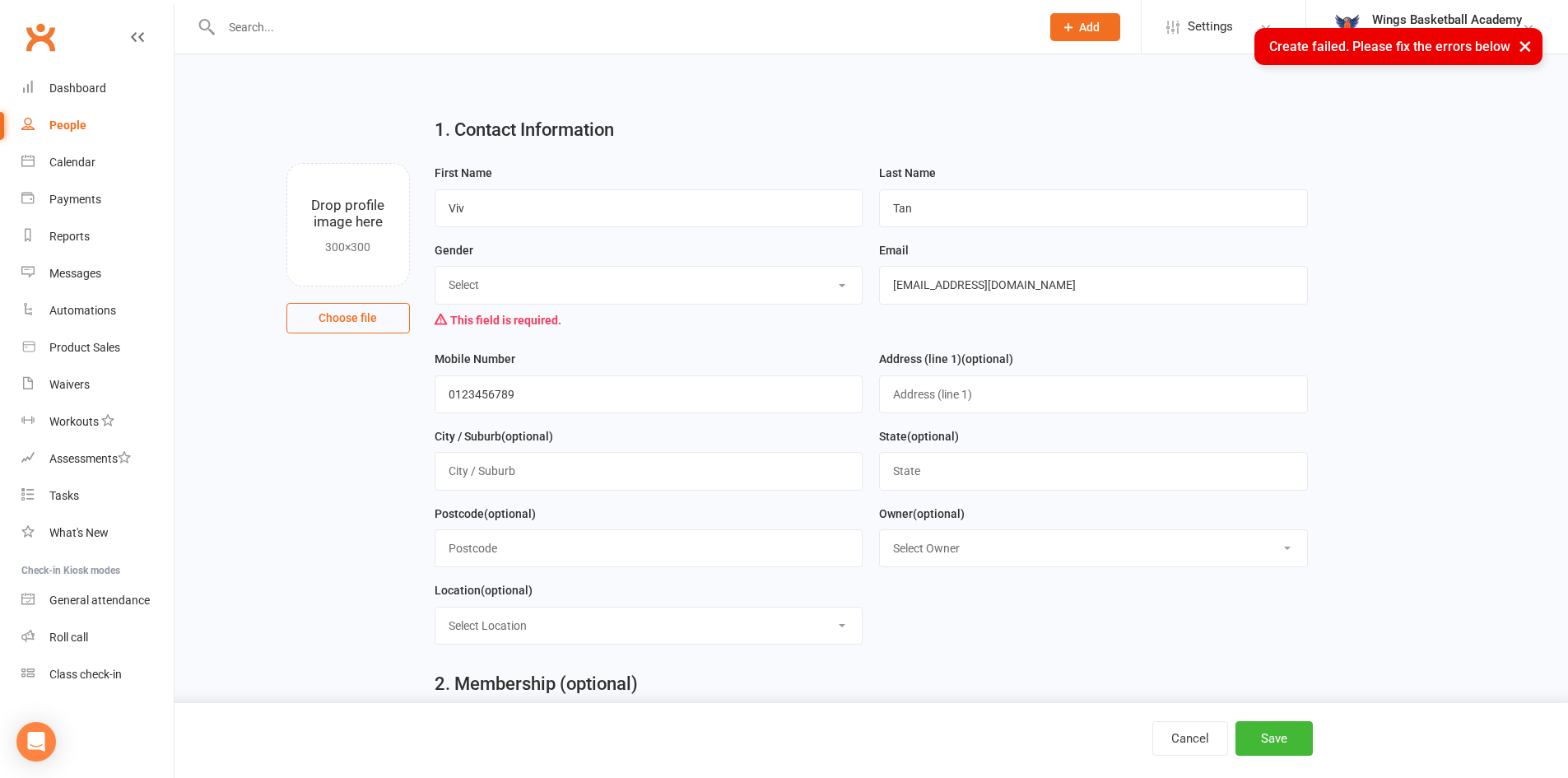
click at [586, 279] on select "Select BOY GIRL" at bounding box center [649, 284] width 427 height 36
select select "BOY"
click at [436, 269] on select "Select BOY GIRL" at bounding box center [649, 284] width 427 height 36
click at [1264, 736] on button "Save" at bounding box center [1274, 738] width 77 height 35
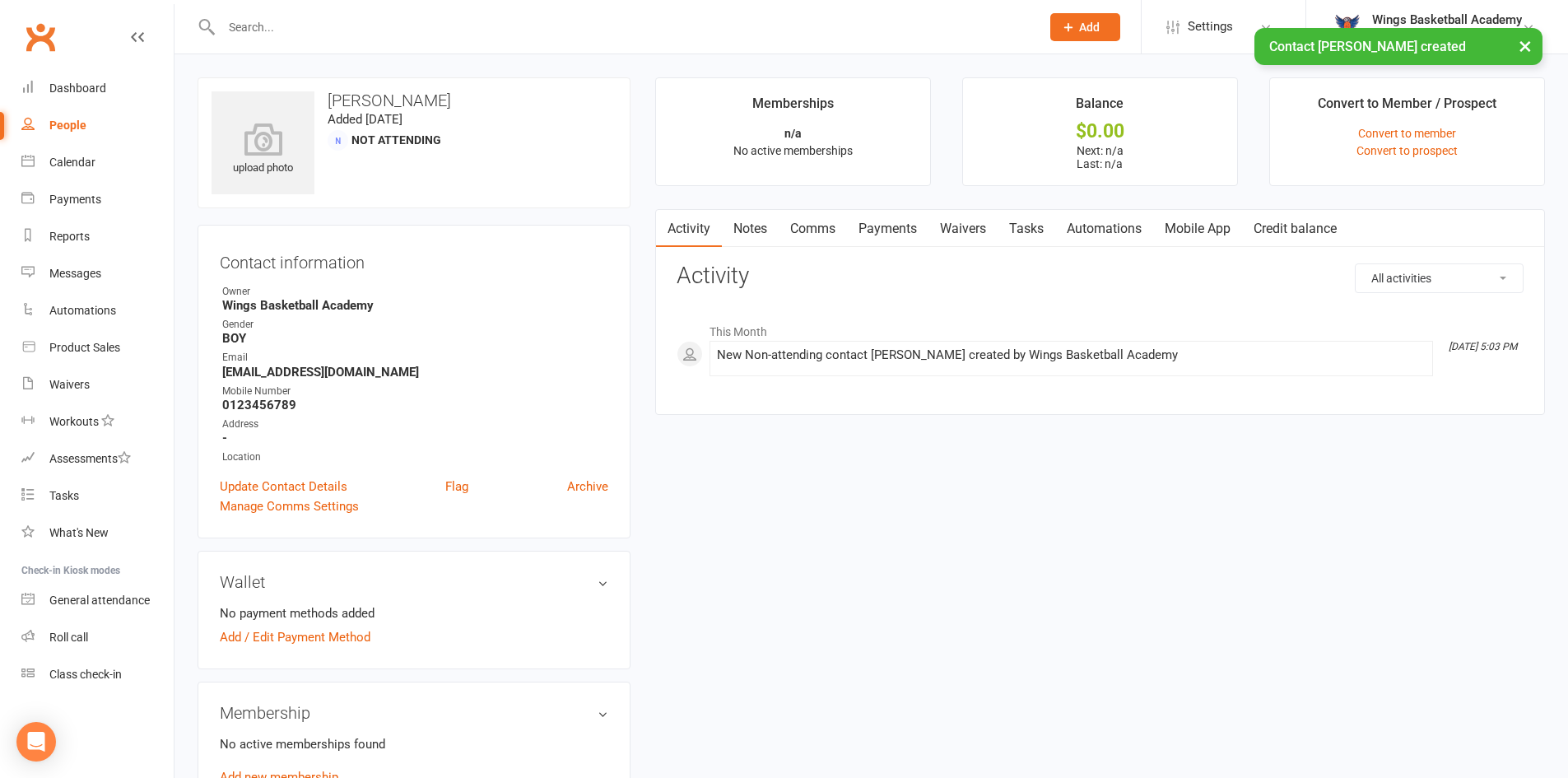
click at [816, 225] on link "Comms" at bounding box center [813, 228] width 69 height 38
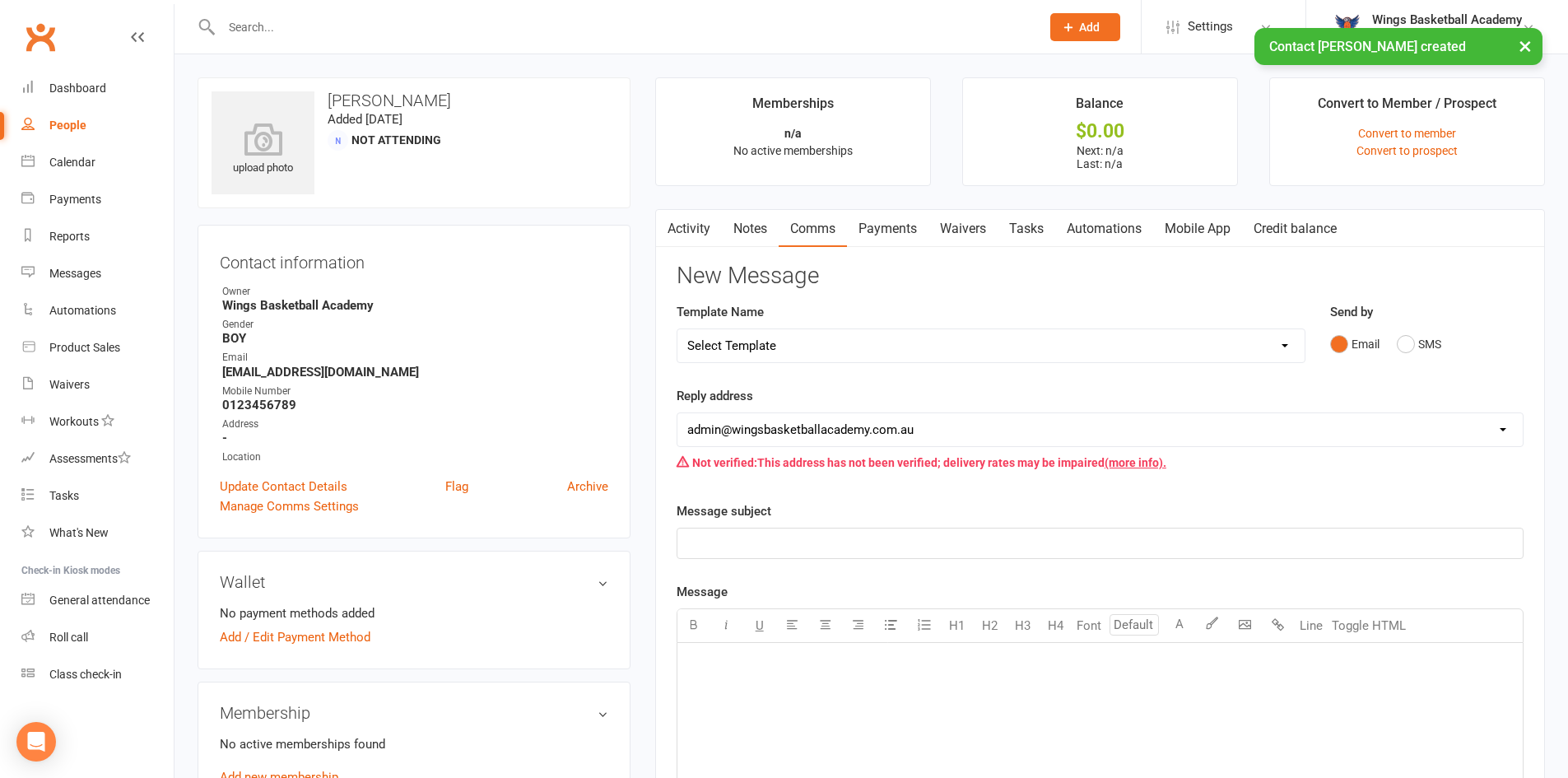
click at [824, 344] on select "Select Template [Email] 0 - COME & TRY [Email] 1 - UNIFORM ORDERING & SIZING [E…" at bounding box center [990, 346] width 627 height 33
select select "0"
click at [677, 330] on select "Select Template [Email] 0 - COME & TRY [Email] 1 - UNIFORM ORDERING & SIZING [E…" at bounding box center [990, 346] width 627 height 33
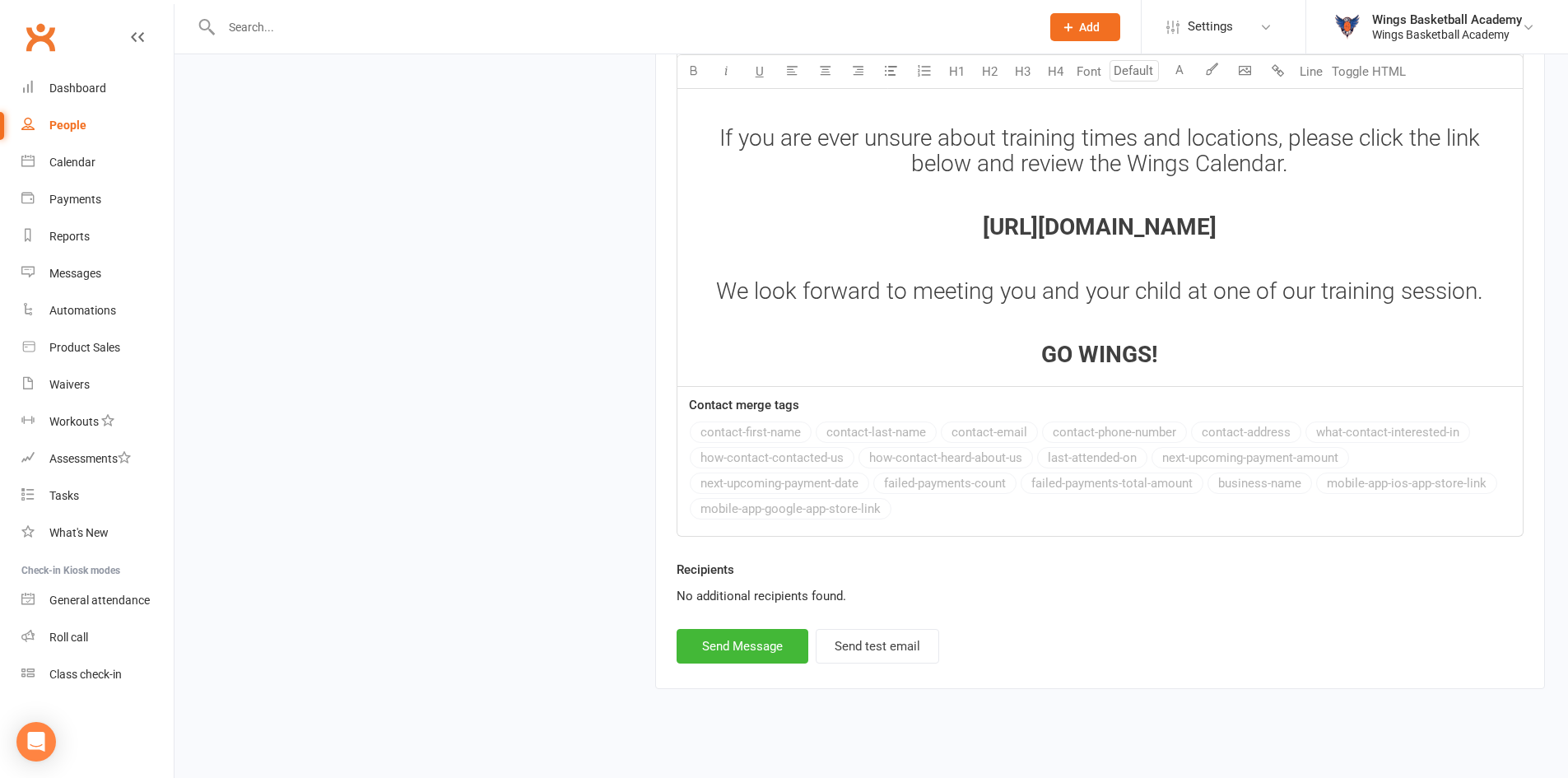
scroll to position [2187, 0]
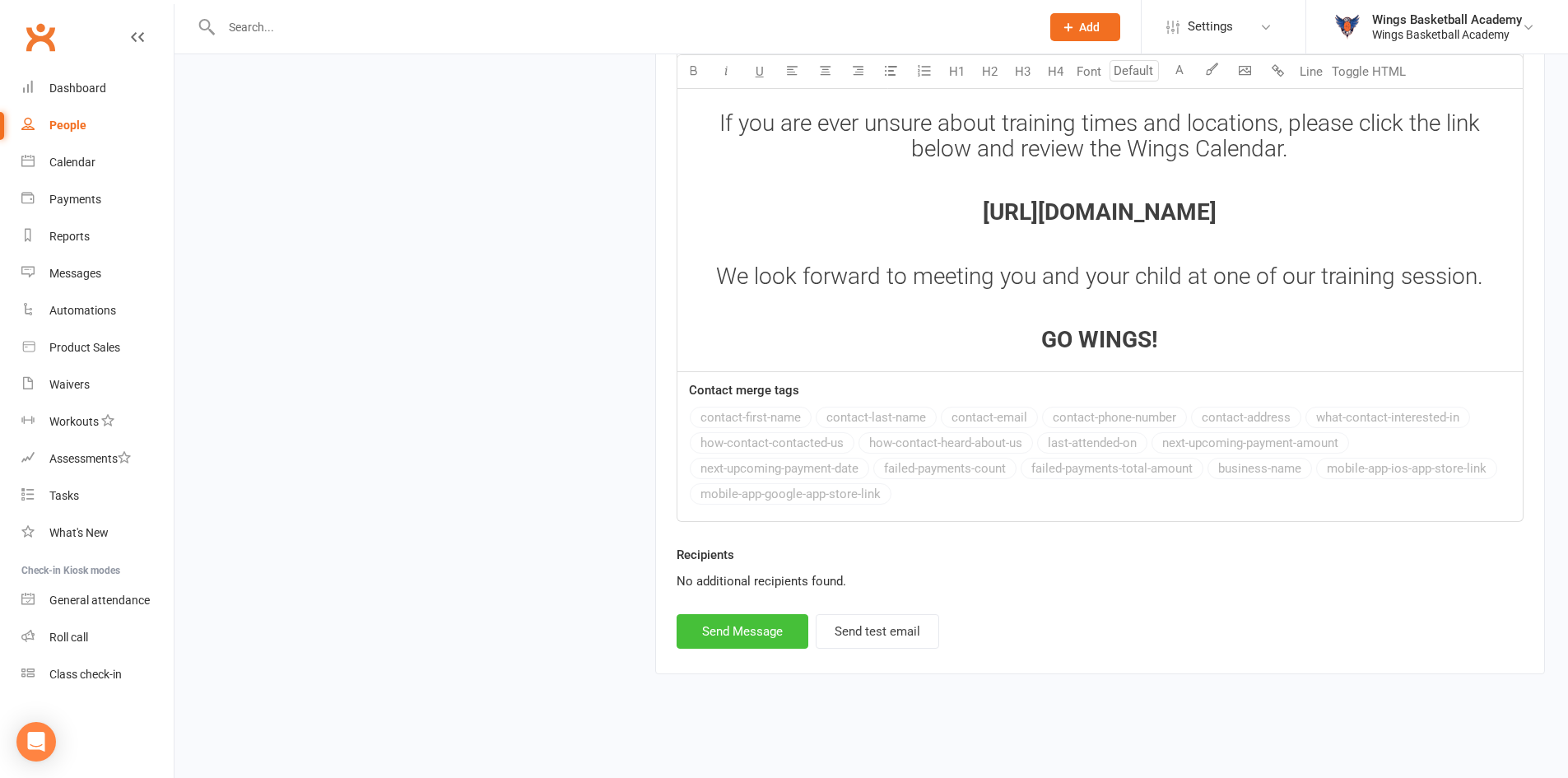
click at [742, 626] on button "Send Message" at bounding box center [742, 632] width 131 height 35
select select
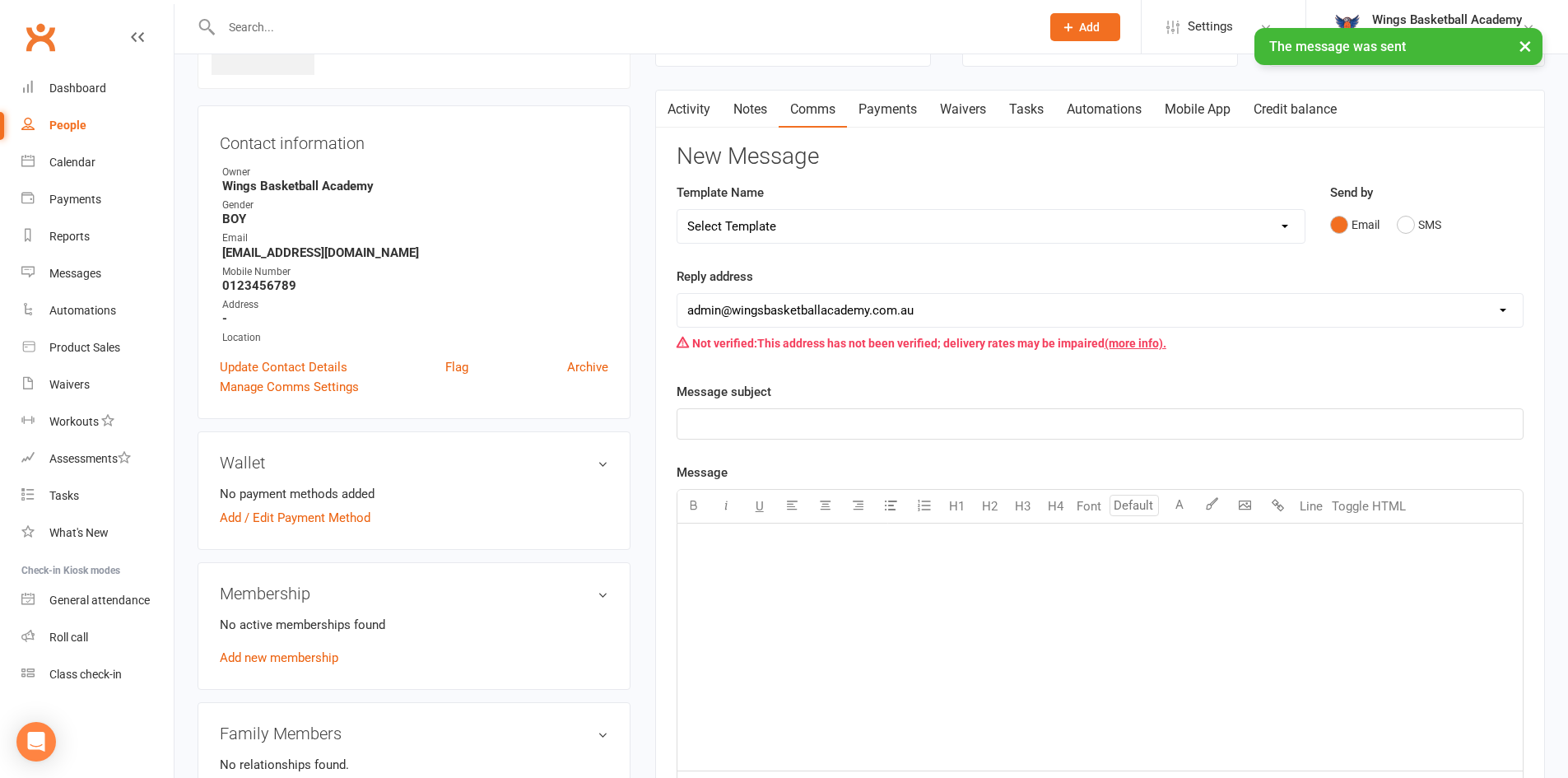
scroll to position [0, 0]
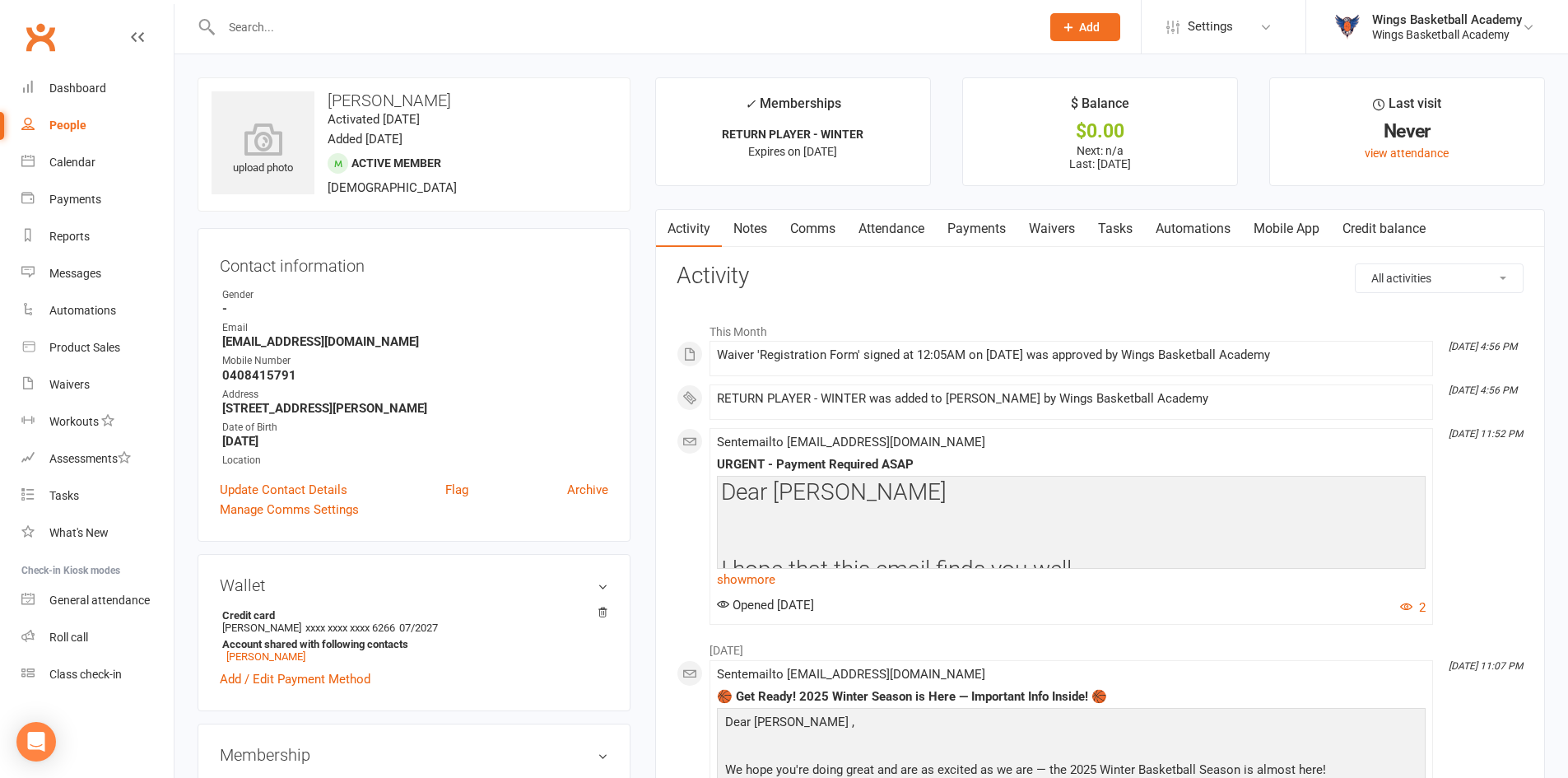
click at [981, 224] on link "Payments" at bounding box center [977, 228] width 81 height 38
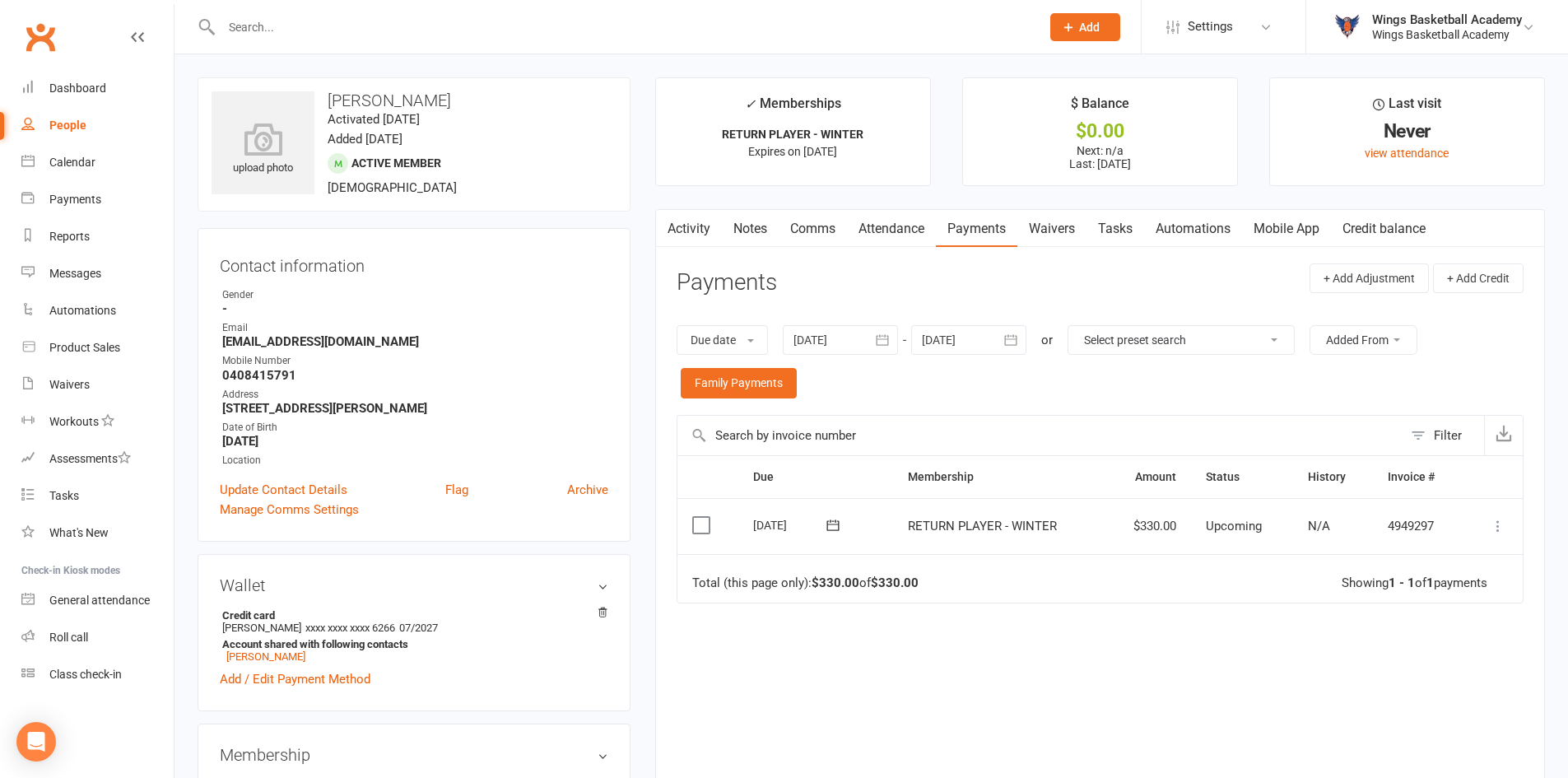
click at [1497, 527] on icon at bounding box center [1497, 526] width 16 height 16
click at [1387, 728] on link "Process now" at bounding box center [1425, 723] width 163 height 33
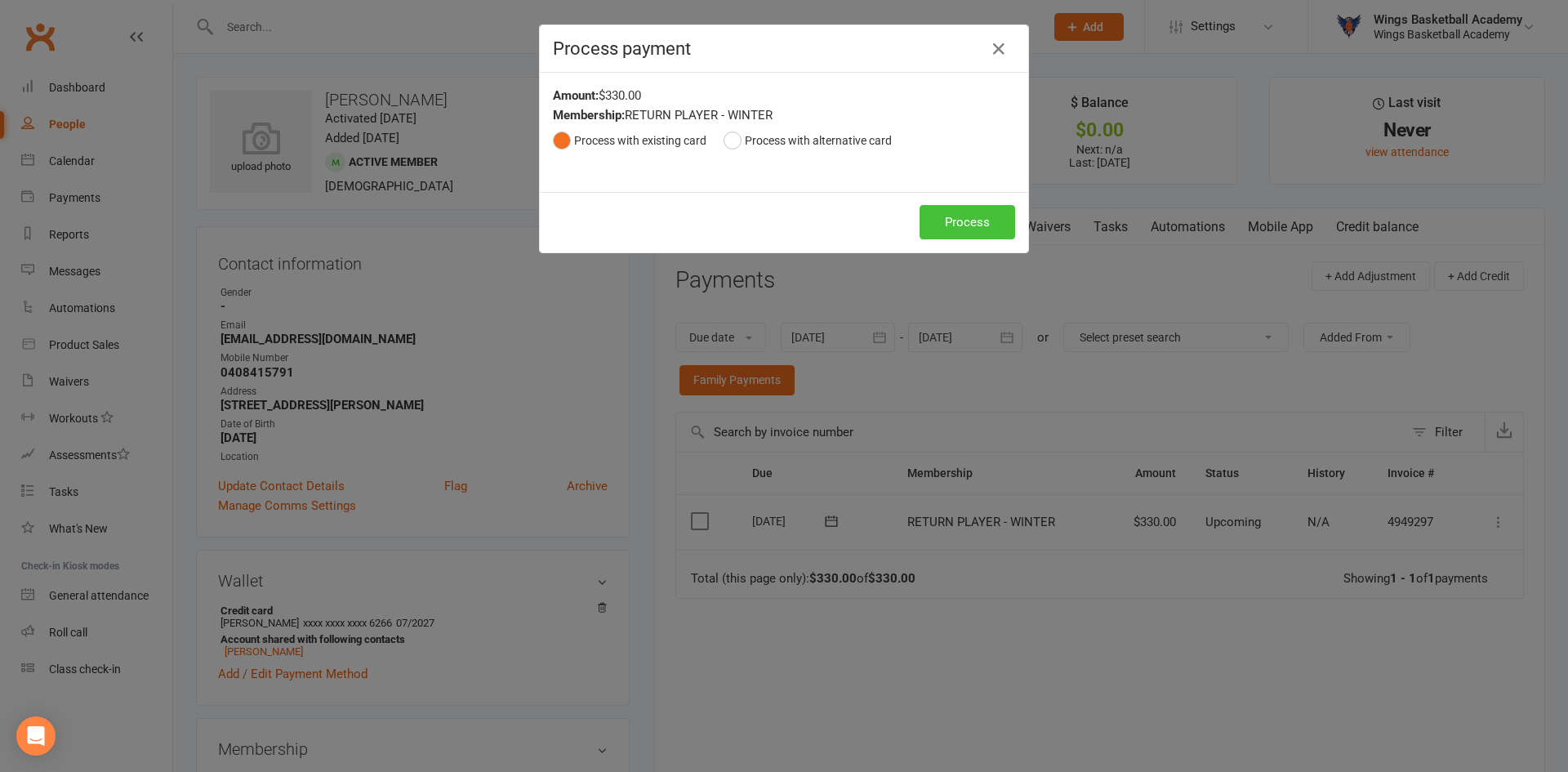
click at [934, 216] on button "Process" at bounding box center [967, 222] width 96 height 35
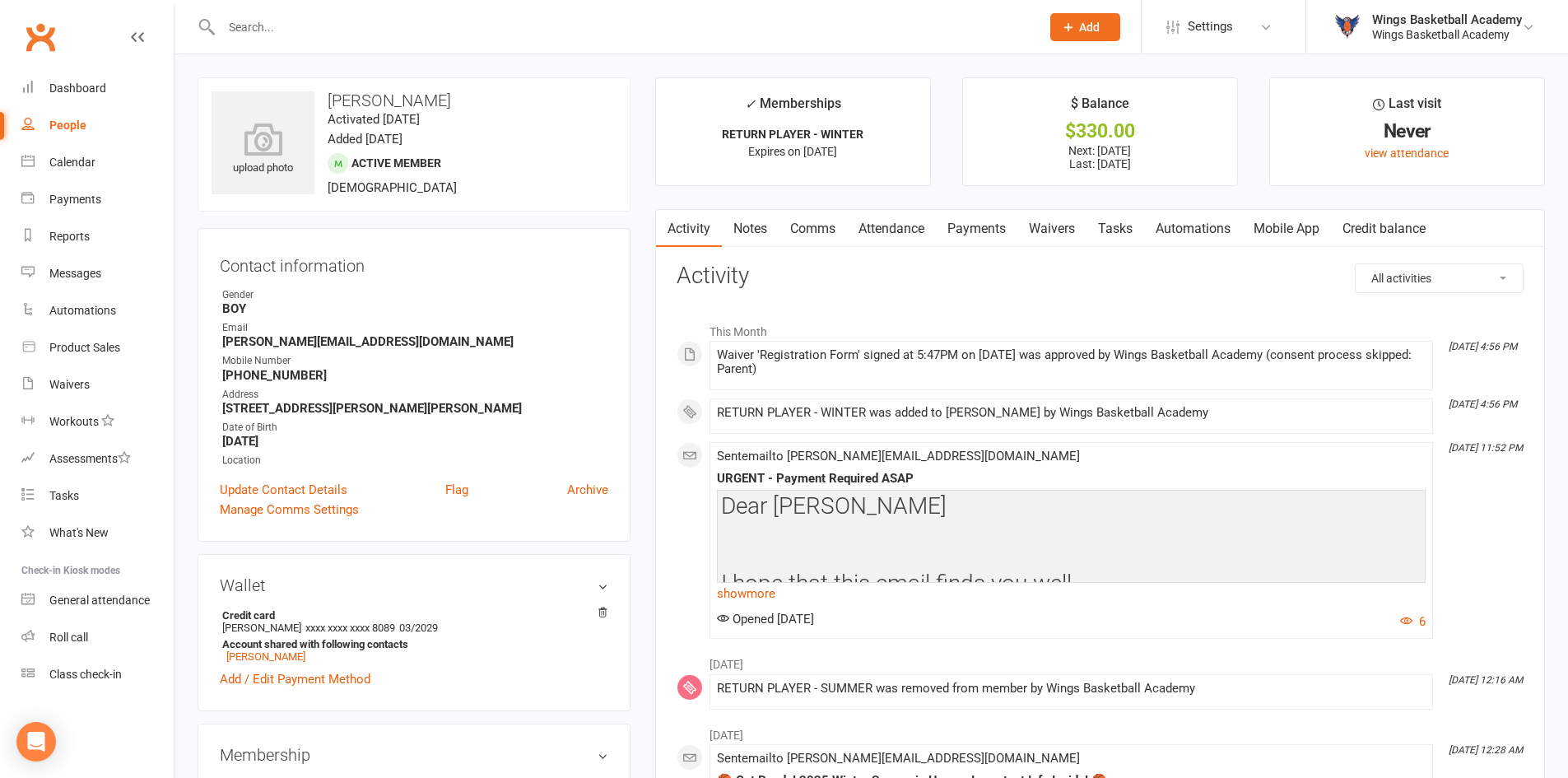
click at [985, 239] on link "Payments" at bounding box center [977, 228] width 81 height 38
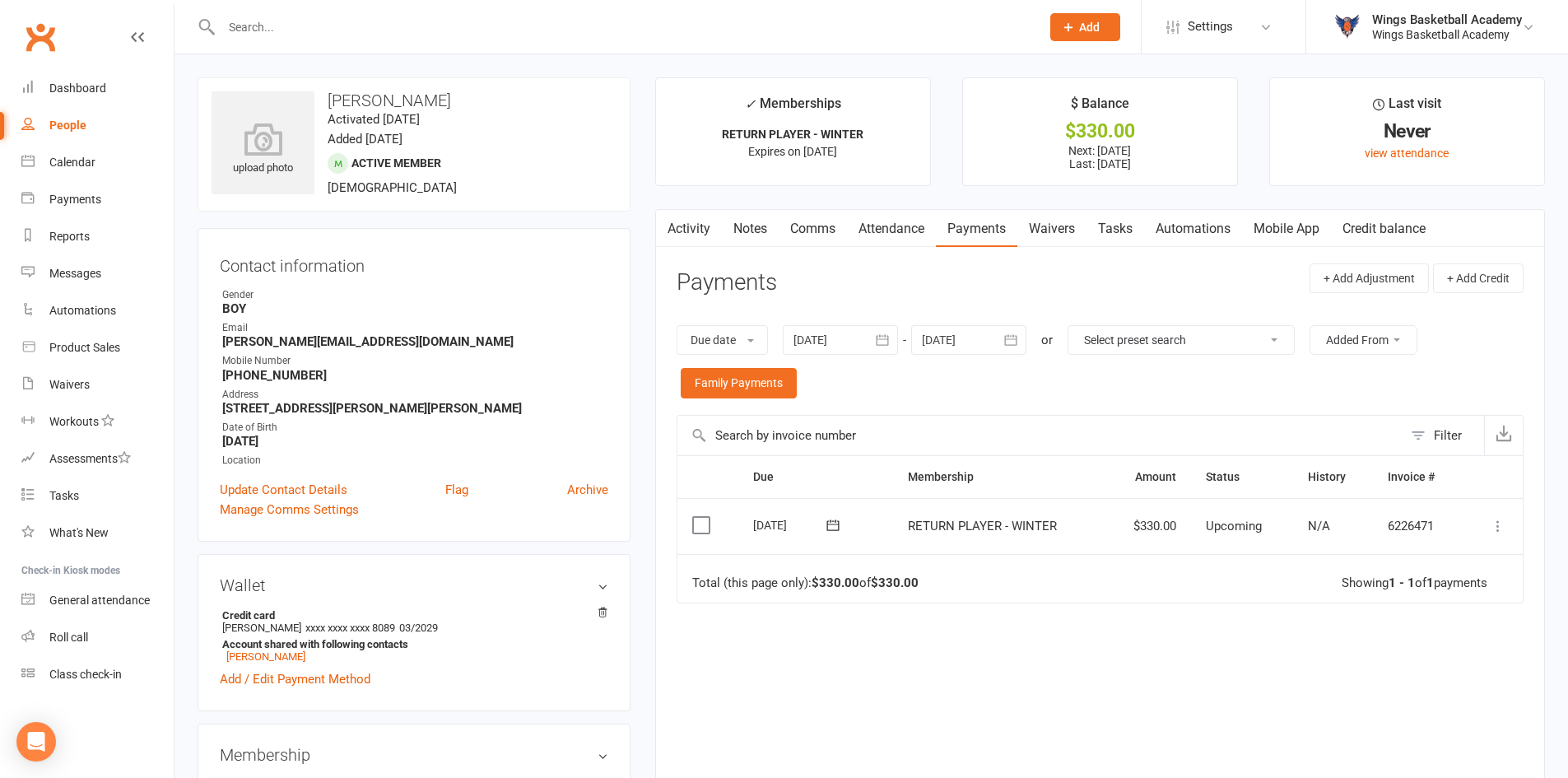
click at [1498, 523] on icon at bounding box center [1497, 526] width 16 height 16
click at [1412, 714] on link "Process now" at bounding box center [1425, 723] width 163 height 33
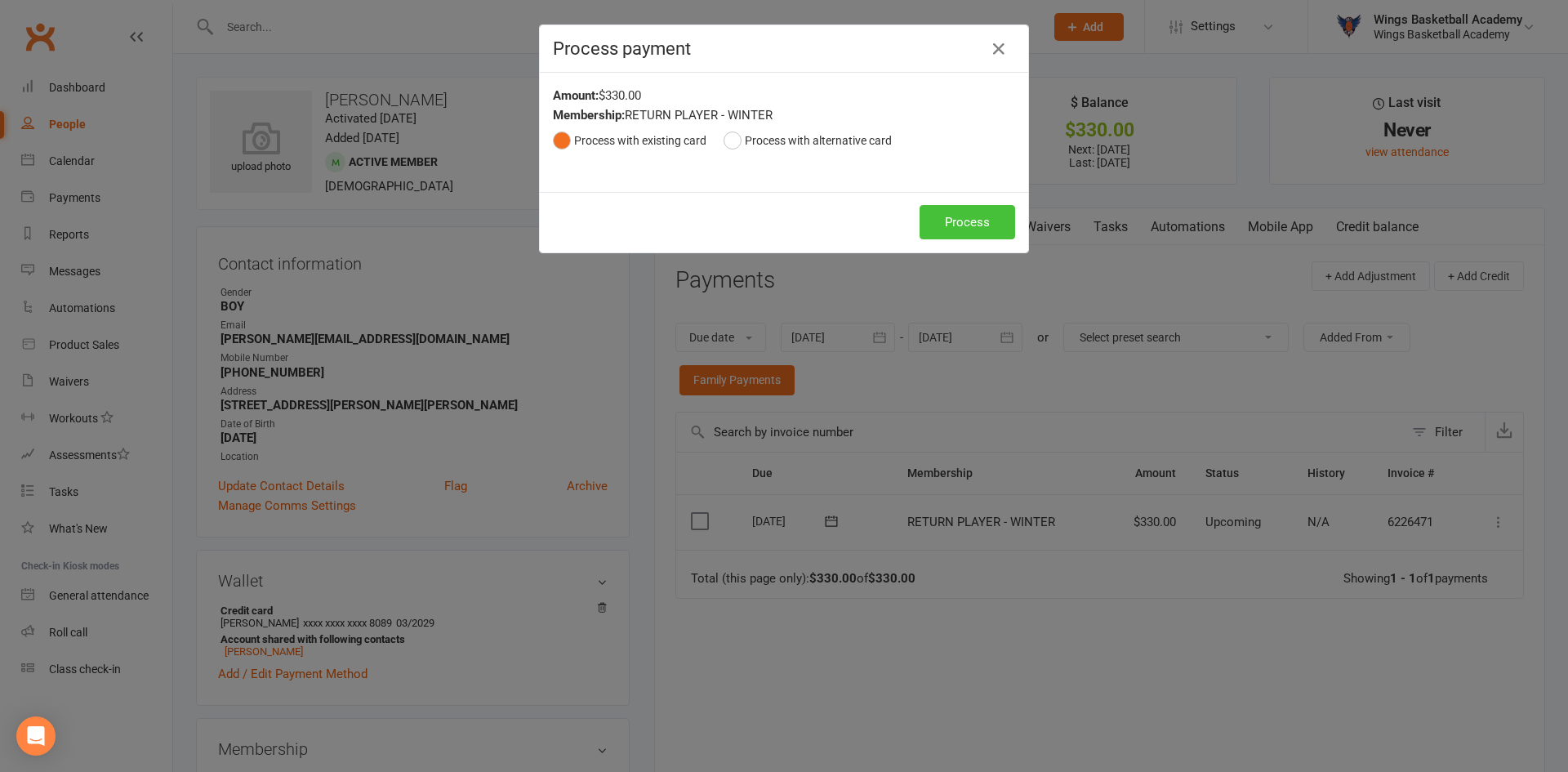
click at [946, 216] on button "Process" at bounding box center [967, 222] width 96 height 35
